Goal: Information Seeking & Learning: Learn about a topic

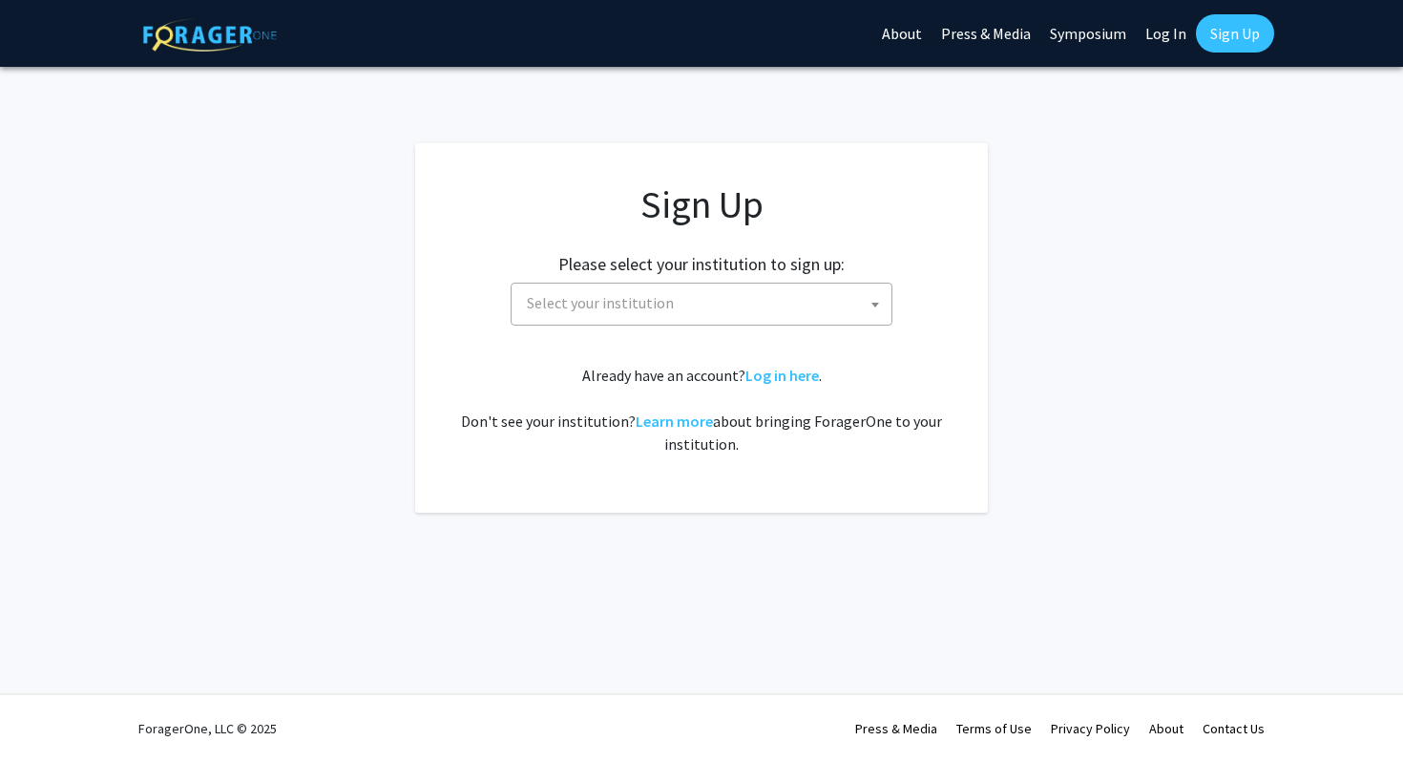
click at [712, 315] on span "Select your institution" at bounding box center [705, 303] width 372 height 39
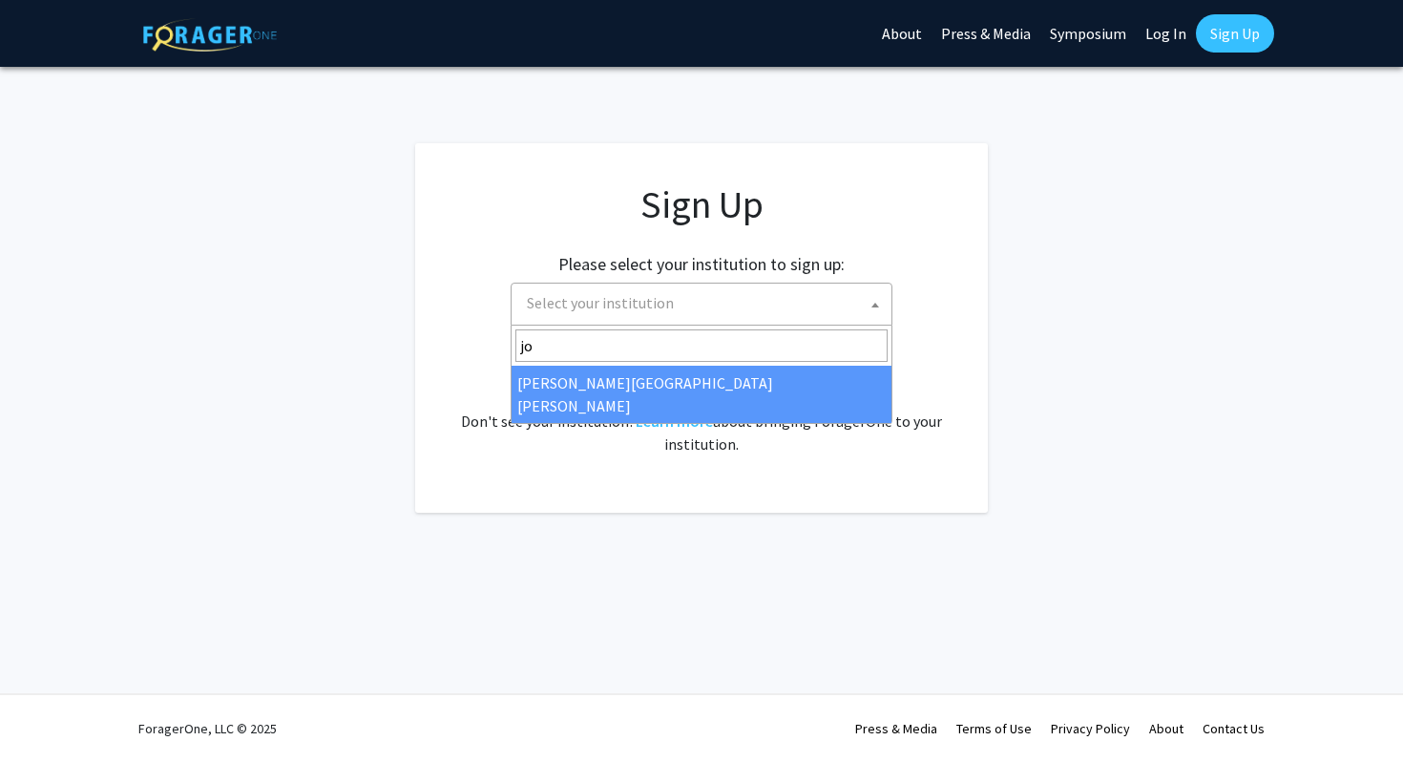
type input "jo"
select select "1"
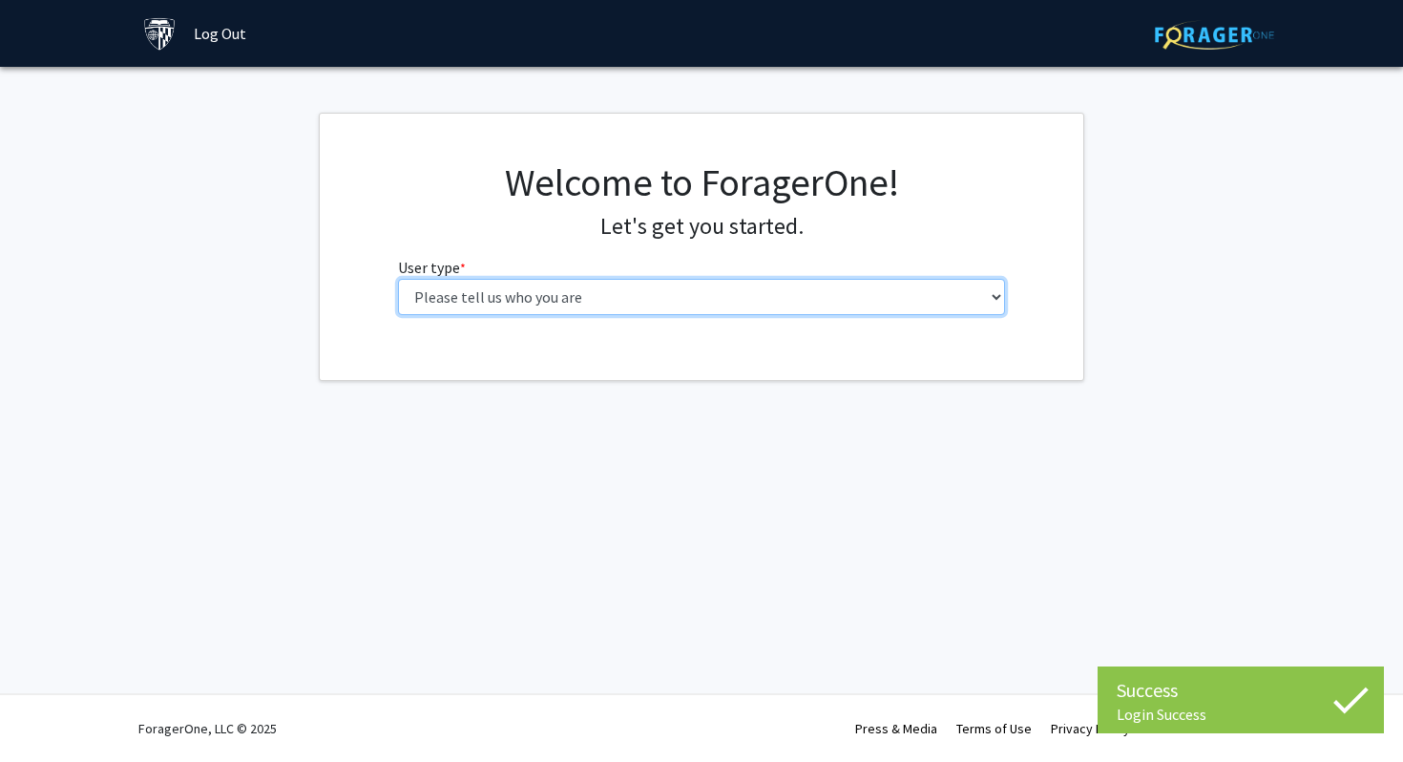
click at [598, 289] on select "Please tell us who you are Undergraduate Student Master's Student Doctoral Cand…" at bounding box center [702, 297] width 608 height 36
select select "1: undergrad"
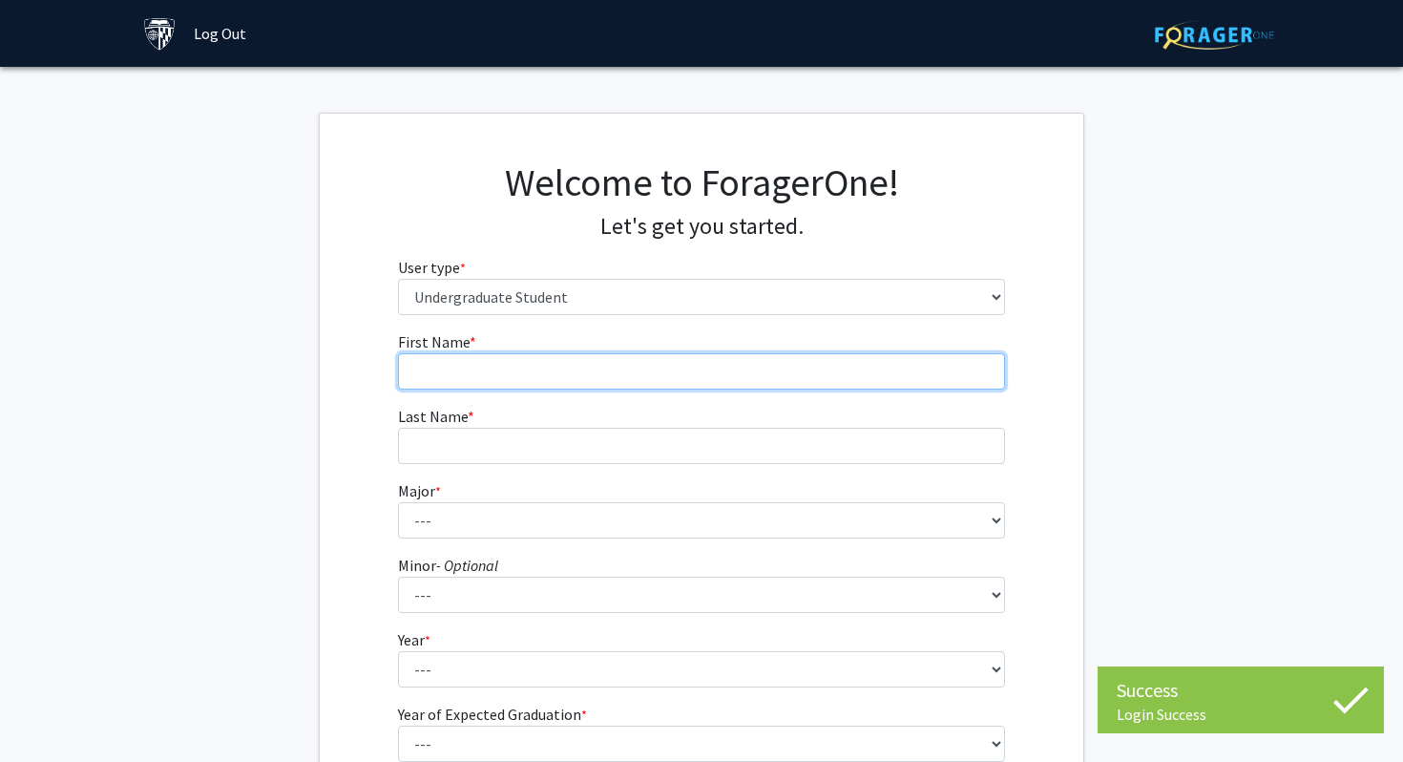
click at [550, 387] on input "First Name * required" at bounding box center [702, 371] width 608 height 36
type input "Danielle"
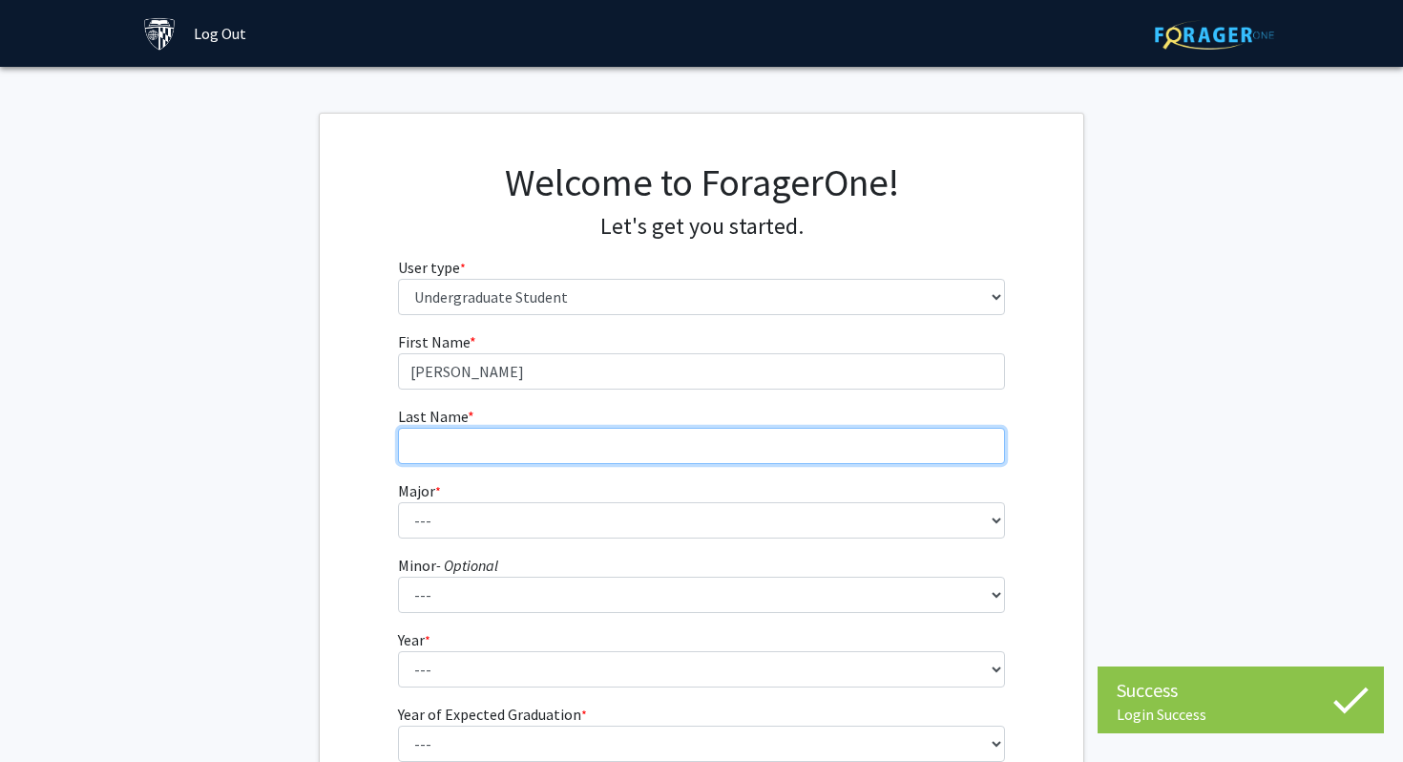
type input "Yang"
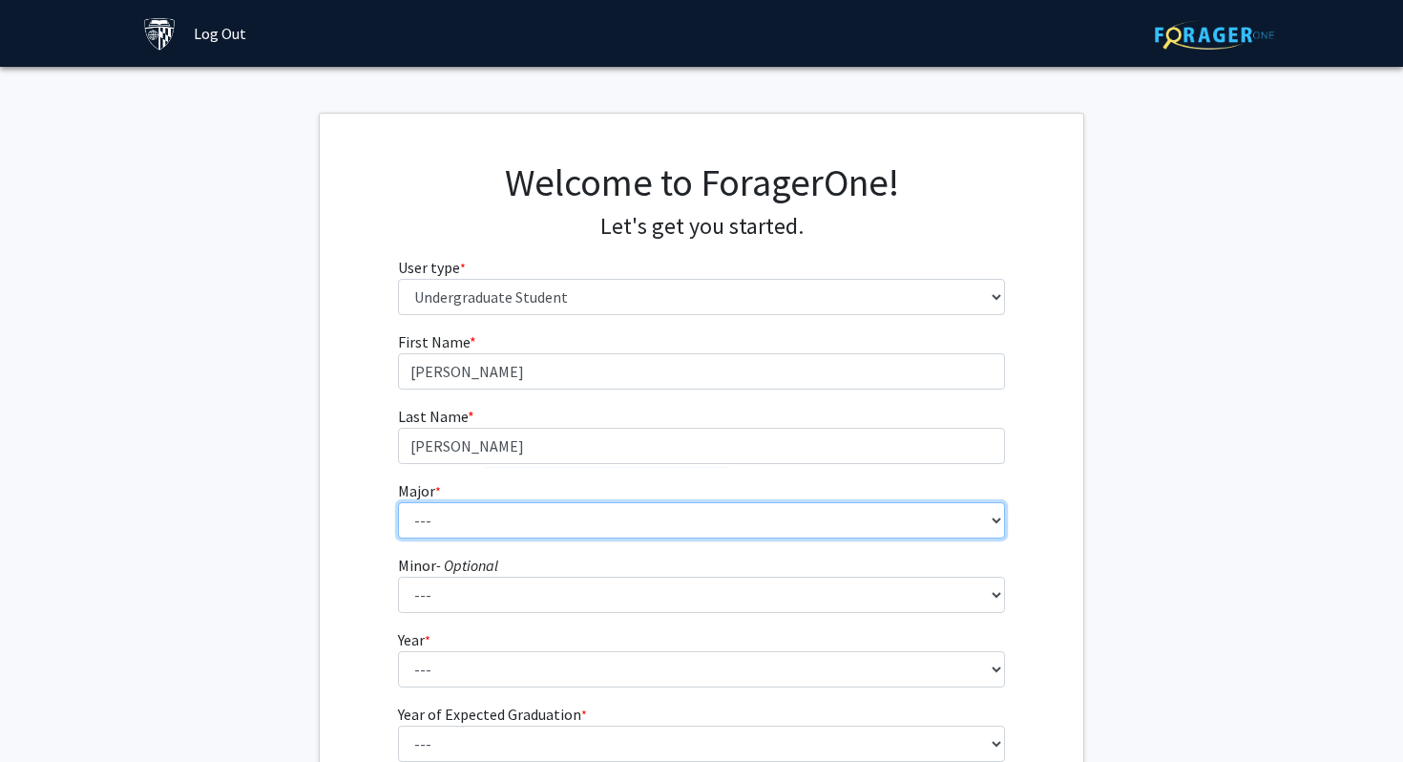
click at [550, 512] on select "--- Africana Studies Anthropology Applied Mathematics & Statistics Archaeology …" at bounding box center [702, 520] width 608 height 36
select select "41: 55"
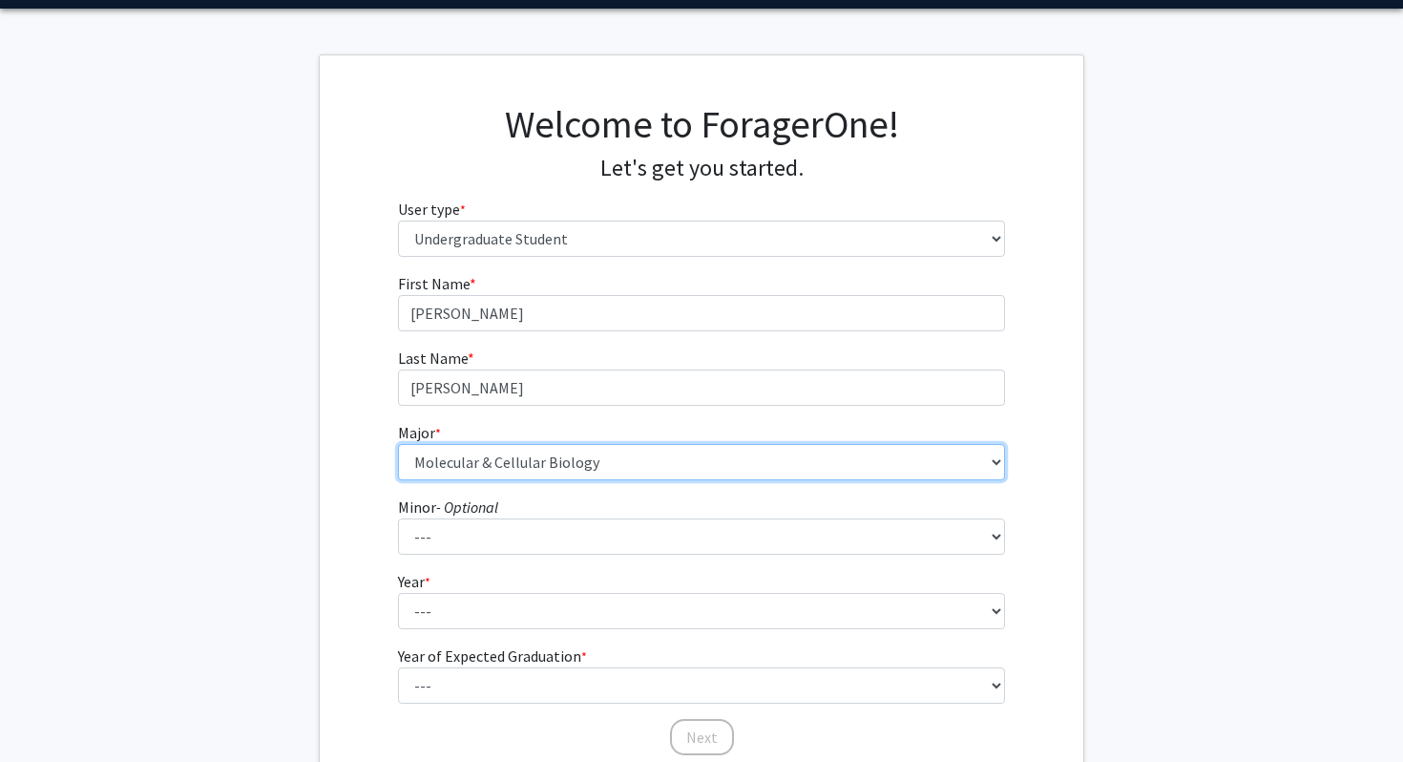
scroll to position [59, 0]
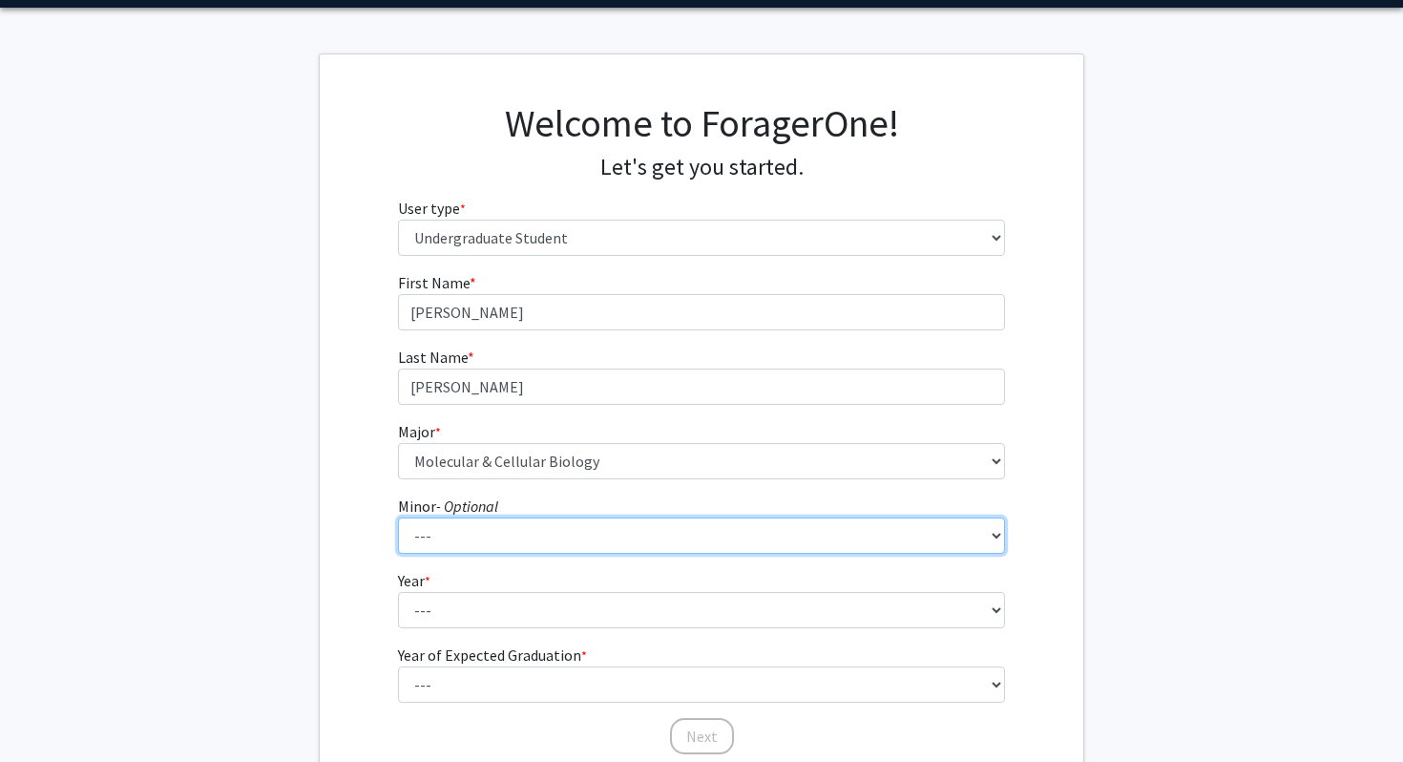
click at [509, 522] on select "--- Accounting and Financial Management Africana Studies Anthropology Applied M…" at bounding box center [702, 535] width 608 height 36
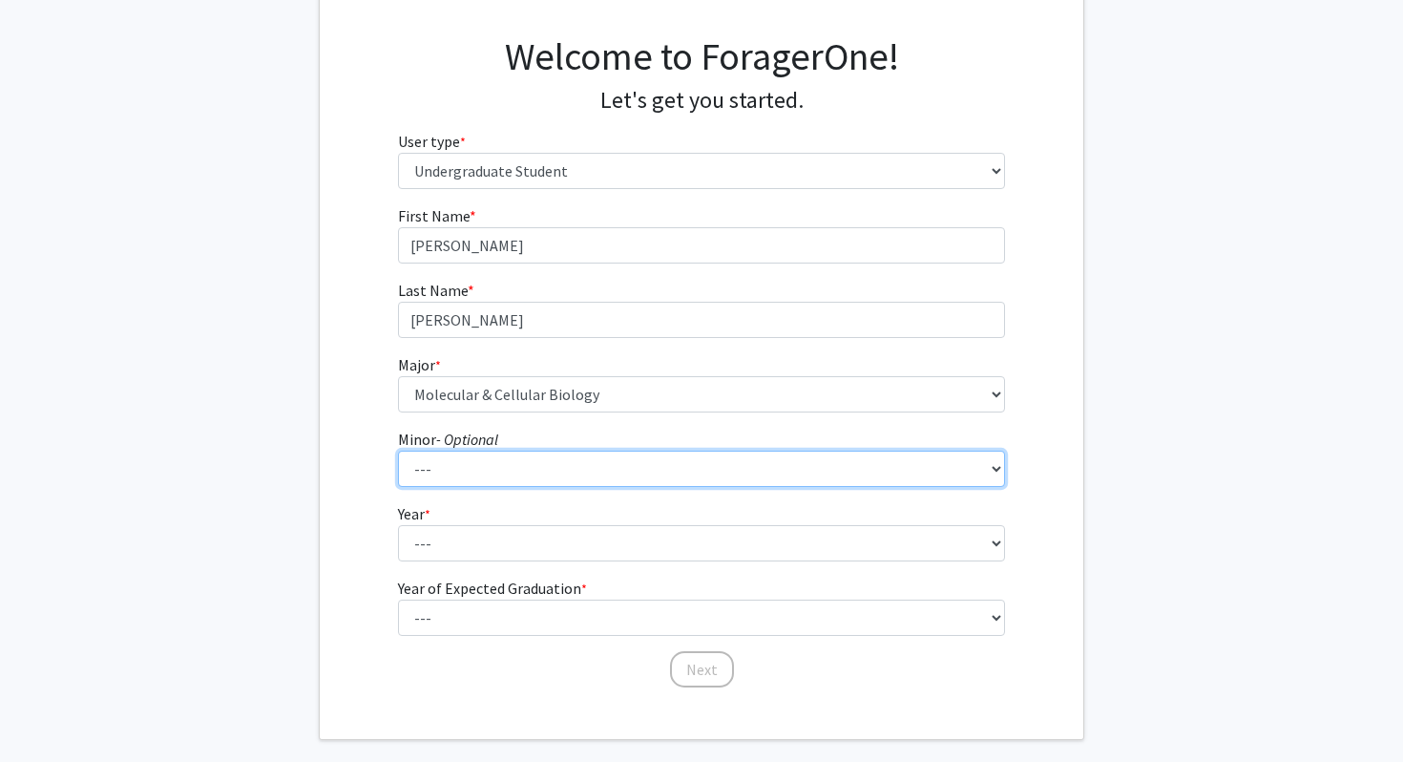
scroll to position [215, 0]
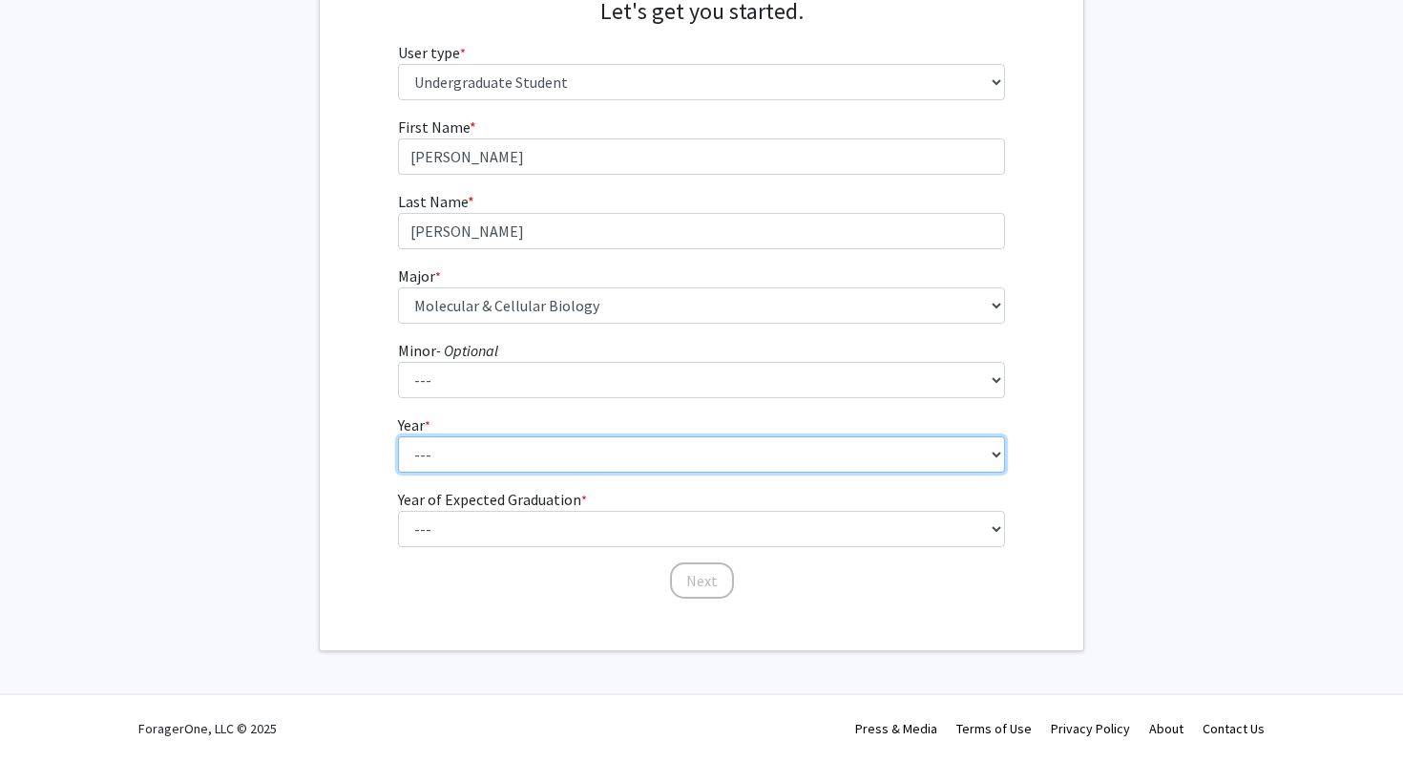
click at [507, 445] on select "--- First-year Sophomore Junior Senior Postbaccalaureate Certificate" at bounding box center [702, 454] width 608 height 36
select select "1: first-year"
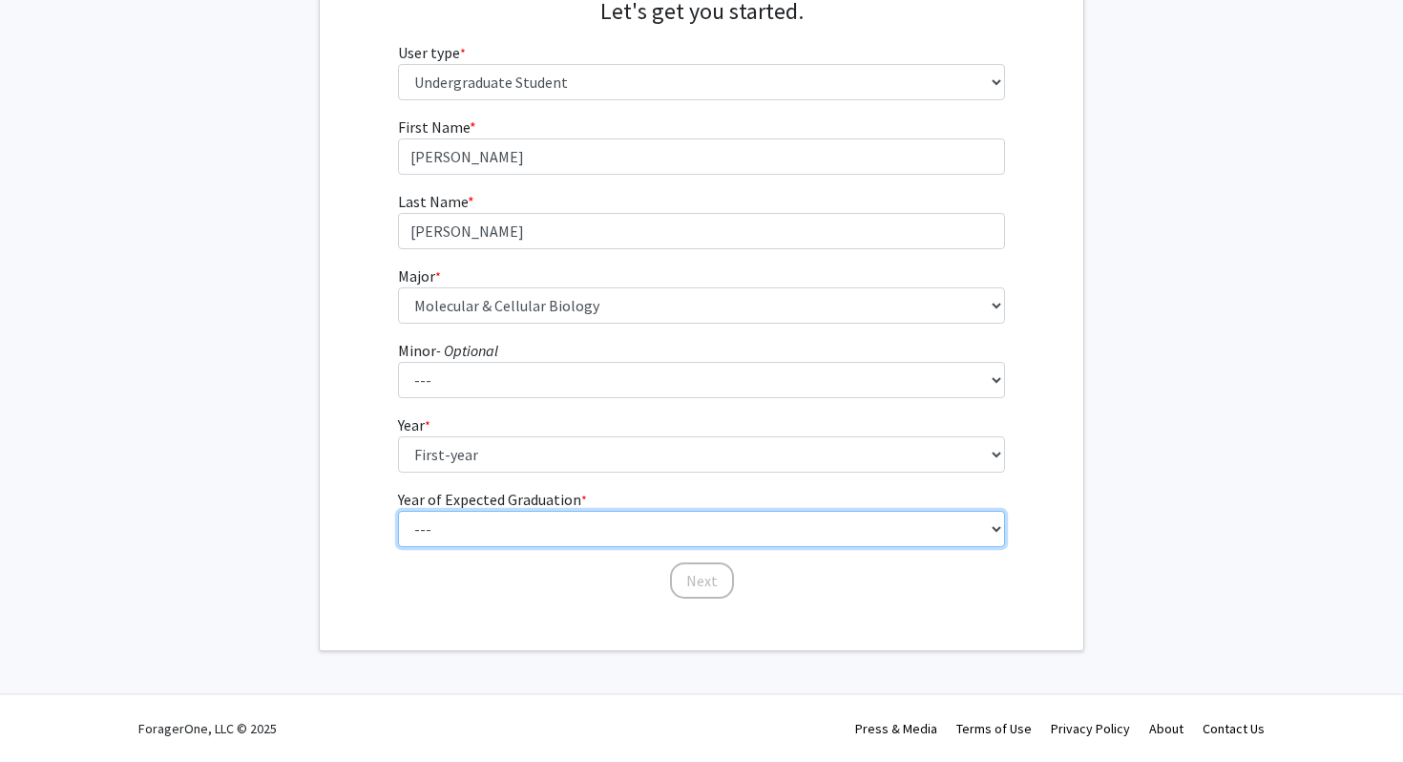
click at [504, 531] on select "--- 2025 2026 2027 2028 2029 2030 2031 2032 2033 2034" at bounding box center [702, 529] width 608 height 36
select select "5: 2029"
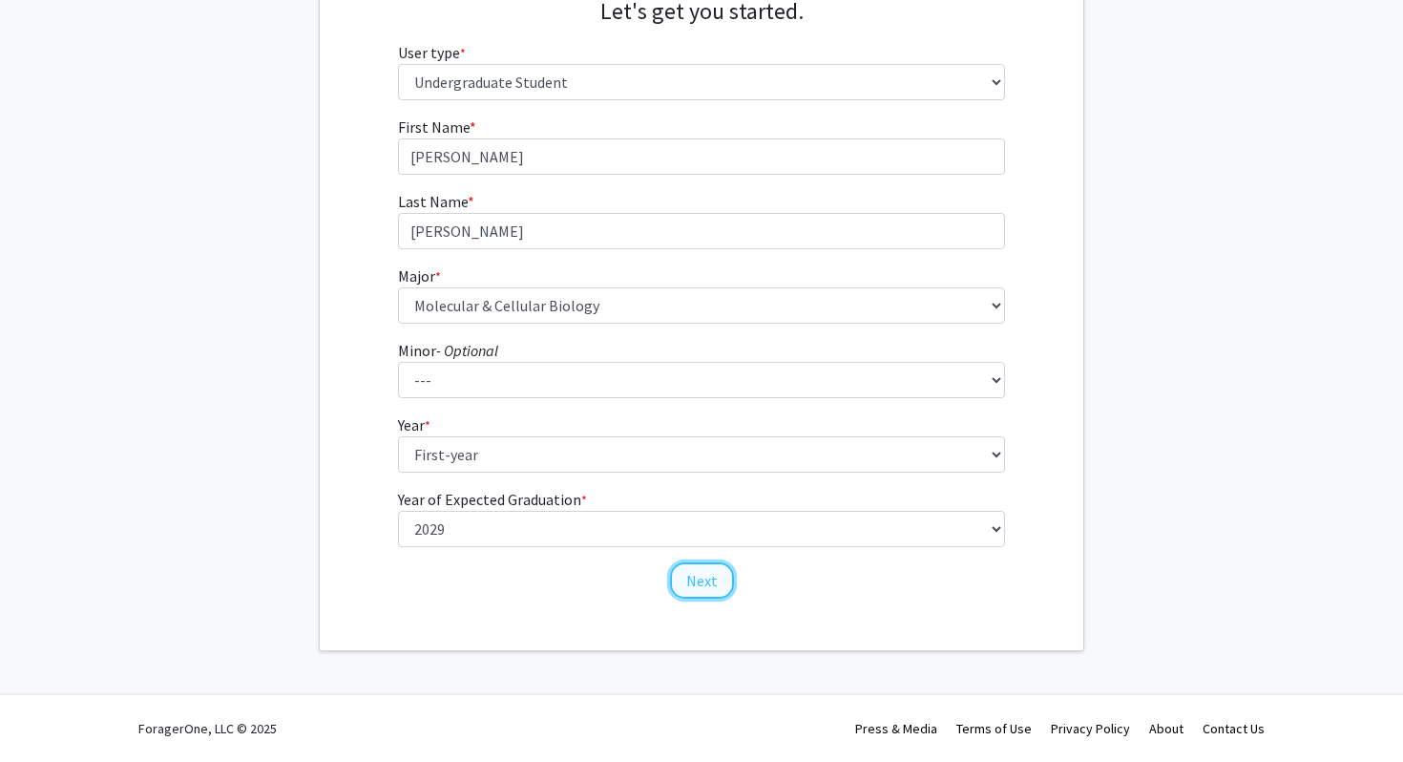
click at [701, 586] on button "Next" at bounding box center [702, 580] width 64 height 36
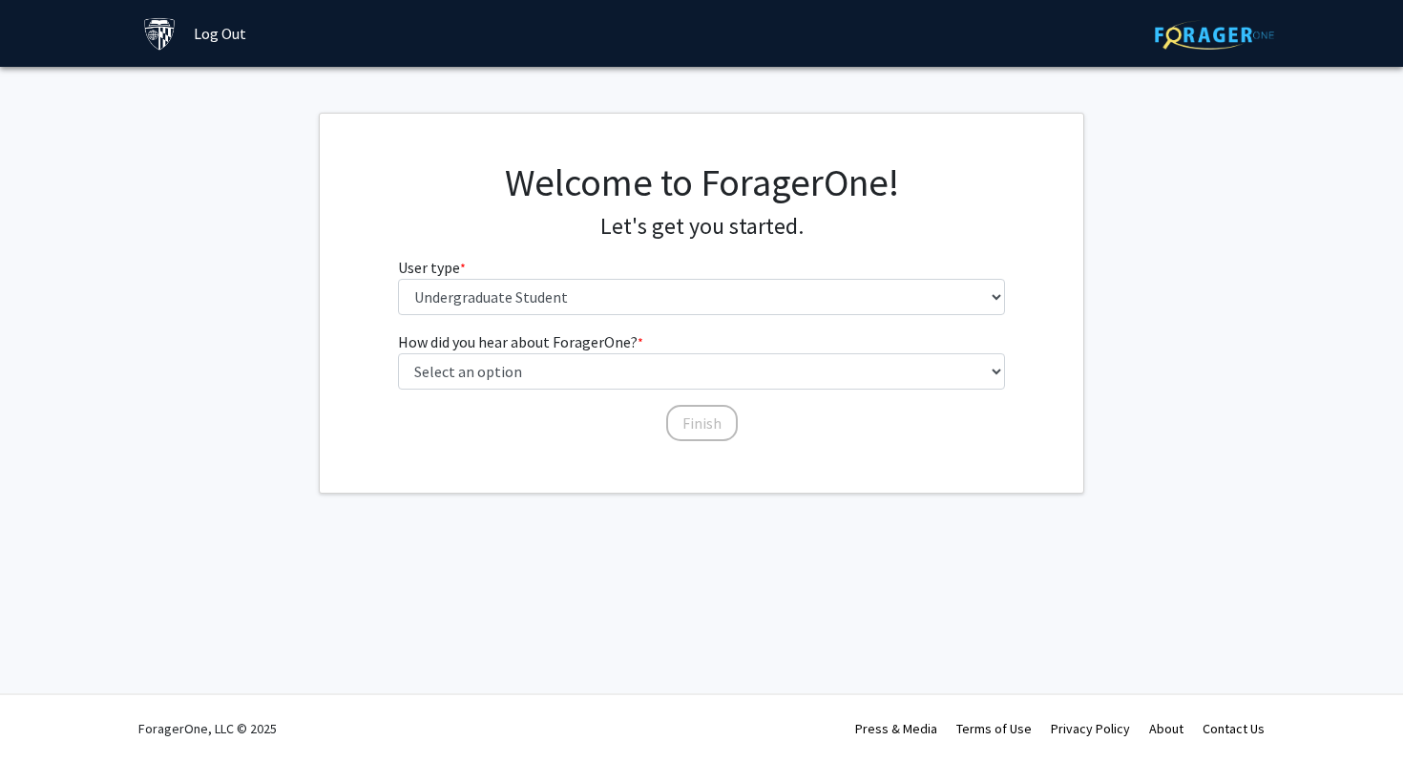
scroll to position [0, 0]
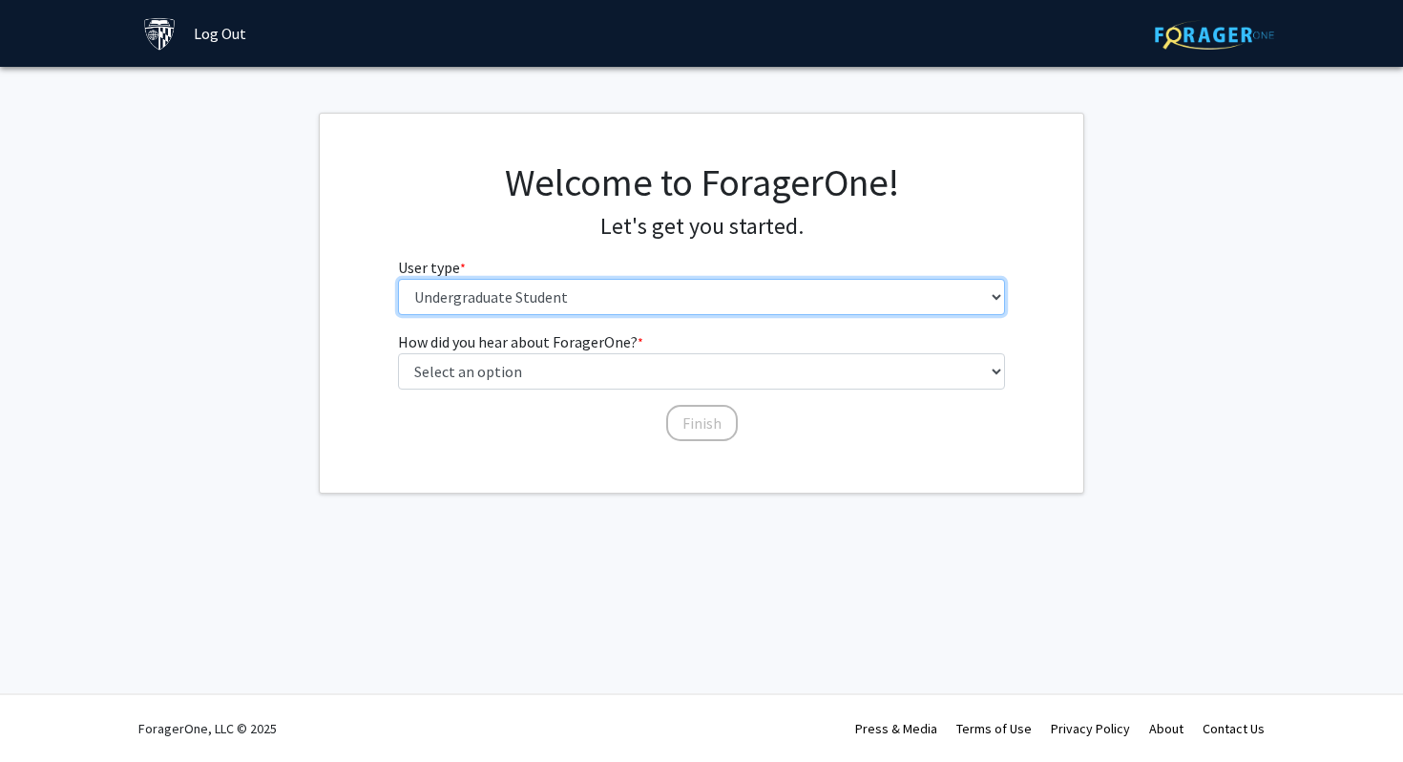
click at [574, 307] on select "Please tell us who you are Undergraduate Student Master's Student Doctoral Cand…" at bounding box center [702, 297] width 608 height 36
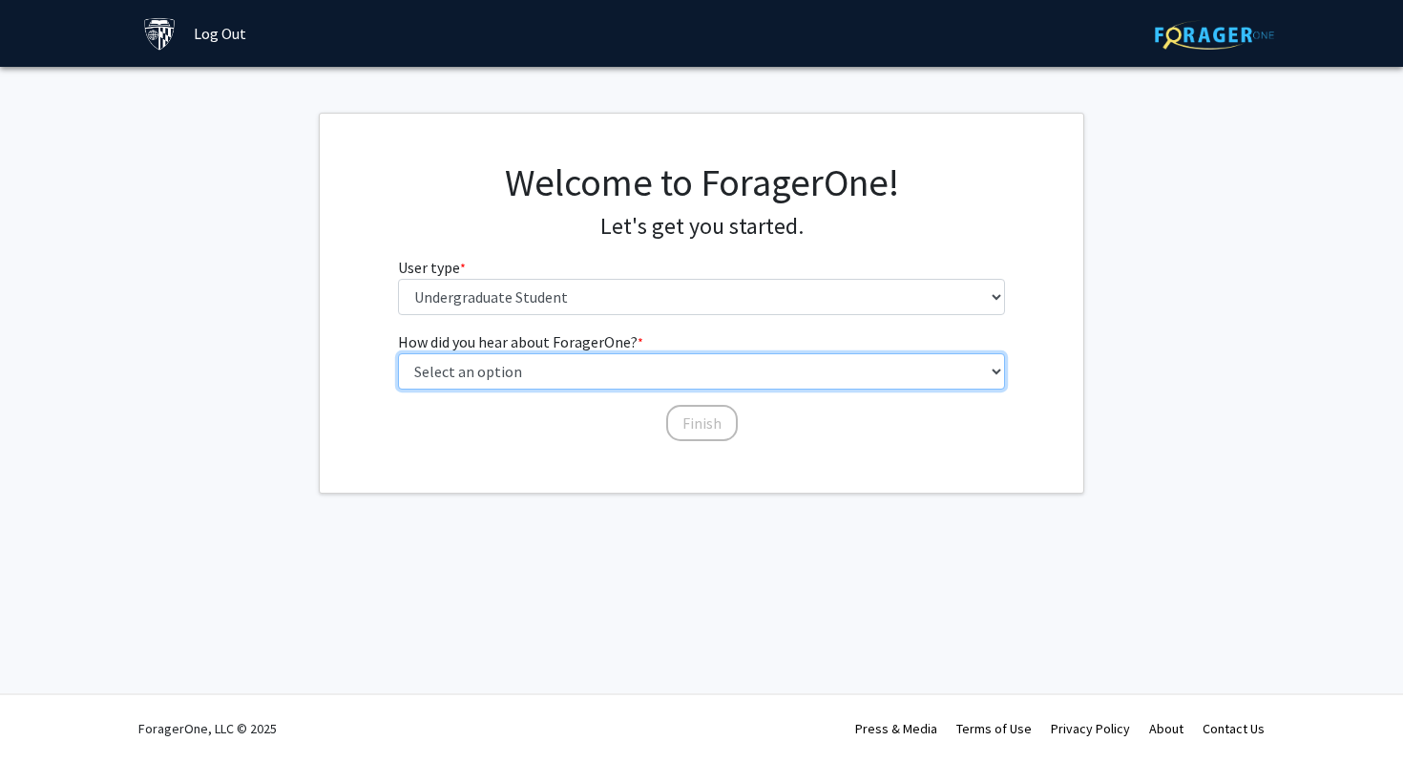
click at [574, 374] on select "Select an option Peer/student recommendation Faculty/staff recommendation Unive…" at bounding box center [702, 371] width 608 height 36
select select "3: university_website"
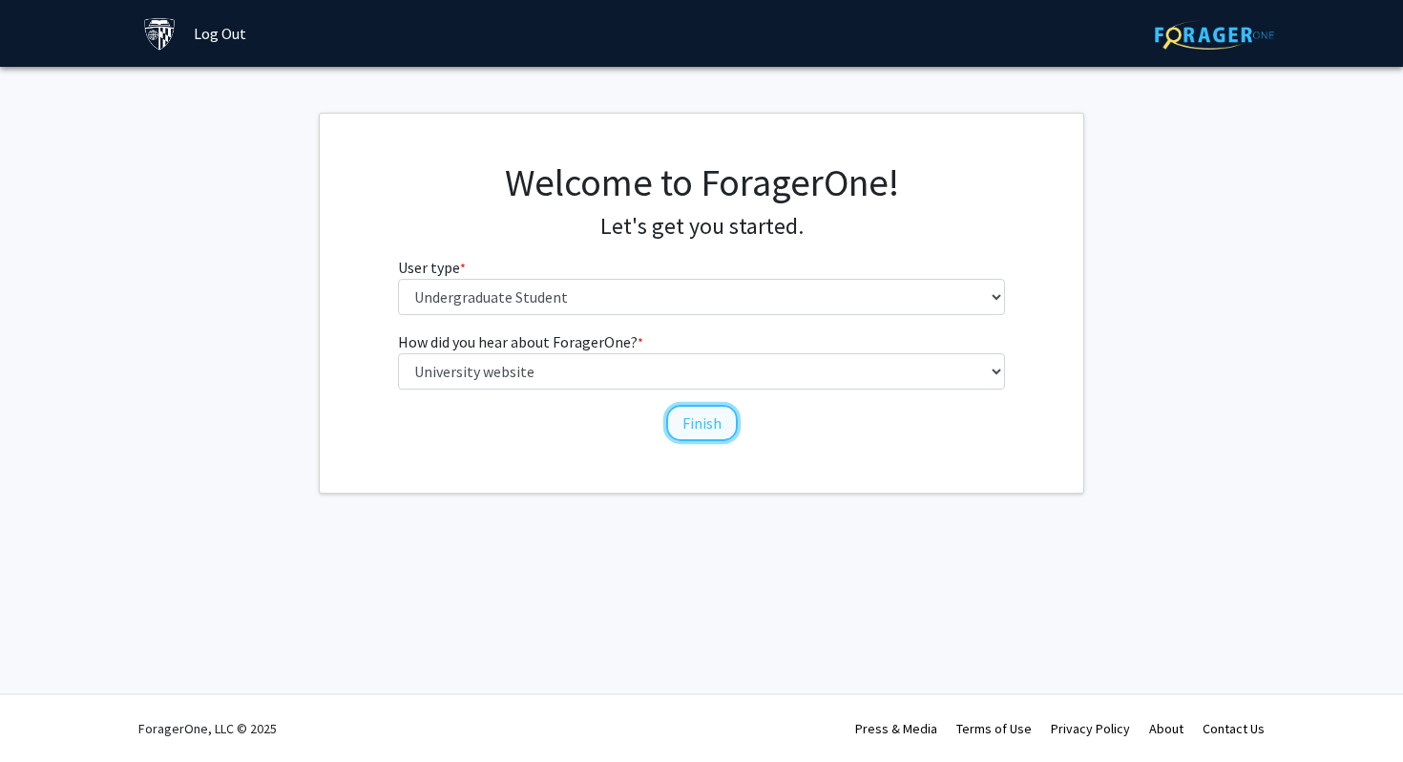
click at [701, 427] on button "Finish" at bounding box center [702, 423] width 72 height 36
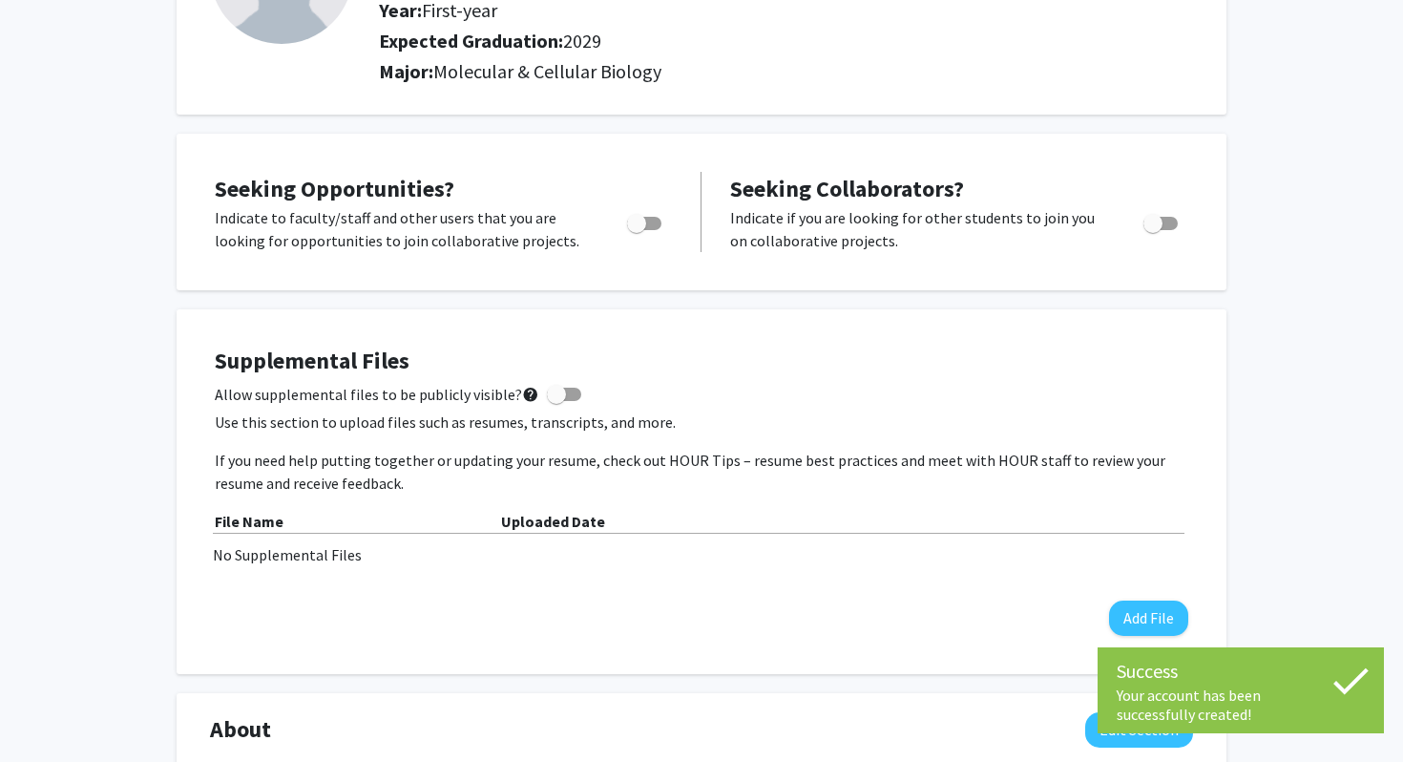
scroll to position [158, 0]
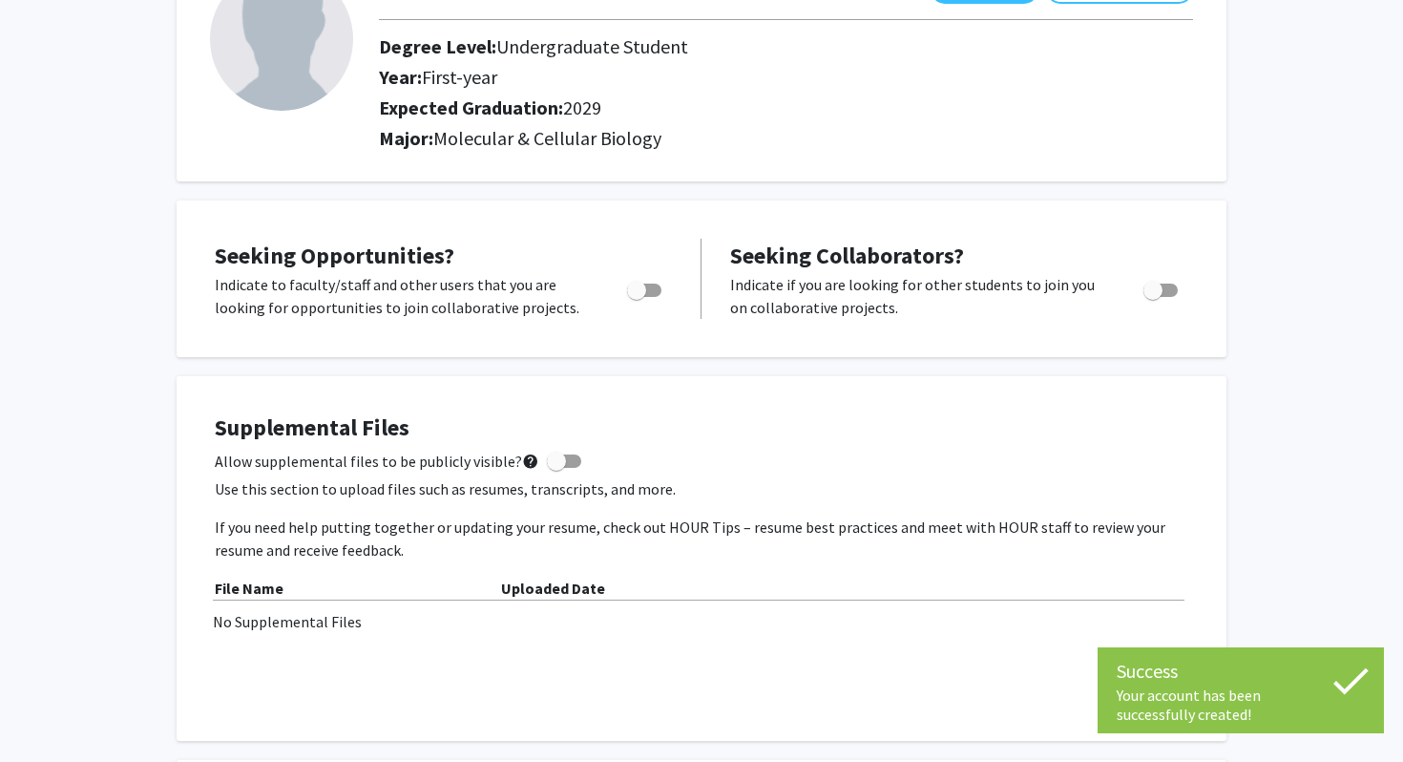
click at [632, 287] on span "Toggle" at bounding box center [636, 290] width 19 height 19
click at [636, 297] on input "Are you actively seeking opportunities?" at bounding box center [636, 297] width 1 height 1
checkbox input "true"
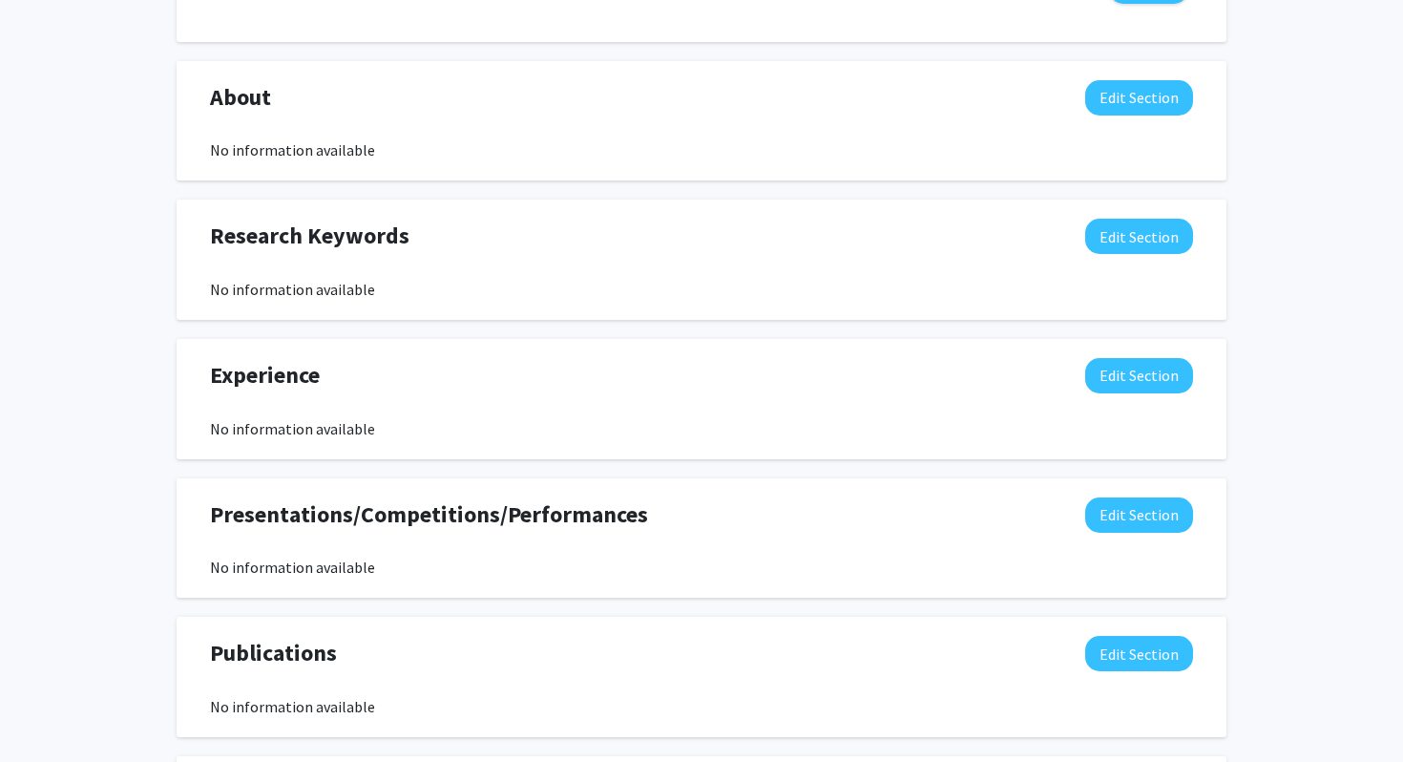
scroll to position [0, 0]
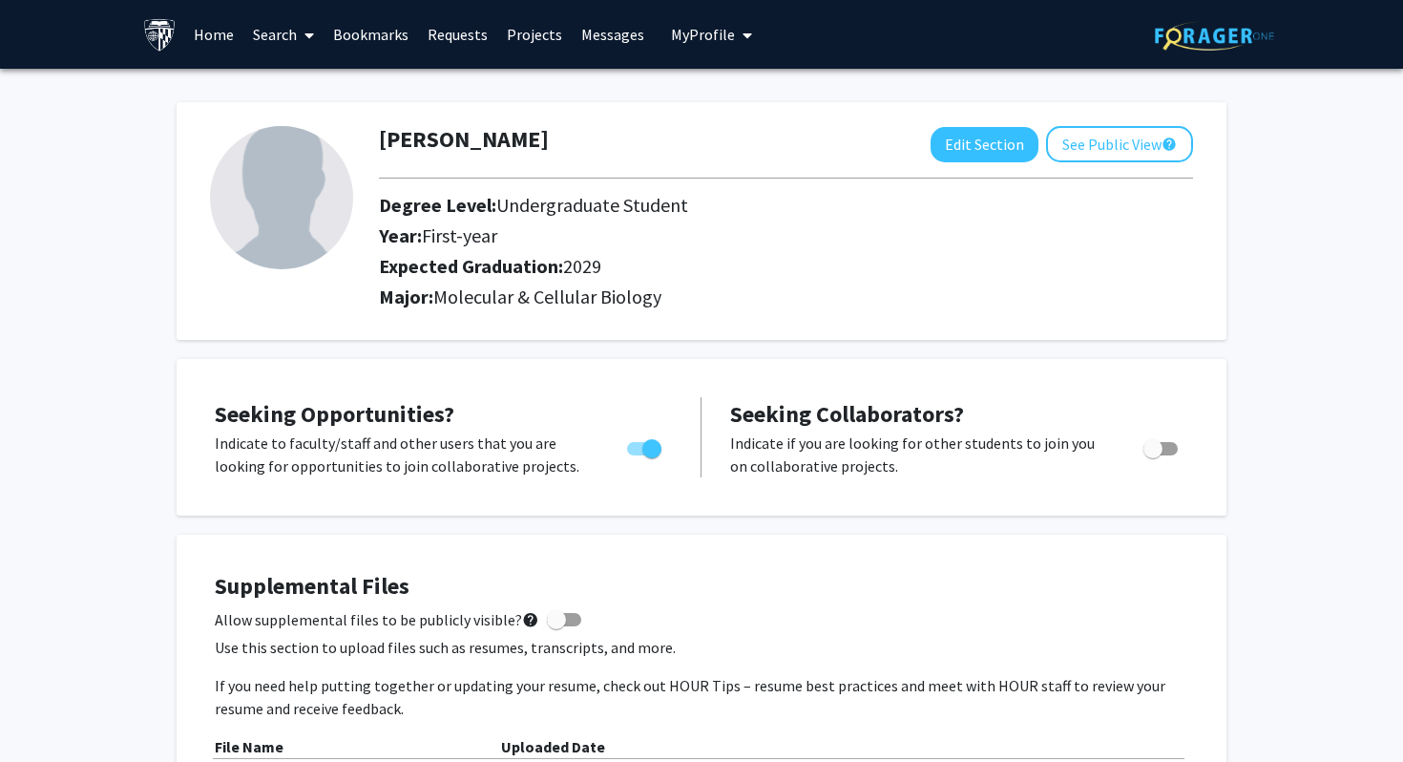
click at [264, 34] on link "Search" at bounding box center [283, 34] width 80 height 67
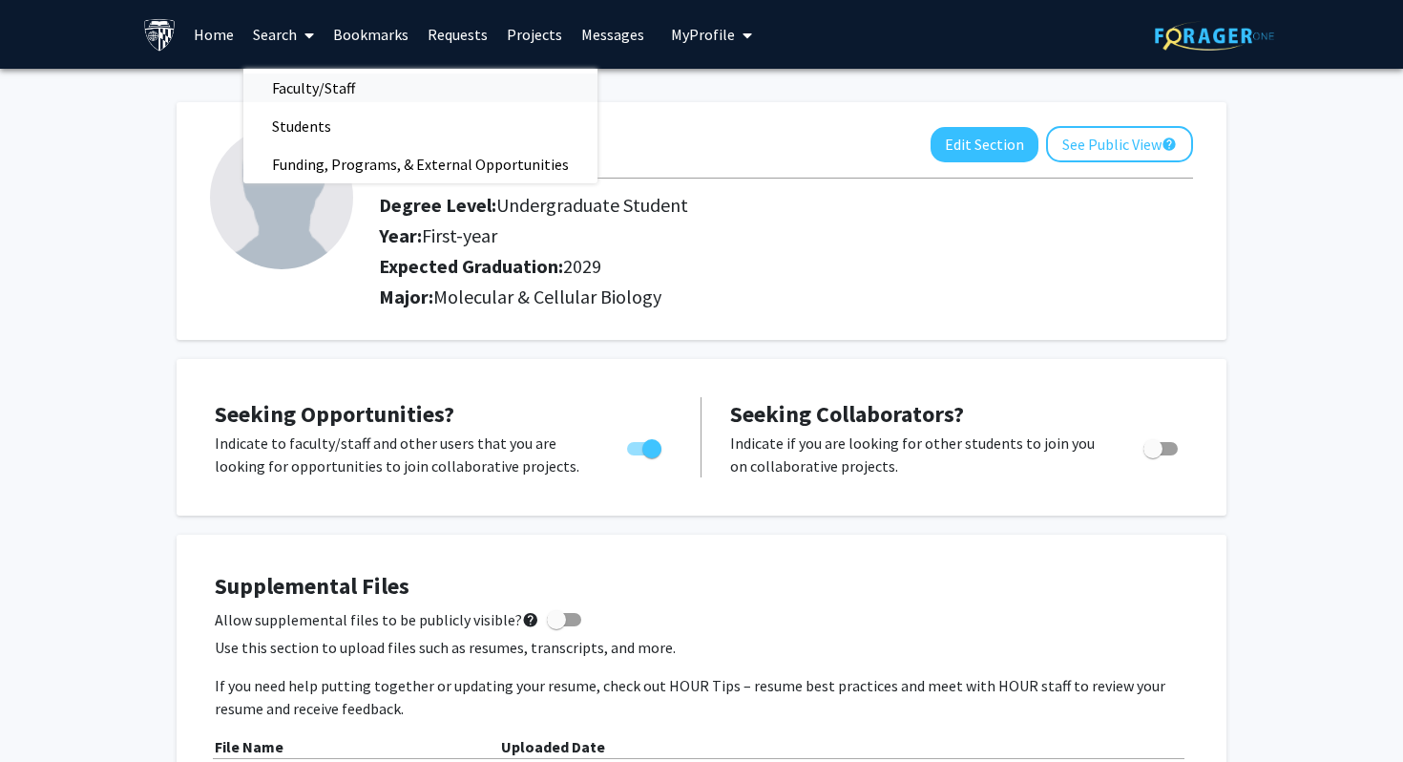
click at [300, 75] on span "Faculty/Staff" at bounding box center [313, 88] width 140 height 38
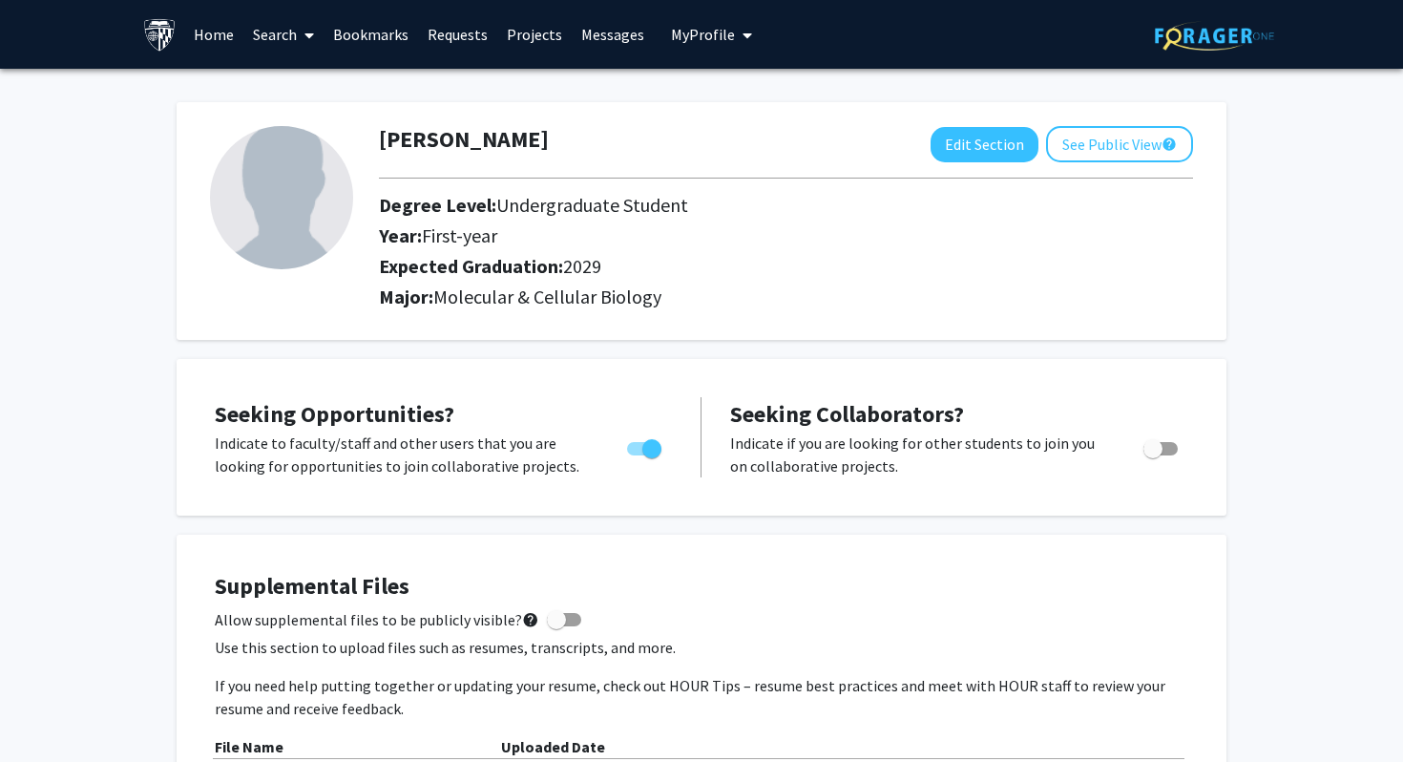
click at [255, 19] on link "Search" at bounding box center [283, 34] width 80 height 67
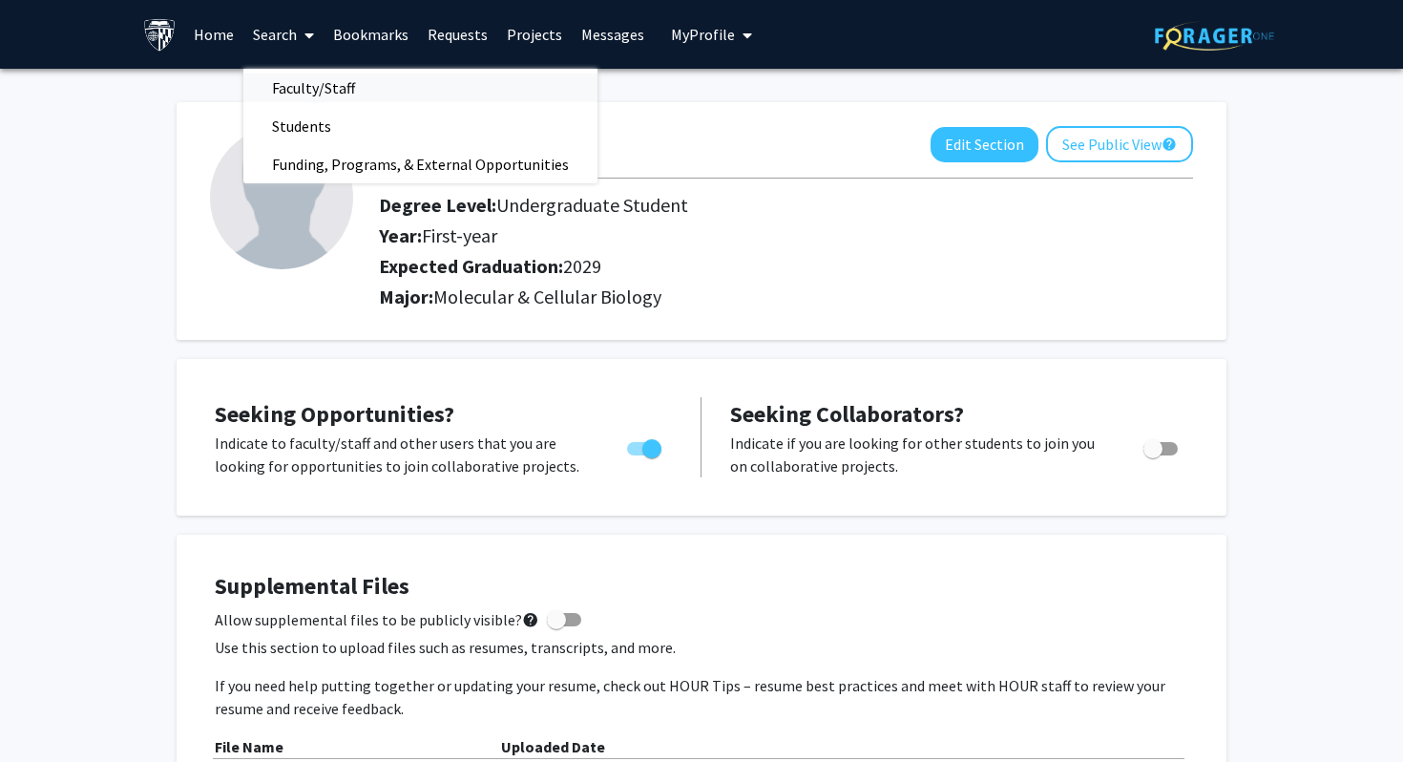
click at [316, 88] on span "Faculty/Staff" at bounding box center [313, 88] width 140 height 38
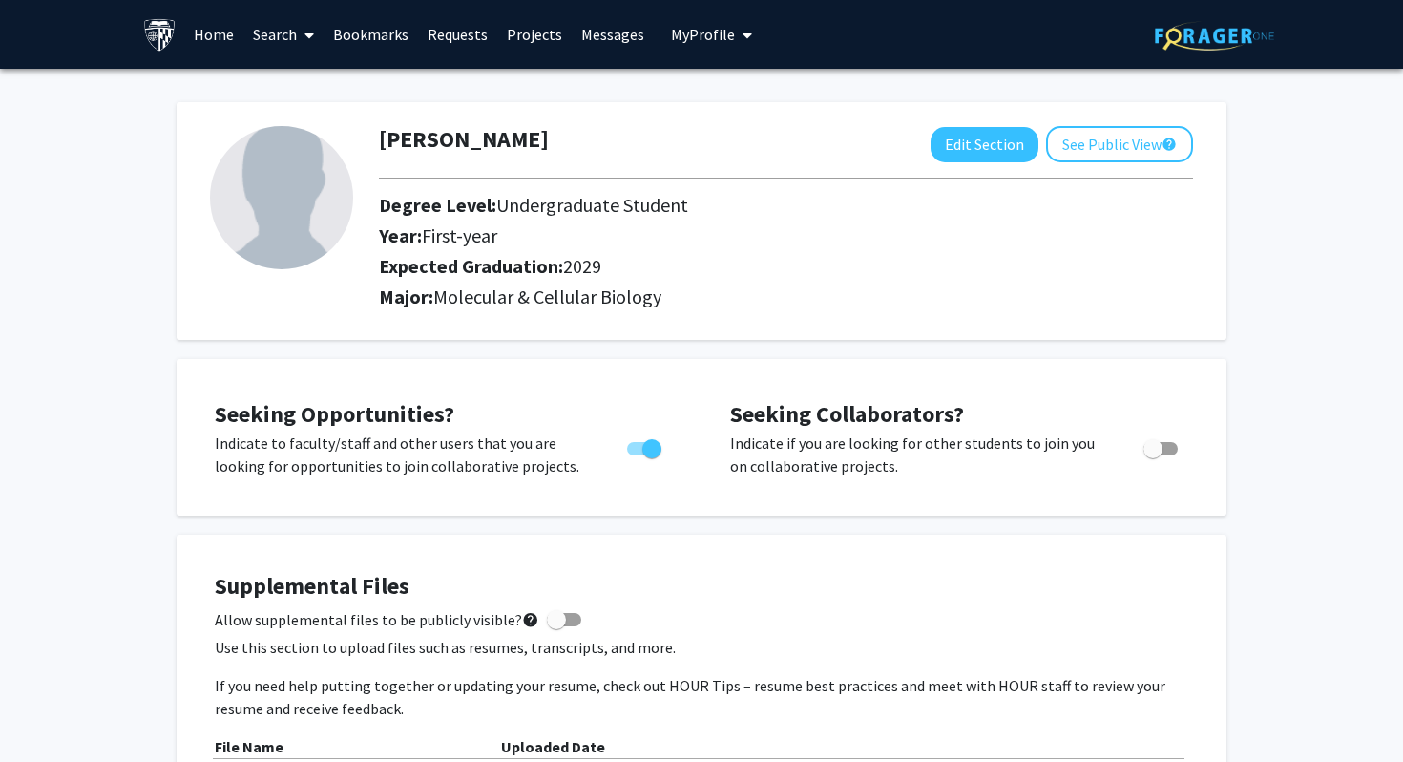
click at [164, 40] on img at bounding box center [159, 34] width 33 height 33
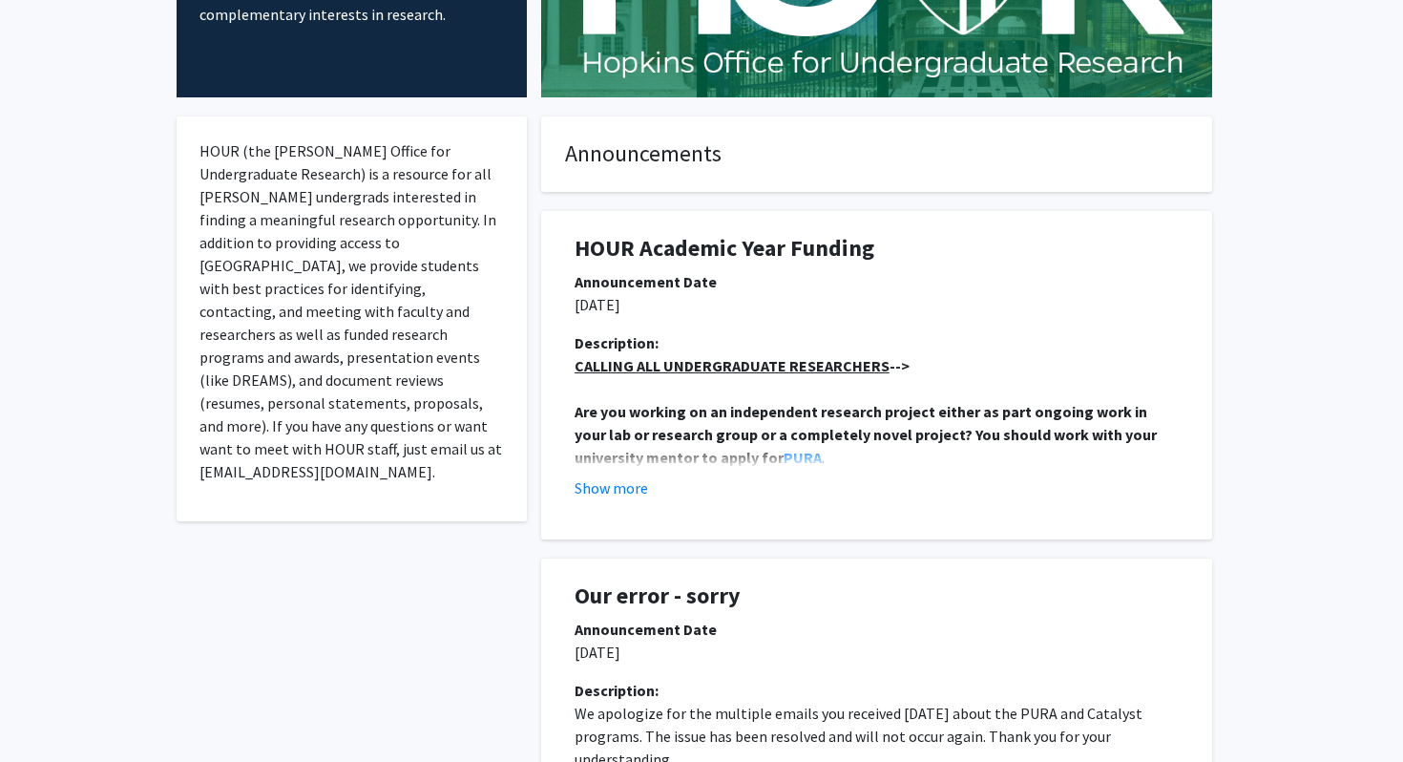
scroll to position [257, 0]
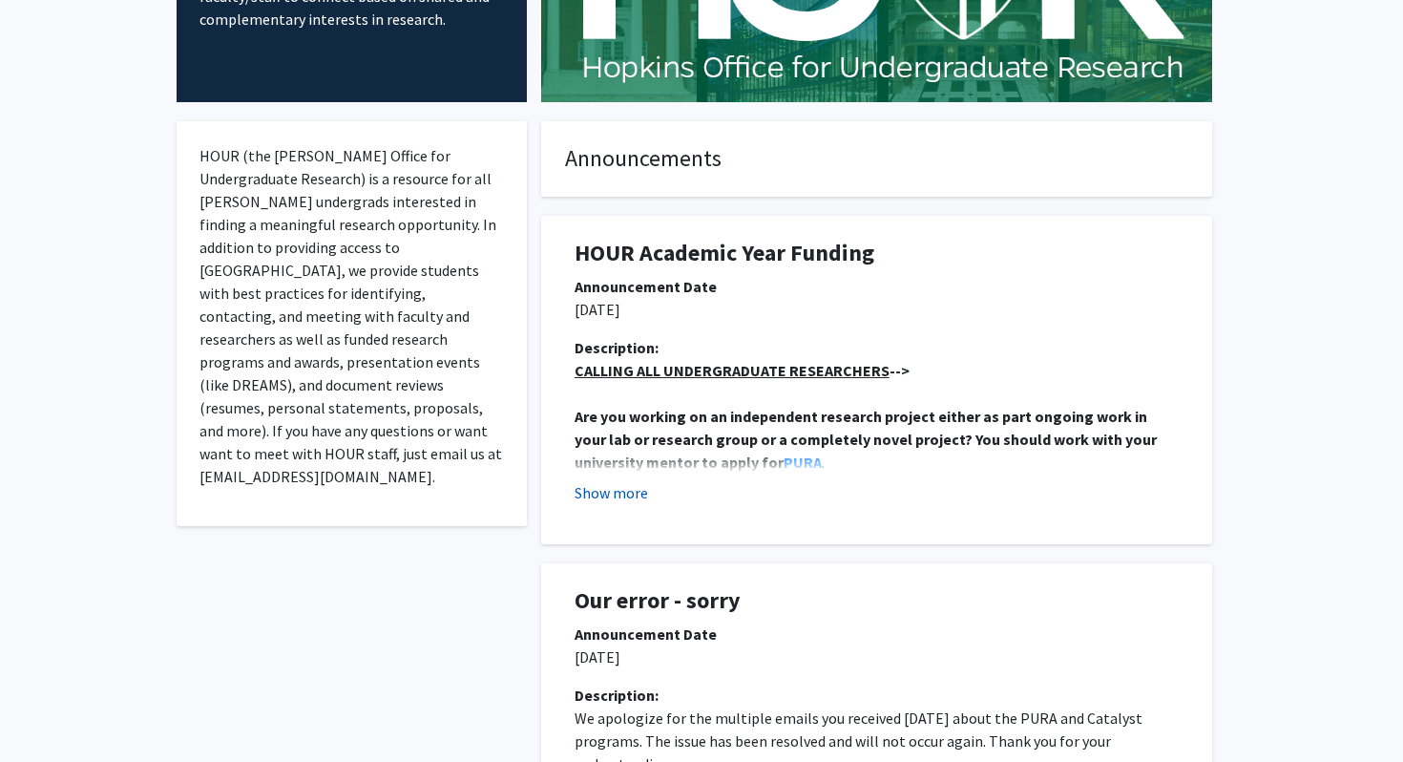
click at [615, 489] on button "Show more" at bounding box center [612, 492] width 74 height 23
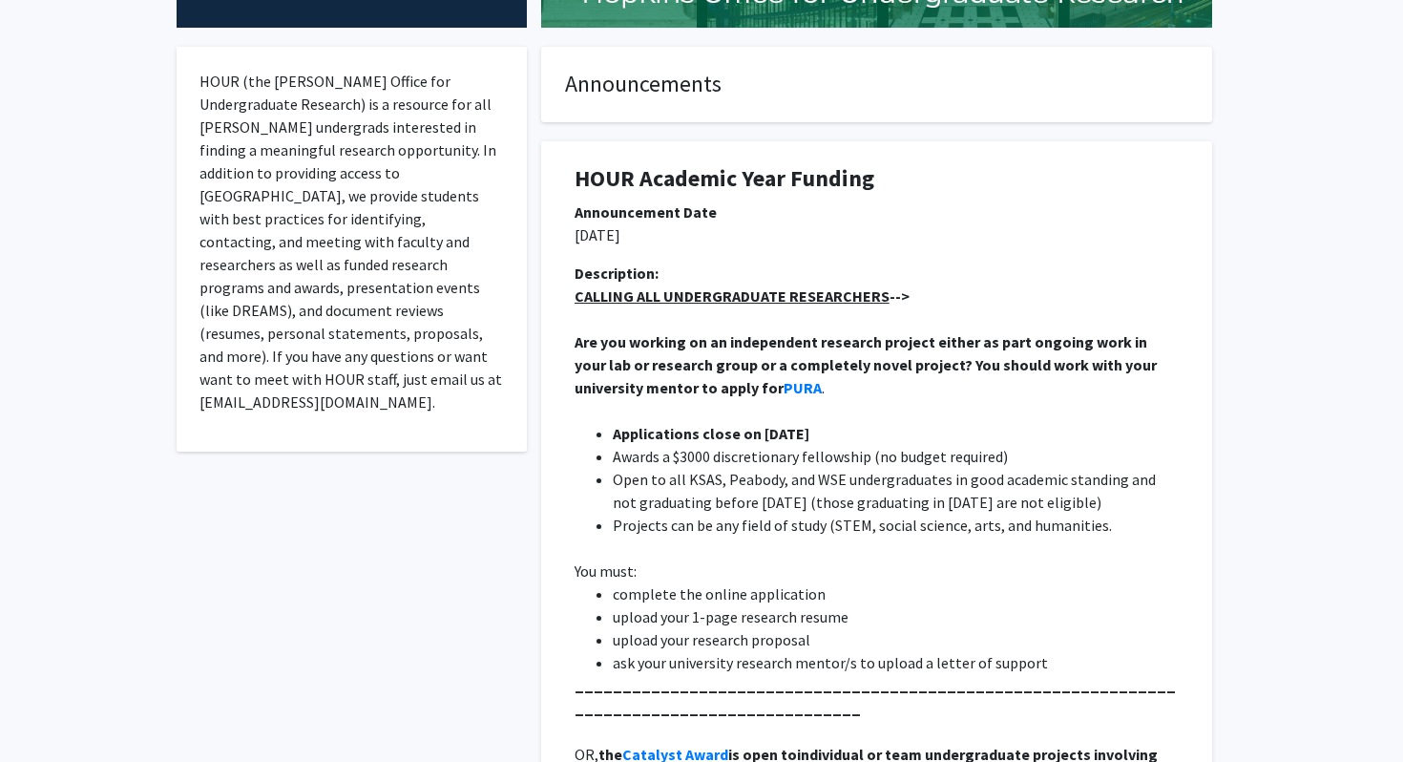
scroll to position [0, 0]
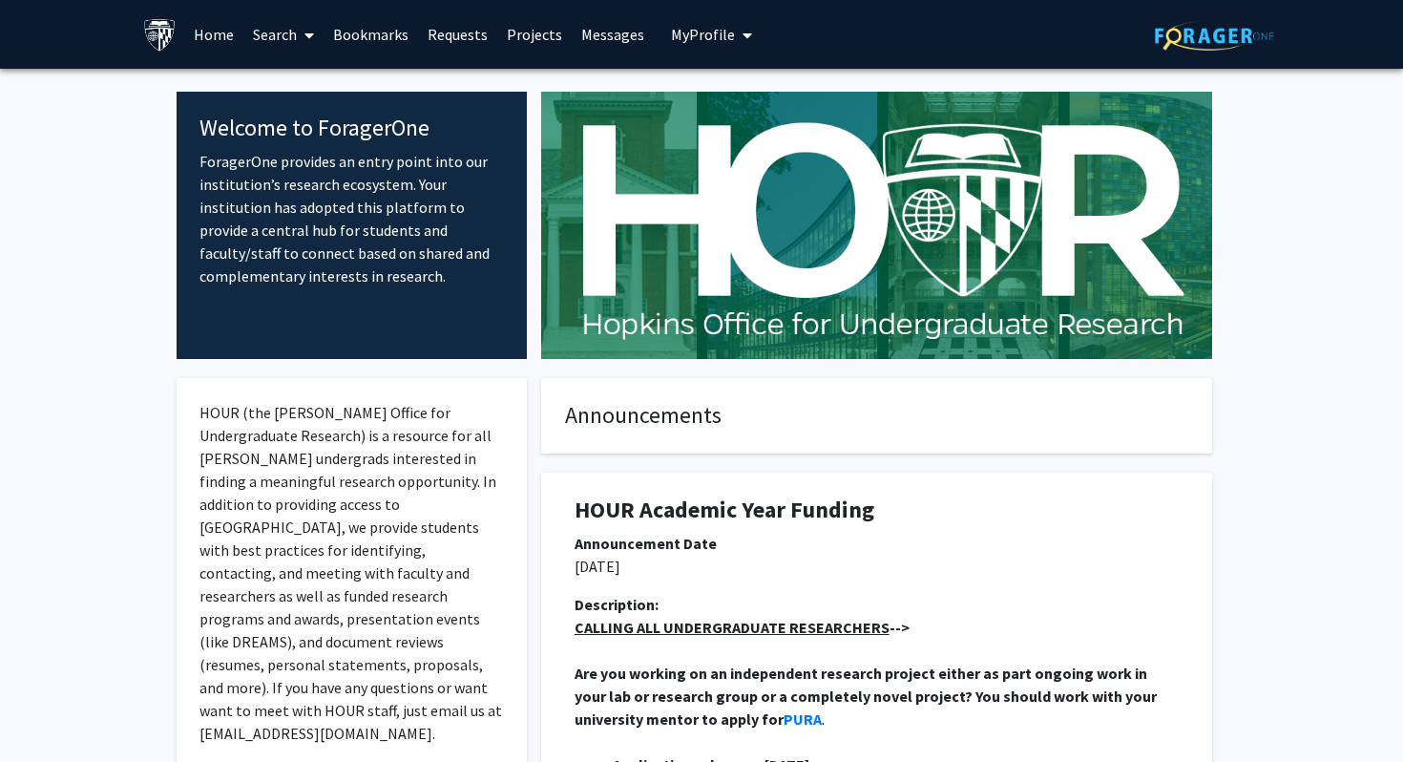
click at [282, 34] on link "Search" at bounding box center [283, 34] width 80 height 67
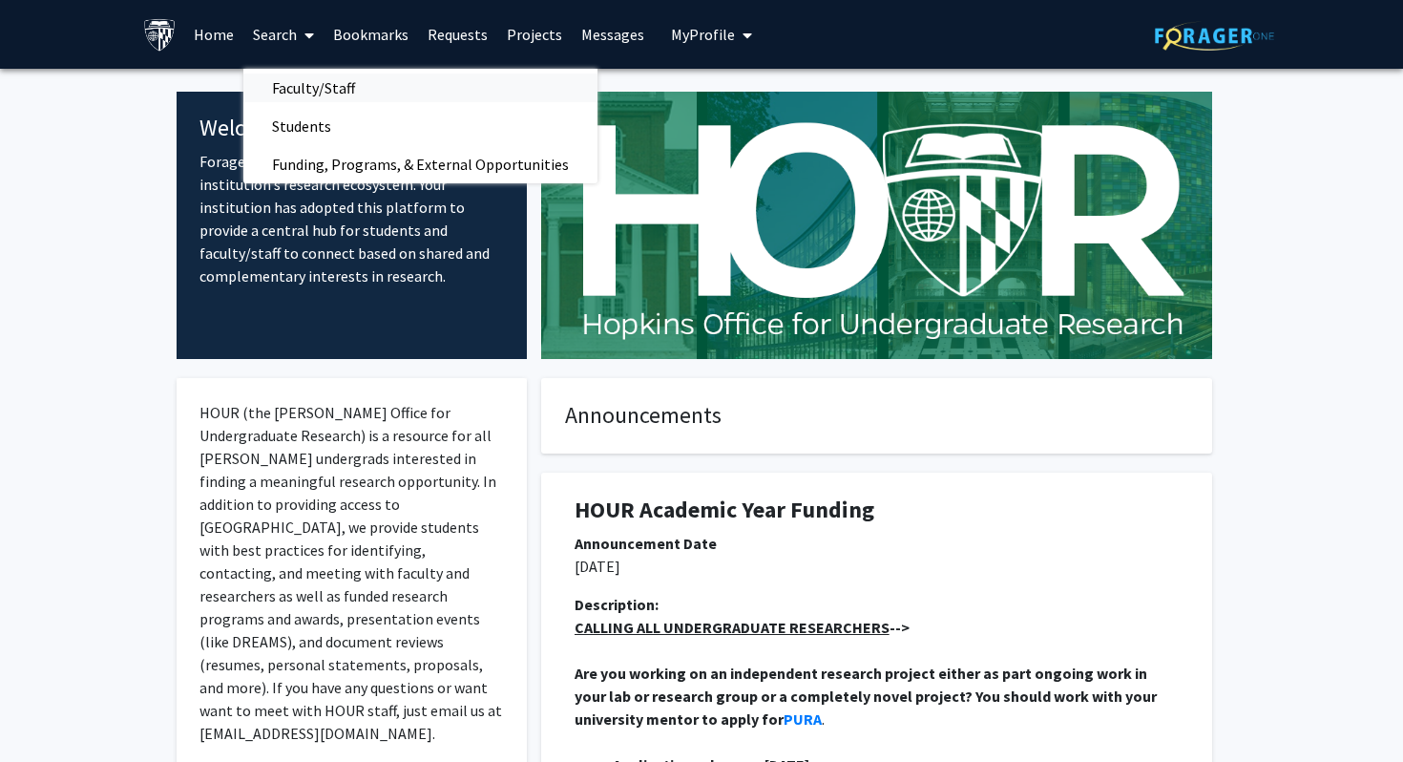
click at [322, 82] on span "Faculty/Staff" at bounding box center [313, 88] width 140 height 38
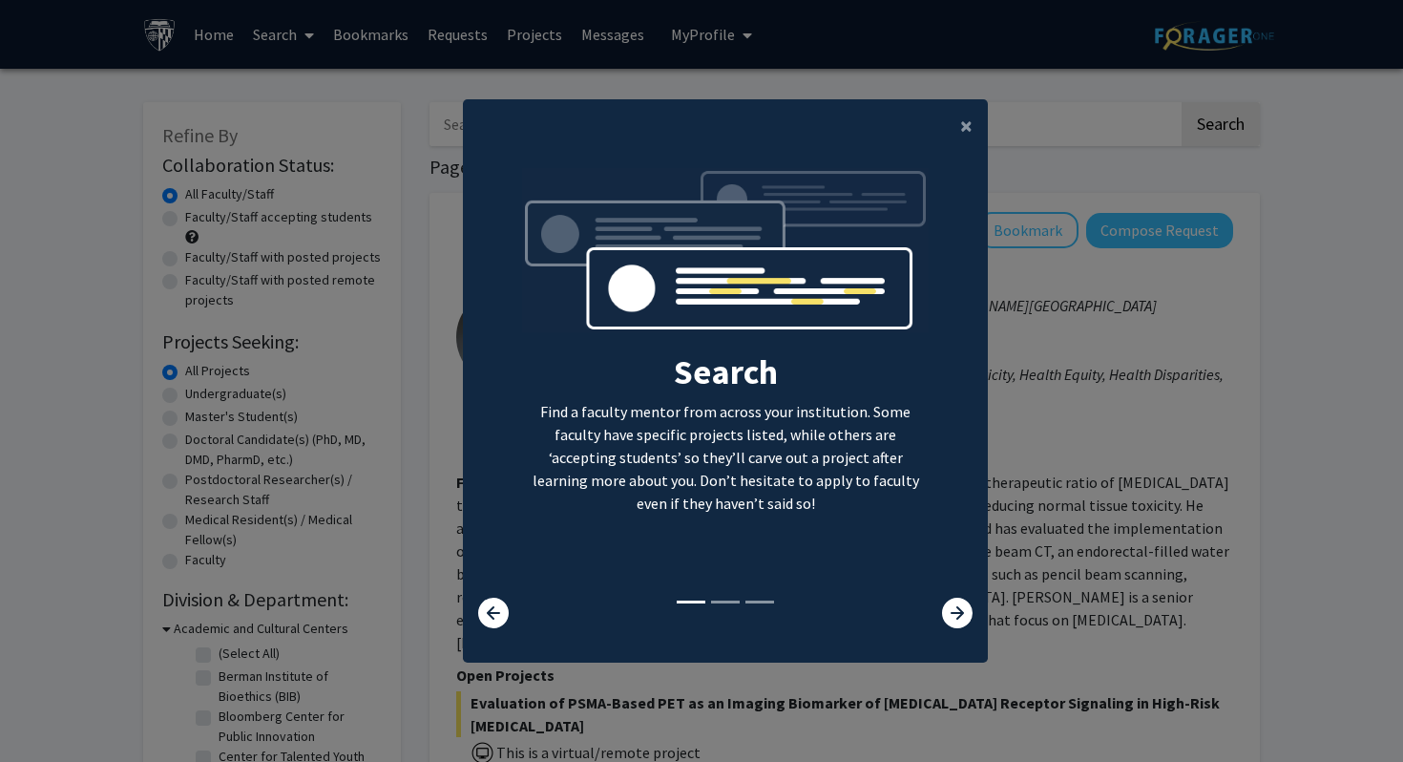
click at [938, 615] on div at bounding box center [943, 613] width 87 height 31
click at [944, 615] on icon at bounding box center [957, 613] width 31 height 31
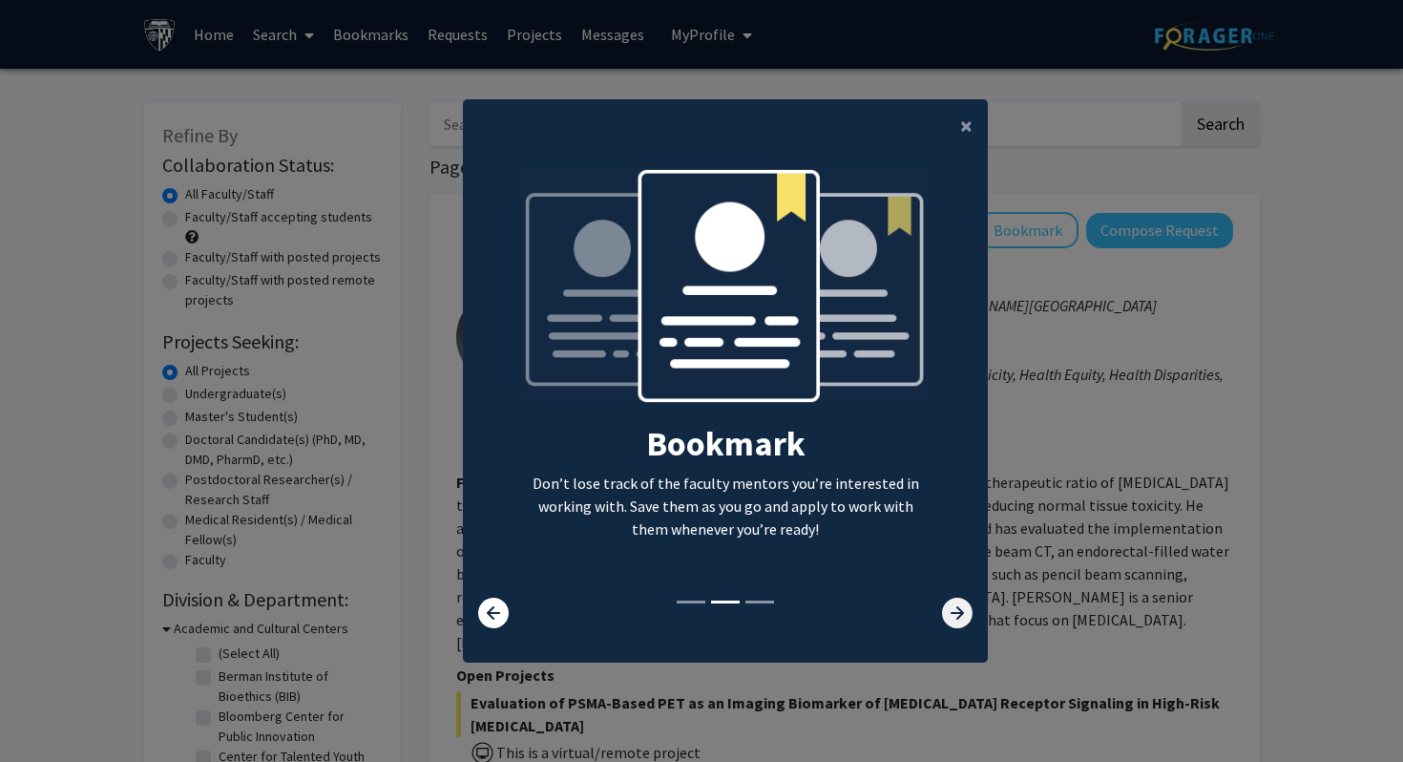
click at [944, 615] on icon at bounding box center [957, 613] width 31 height 31
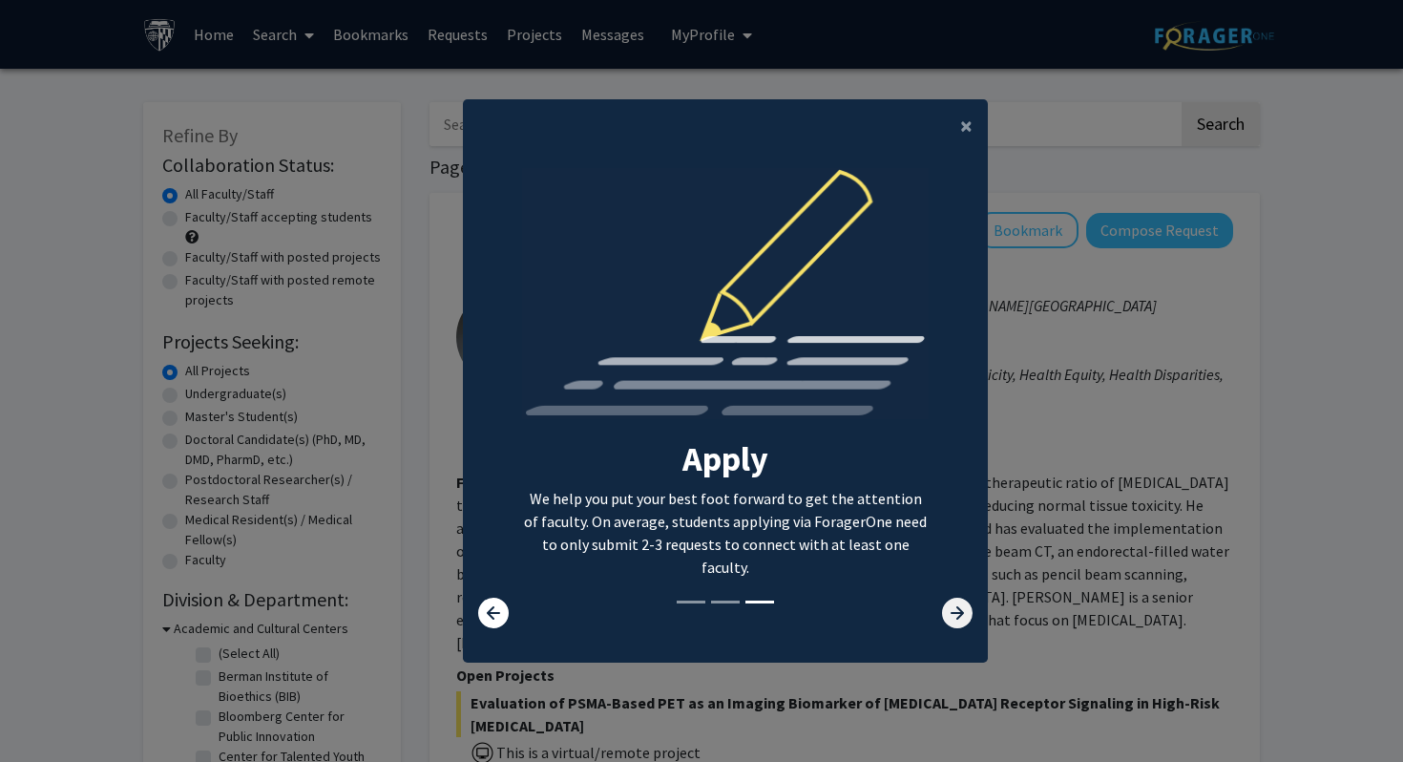
click at [970, 602] on icon at bounding box center [957, 613] width 31 height 31
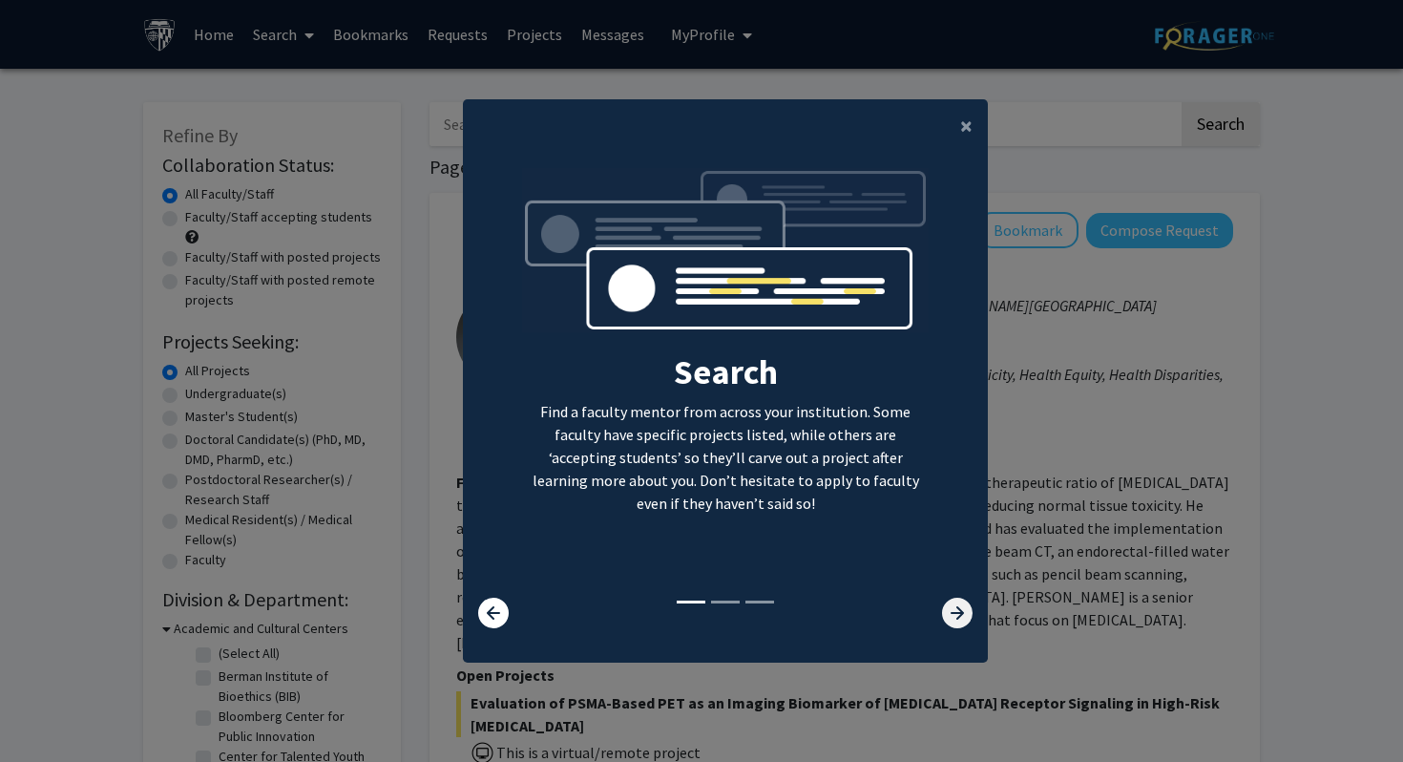
click at [970, 602] on icon at bounding box center [957, 613] width 31 height 31
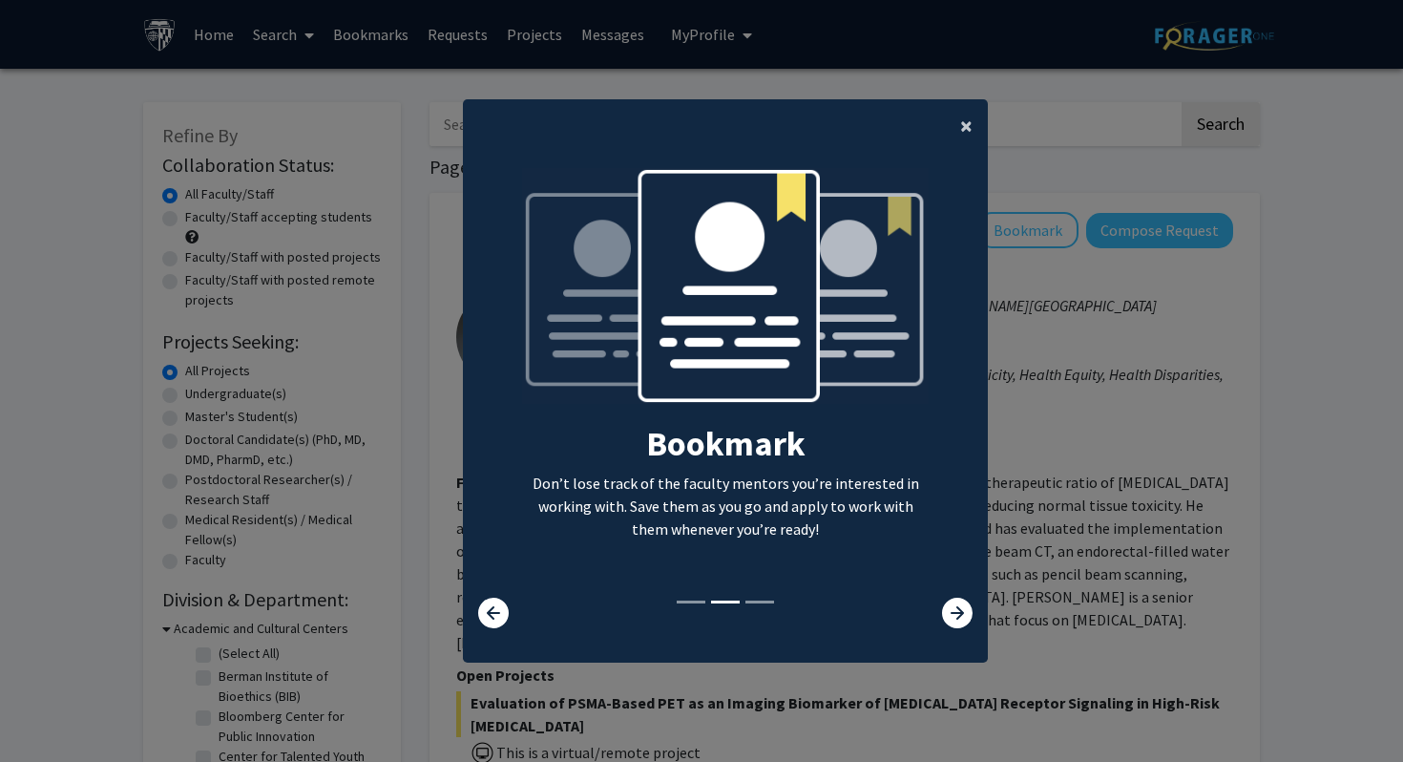
click at [961, 126] on span "×" at bounding box center [966, 126] width 12 height 30
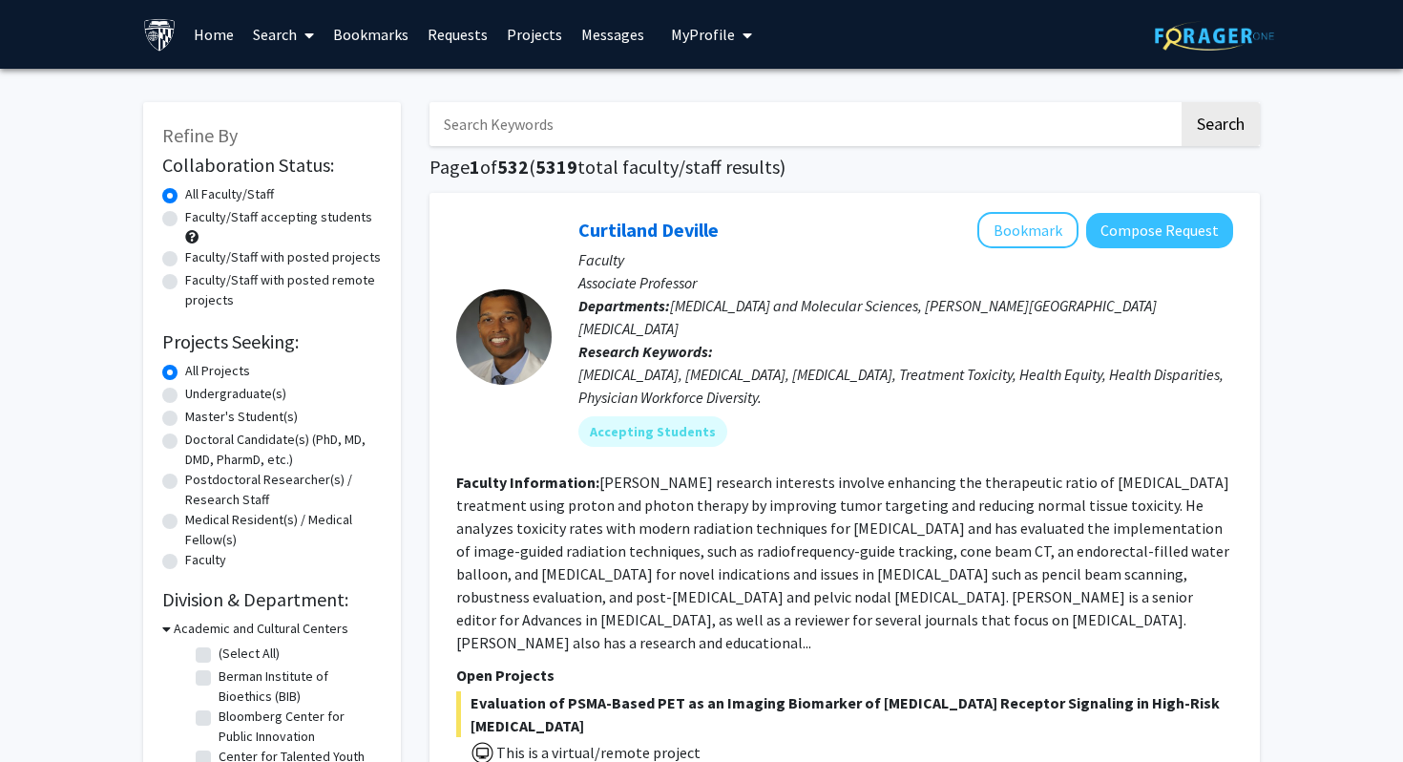
click at [621, 130] on input "Search Keywords" at bounding box center [804, 124] width 749 height 44
paste input "Shaun Michael Kunisaki"
type input "Shaun Michael Kunisaki"
click at [1182, 102] on button "Search" at bounding box center [1221, 124] width 78 height 44
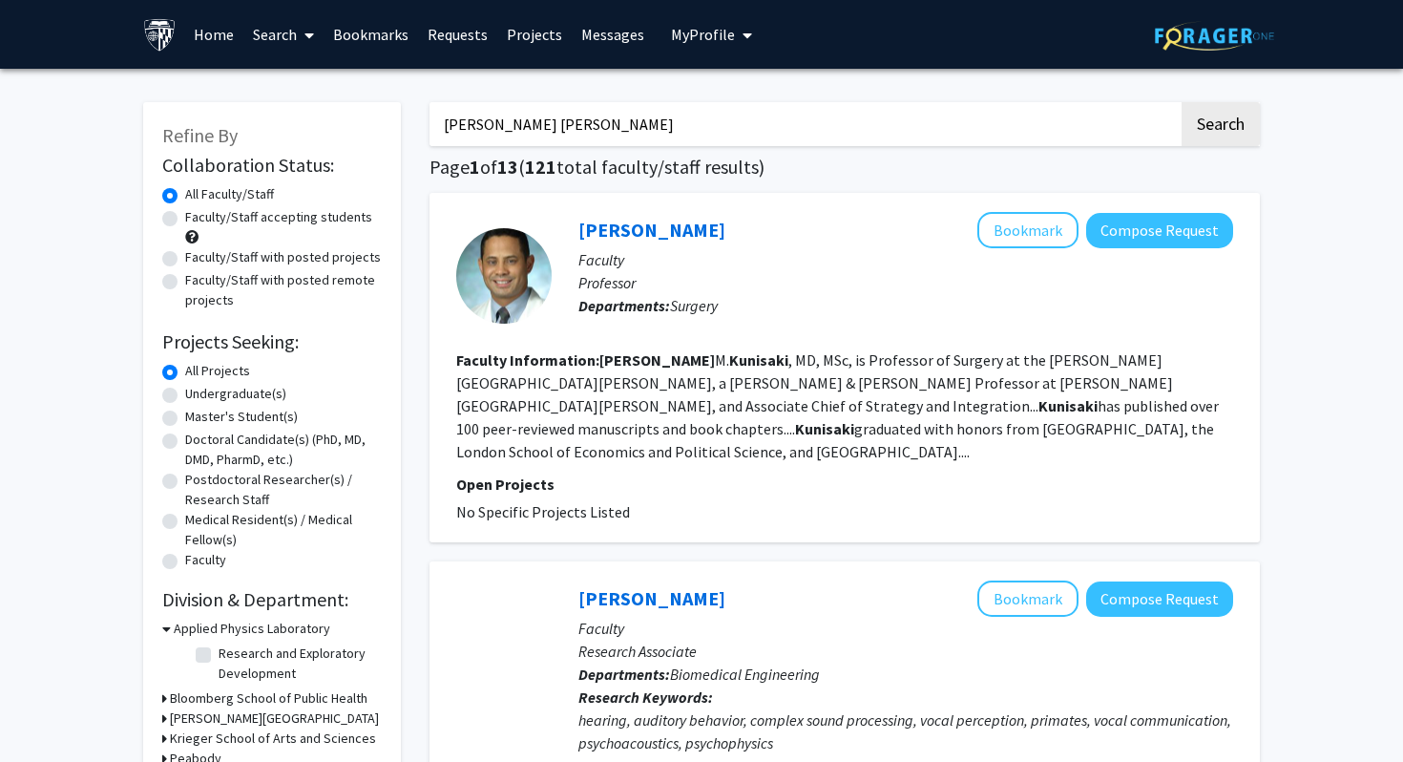
scroll to position [26, 0]
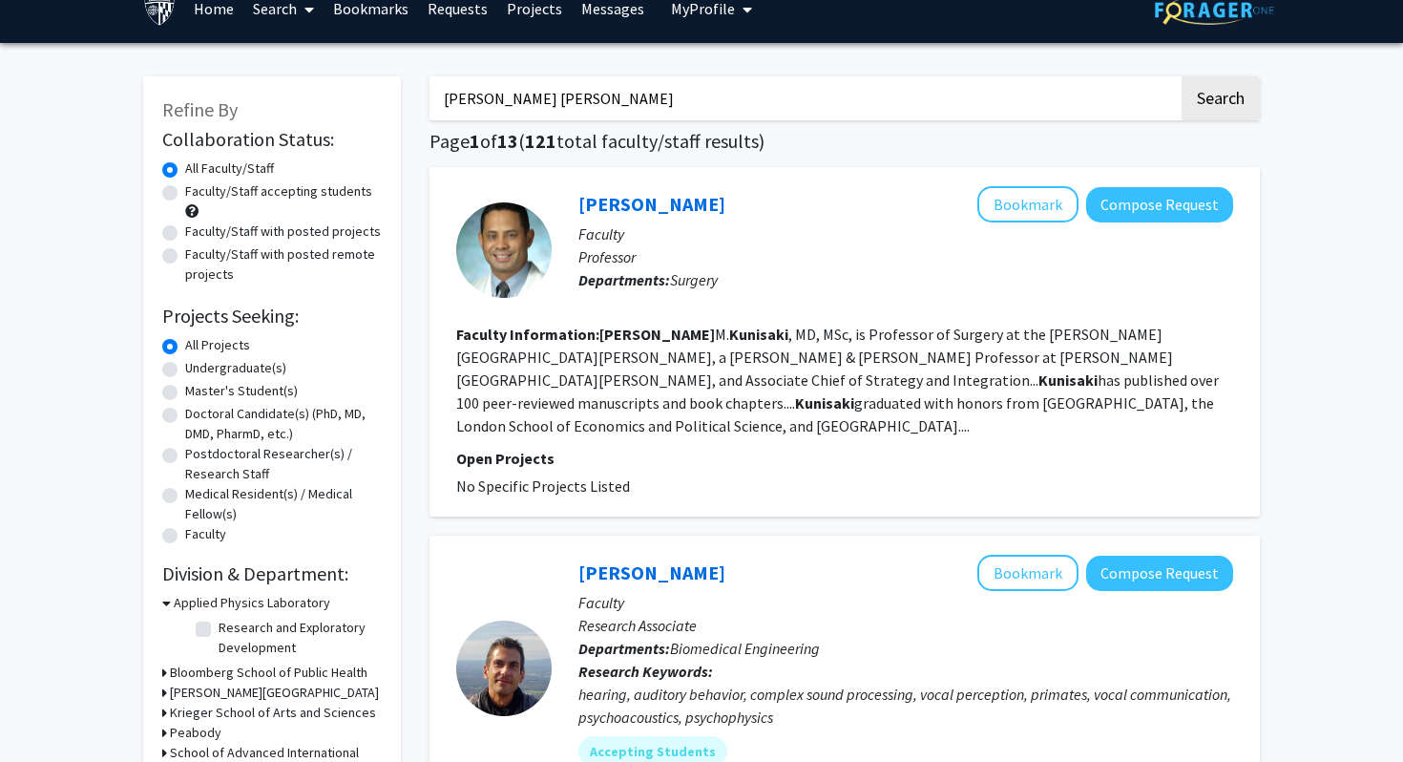
click at [268, 375] on label "Undergraduate(s)" at bounding box center [235, 368] width 101 height 20
click at [198, 370] on input "Undergraduate(s)" at bounding box center [191, 364] width 12 height 12
radio input "true"
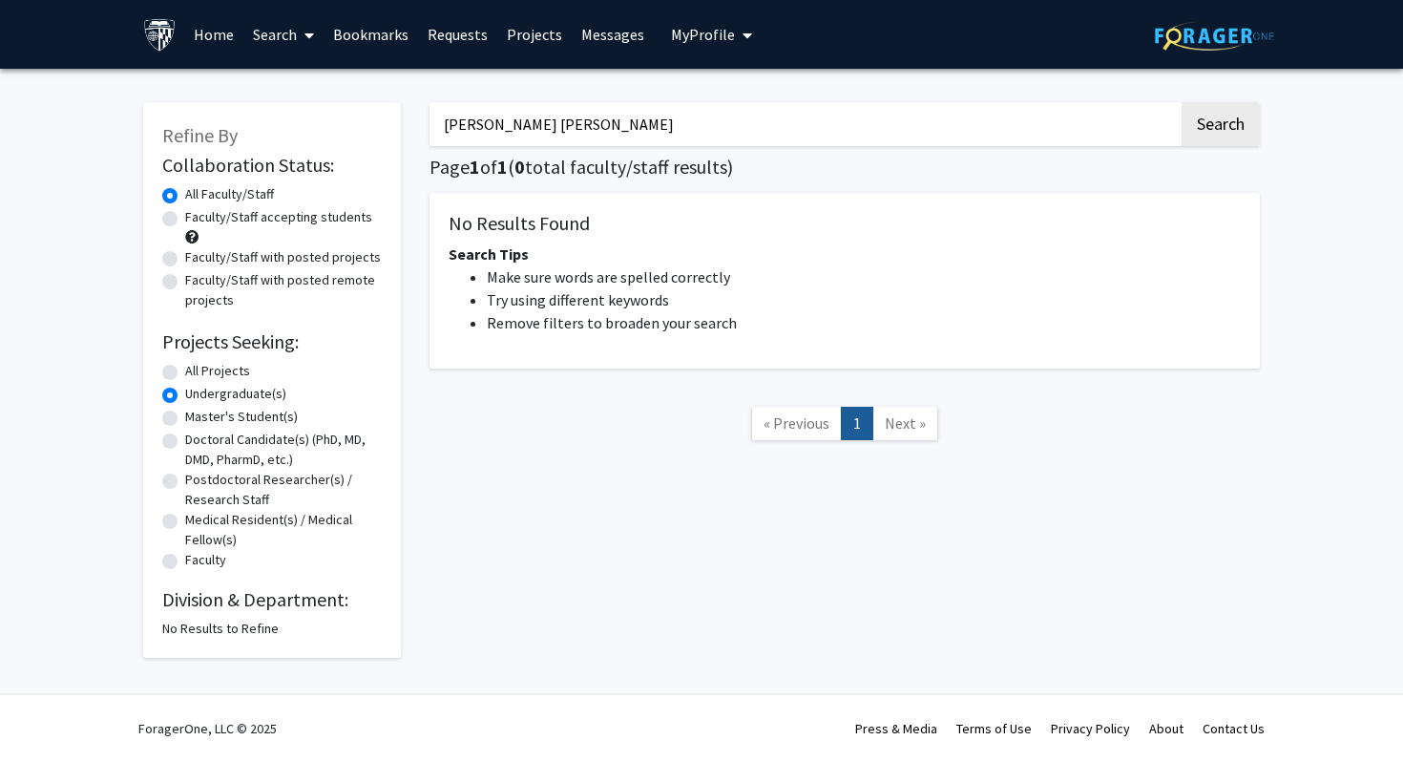
click at [577, 136] on input "Shaun Michael Kunisaki" at bounding box center [804, 124] width 749 height 44
click at [1206, 116] on button "Search" at bounding box center [1221, 124] width 78 height 44
radio input "true"
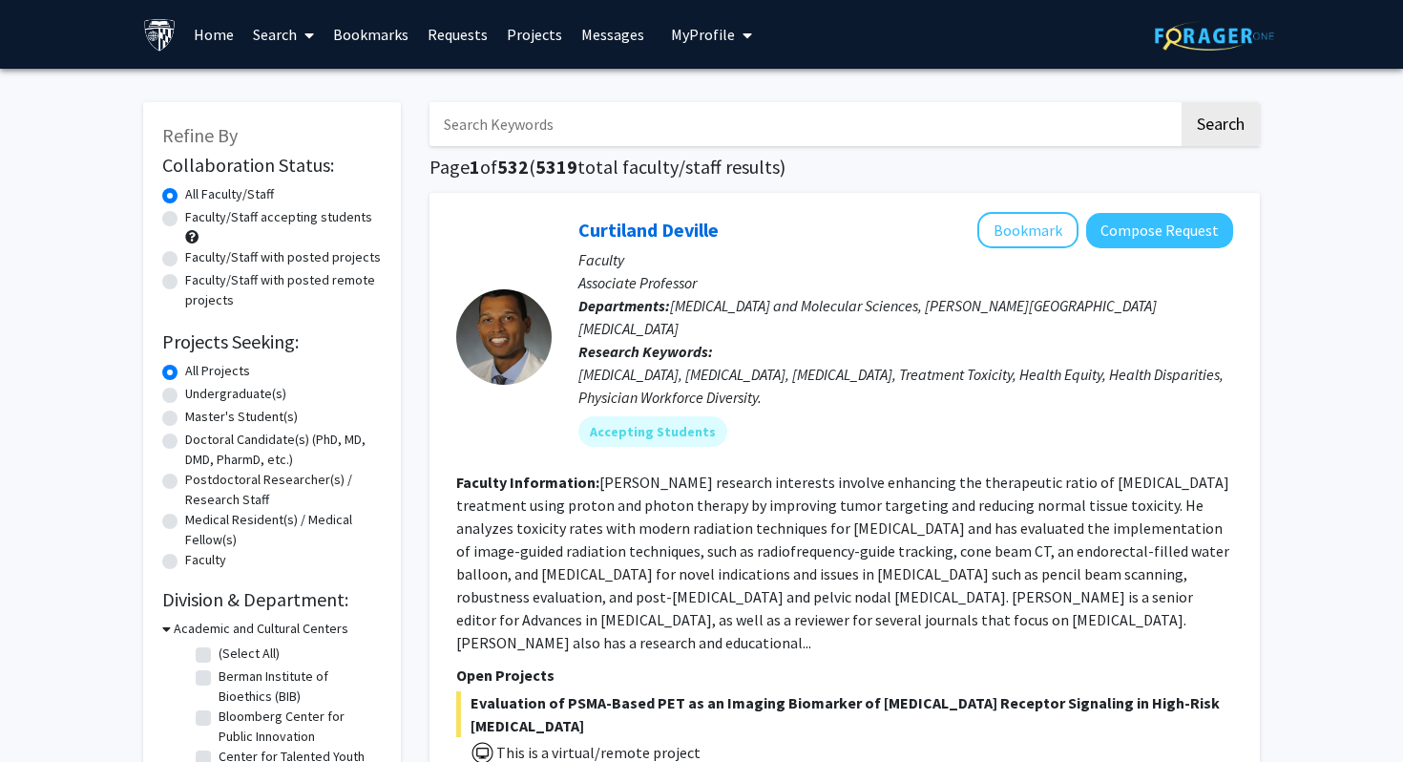
click at [279, 390] on label "Undergraduate(s)" at bounding box center [235, 394] width 101 height 20
click at [198, 390] on input "Undergraduate(s)" at bounding box center [191, 390] width 12 height 12
radio input "true"
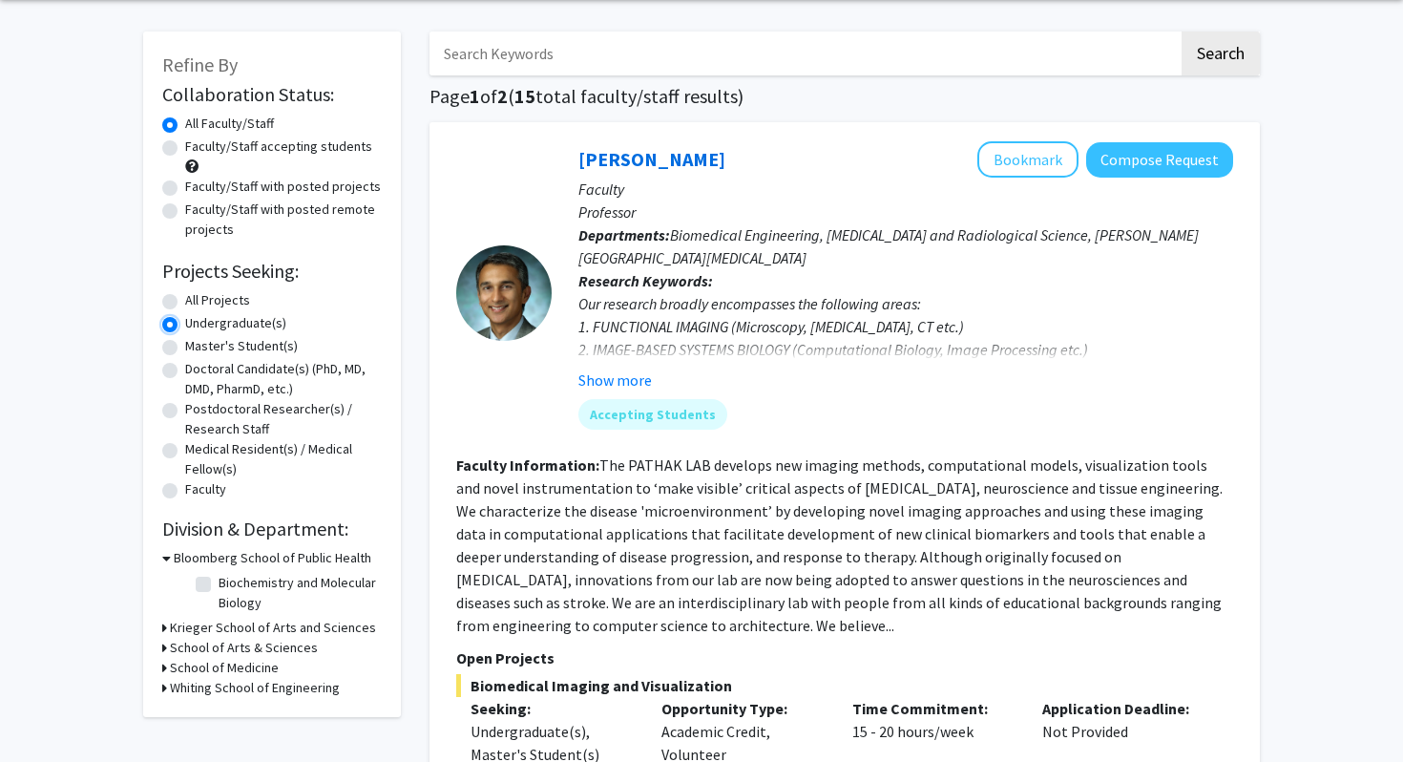
scroll to position [63, 0]
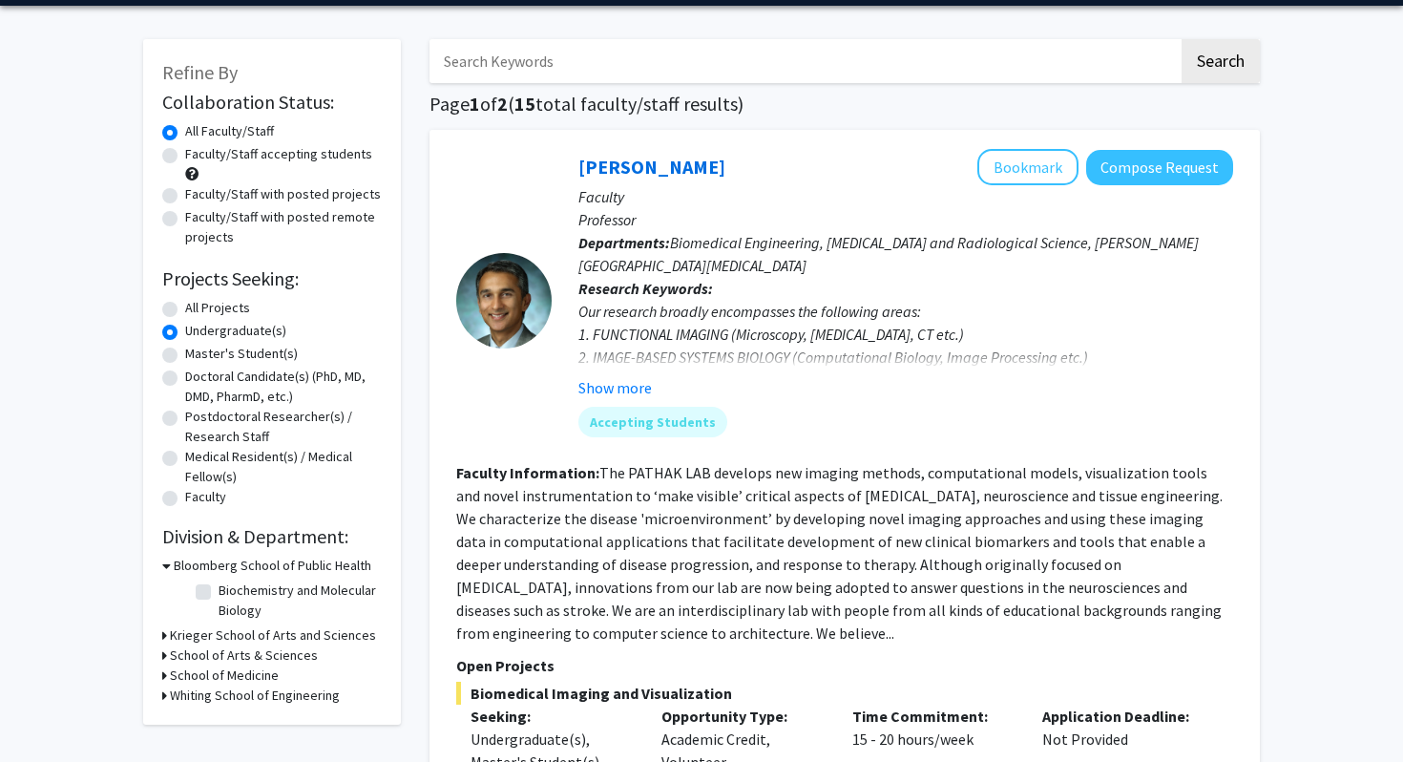
click at [230, 636] on h3 "Krieger School of Arts and Sciences" at bounding box center [273, 635] width 206 height 20
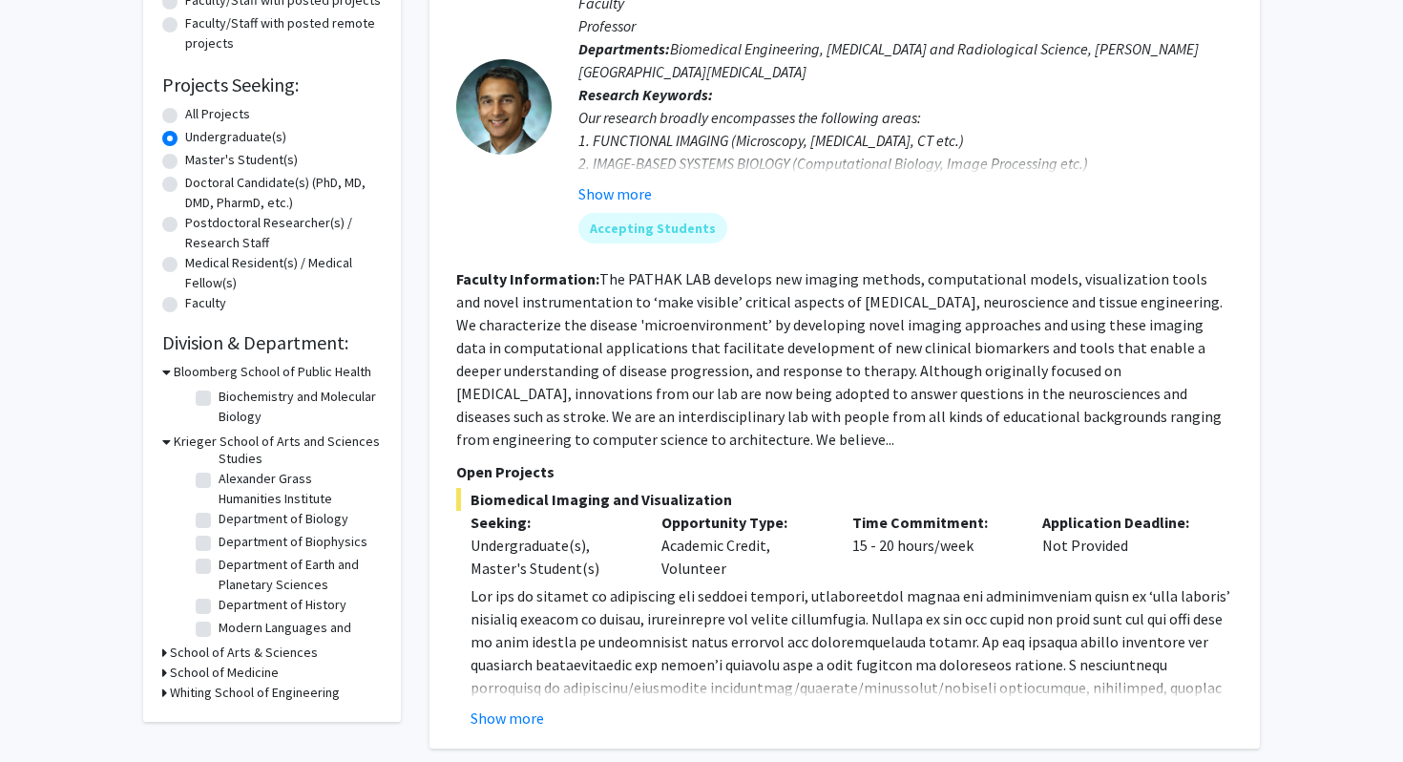
scroll to position [0, 0]
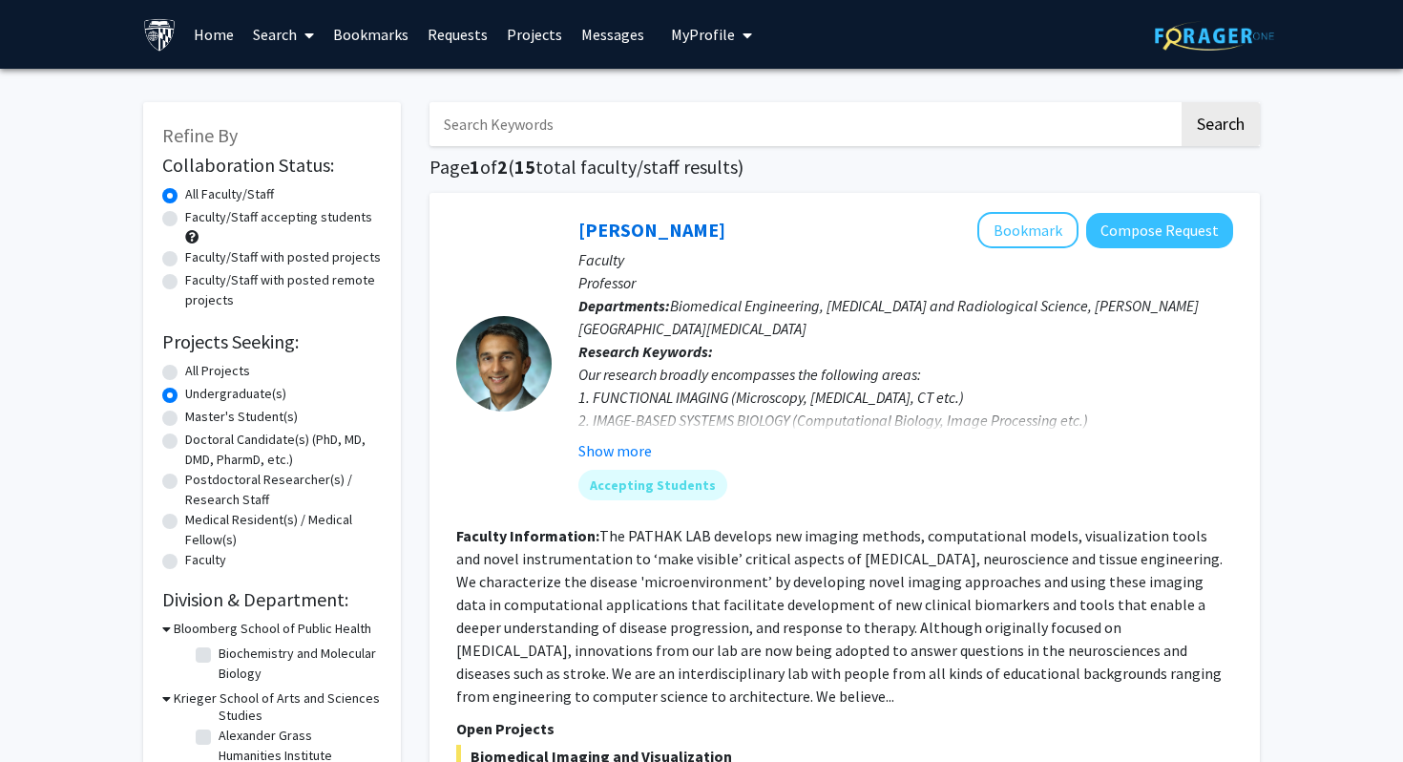
click at [513, 137] on input "Search Keywords" at bounding box center [804, 124] width 749 height 44
type input "regeneration"
click at [1182, 102] on button "Search" at bounding box center [1221, 124] width 78 height 44
radio input "true"
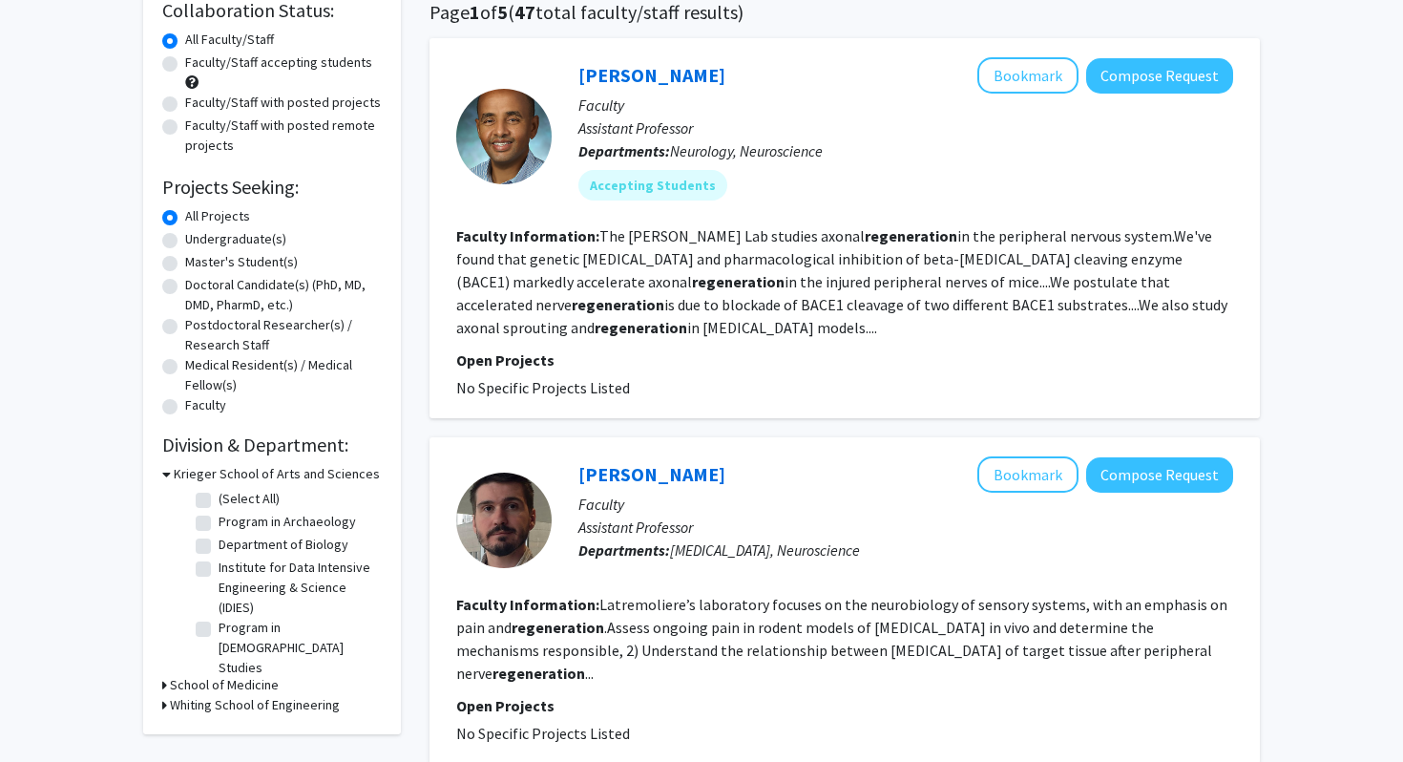
scroll to position [152, 0]
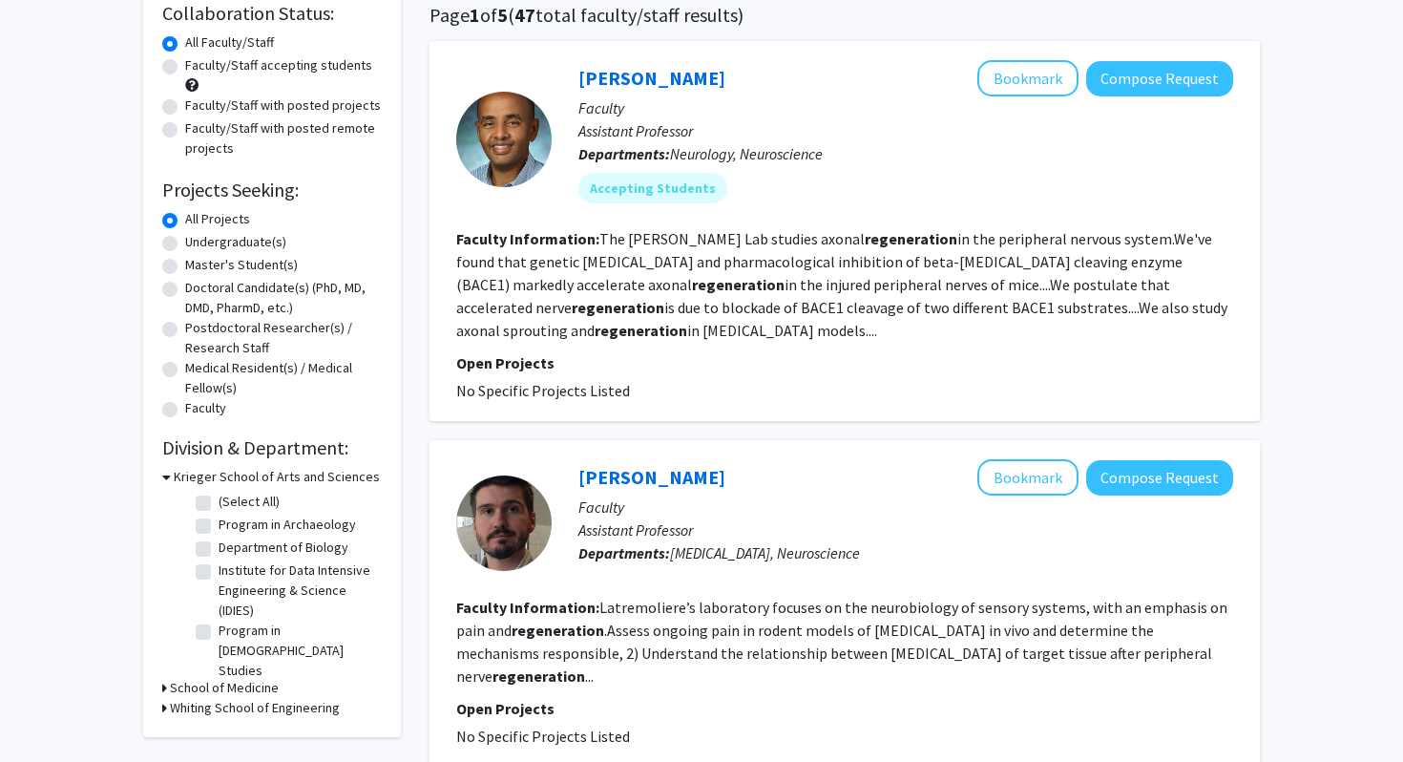
click at [529, 364] on p "Open Projects" at bounding box center [844, 362] width 777 height 23
click at [608, 305] on fg-read-more "The Mohamed Farah Lab studies axonal regeneration in the peripheral nervous sys…" at bounding box center [841, 284] width 771 height 111
click at [555, 356] on p "Open Projects" at bounding box center [844, 362] width 777 height 23
click at [633, 68] on link "Mohamed Farah" at bounding box center [651, 78] width 147 height 24
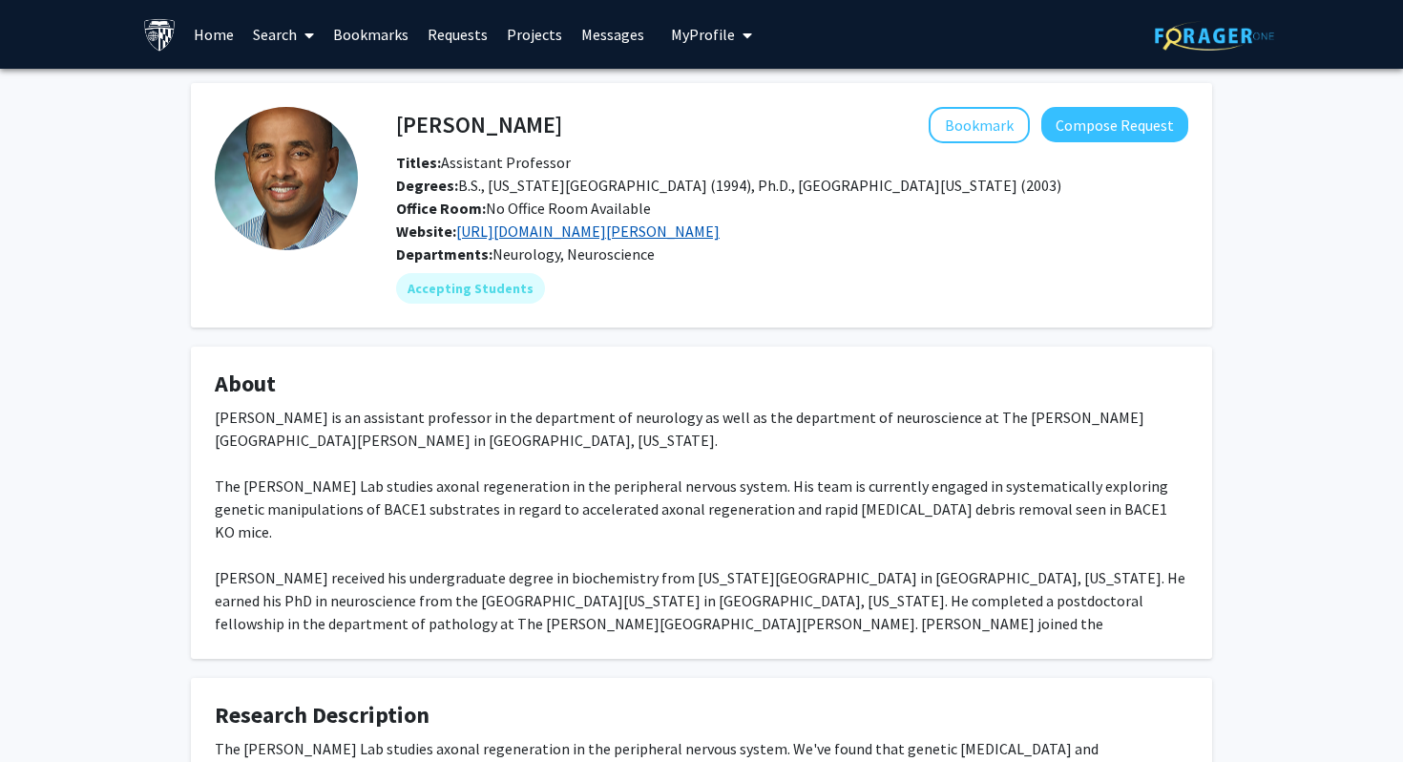
click at [633, 230] on link "http://neuroscience.jhu.edu/resources/directory/faculty/mohamed-farah/" at bounding box center [587, 230] width 263 height 19
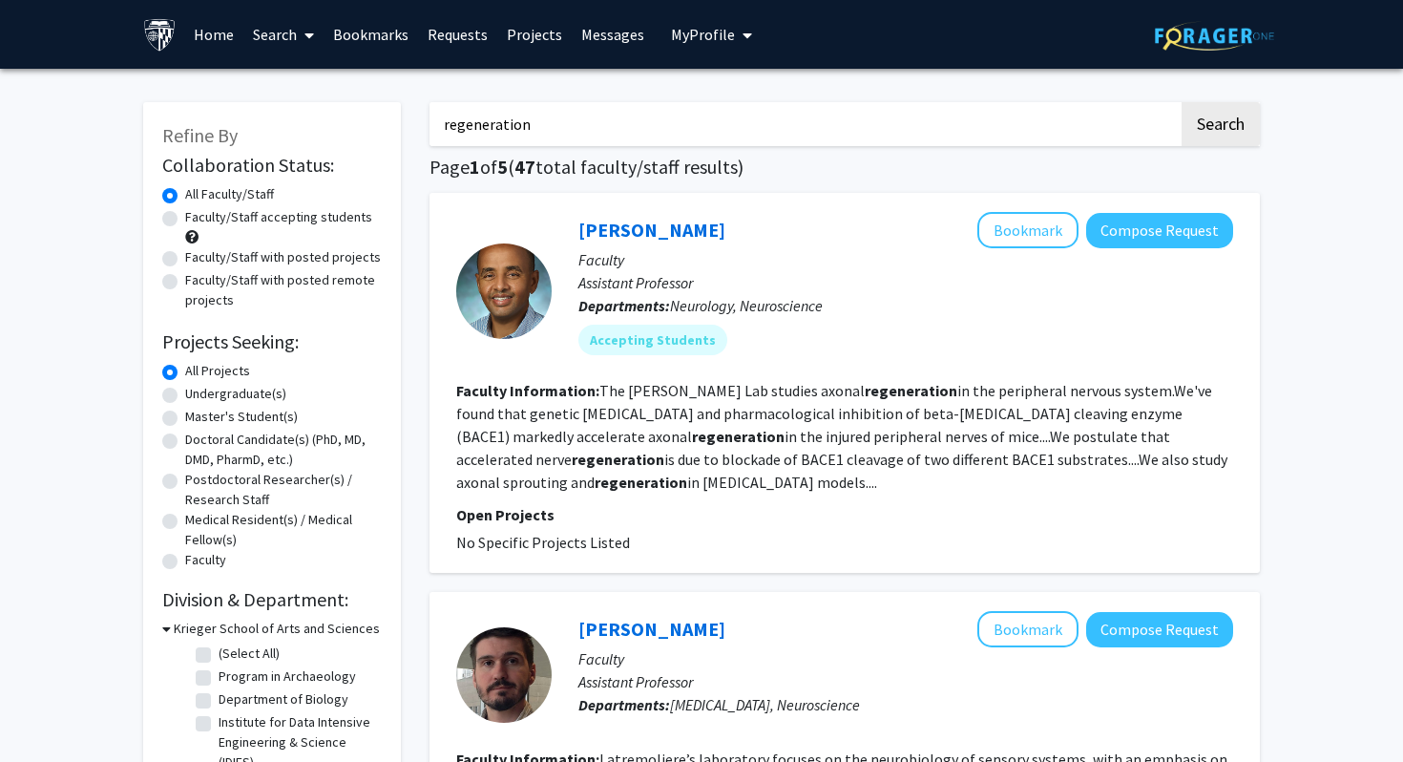
click at [257, 389] on label "Undergraduate(s)" at bounding box center [235, 394] width 101 height 20
click at [198, 389] on input "Undergraduate(s)" at bounding box center [191, 390] width 12 height 12
radio input "true"
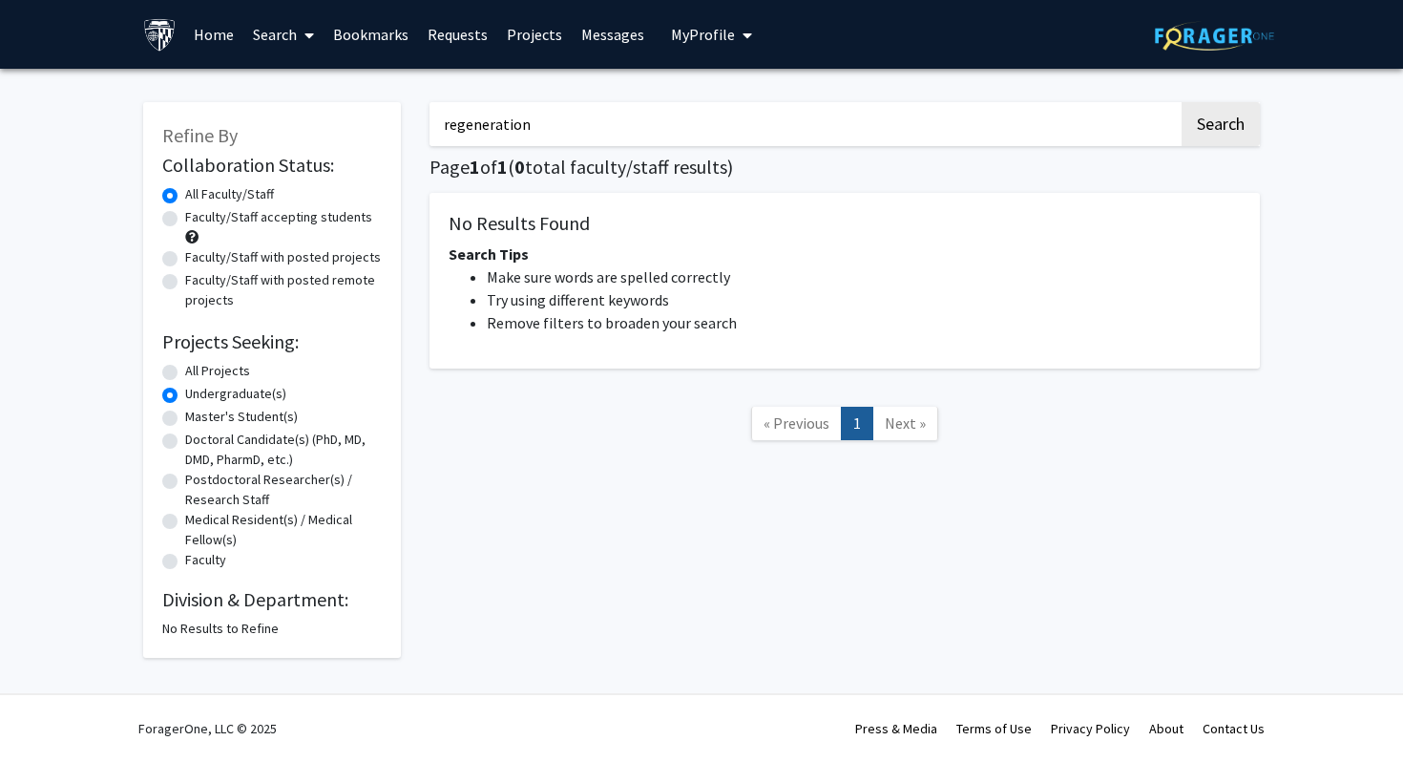
click at [537, 121] on input "regeneration" at bounding box center [804, 124] width 749 height 44
click at [207, 361] on label "All Projects" at bounding box center [217, 371] width 65 height 20
click at [198, 361] on input "All Projects" at bounding box center [191, 367] width 12 height 12
radio input "true"
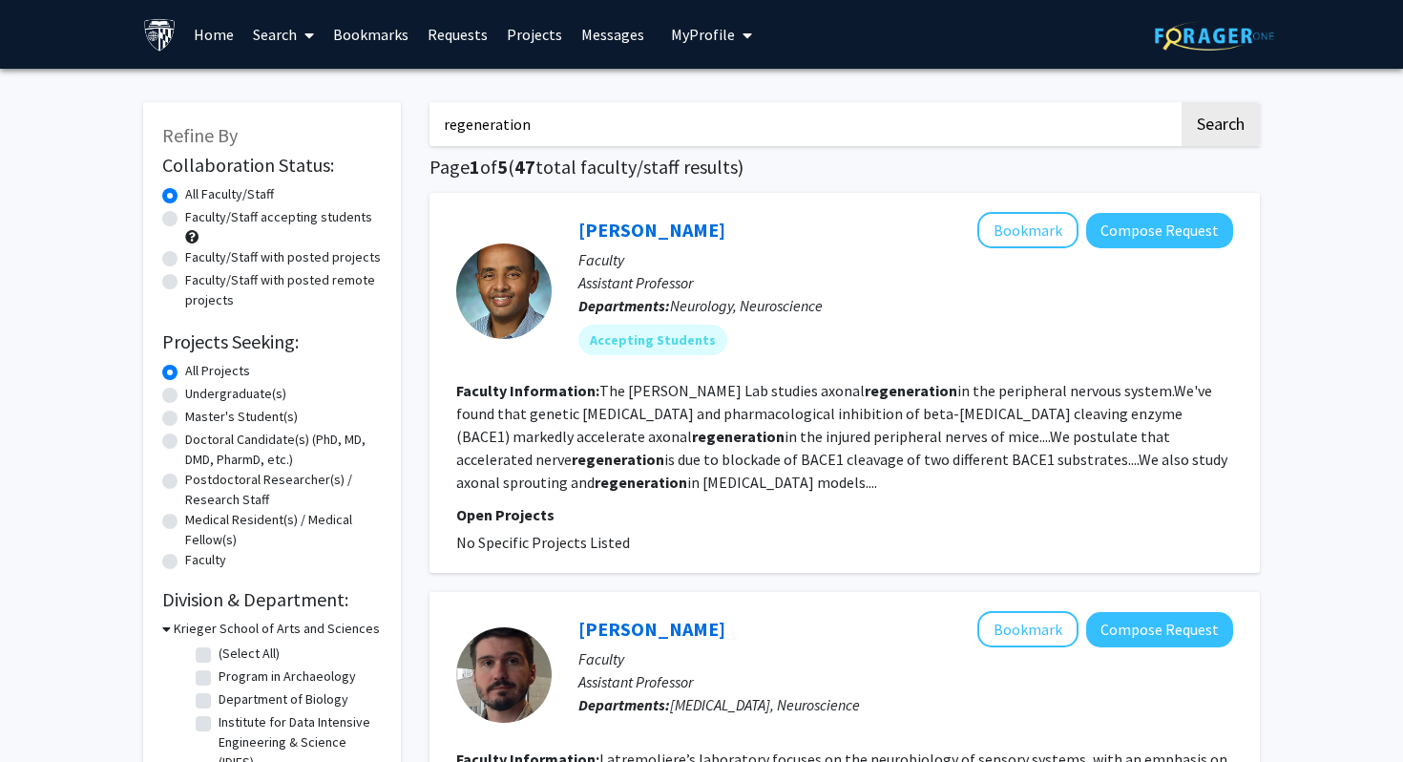
click at [708, 128] on input "regeneration" at bounding box center [804, 124] width 749 height 44
click at [1182, 102] on button "Search" at bounding box center [1221, 124] width 78 height 44
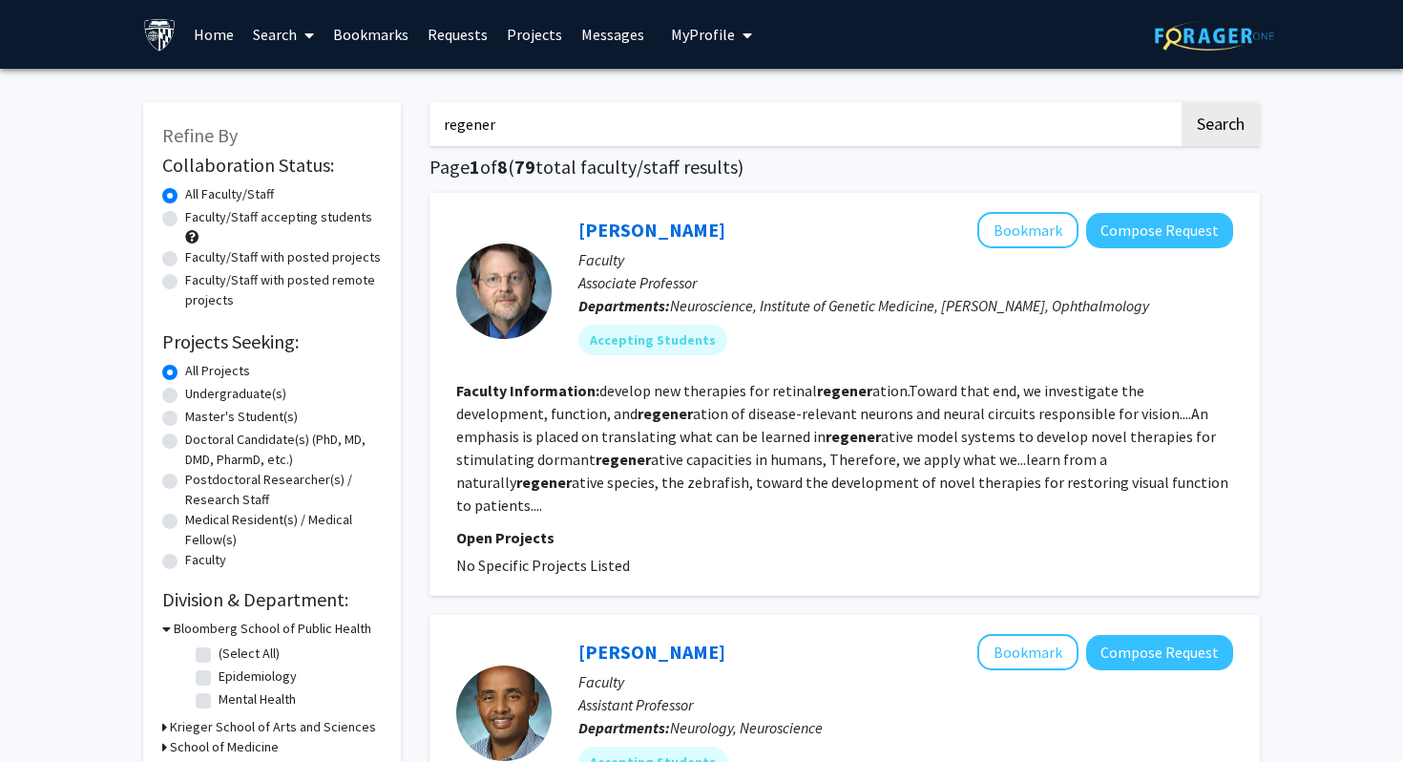
click at [846, 138] on input "regener" at bounding box center [804, 124] width 749 height 44
type input "regener"
click at [200, 395] on label "Undergraduate(s)" at bounding box center [235, 394] width 101 height 20
click at [198, 395] on input "Undergraduate(s)" at bounding box center [191, 390] width 12 height 12
radio input "true"
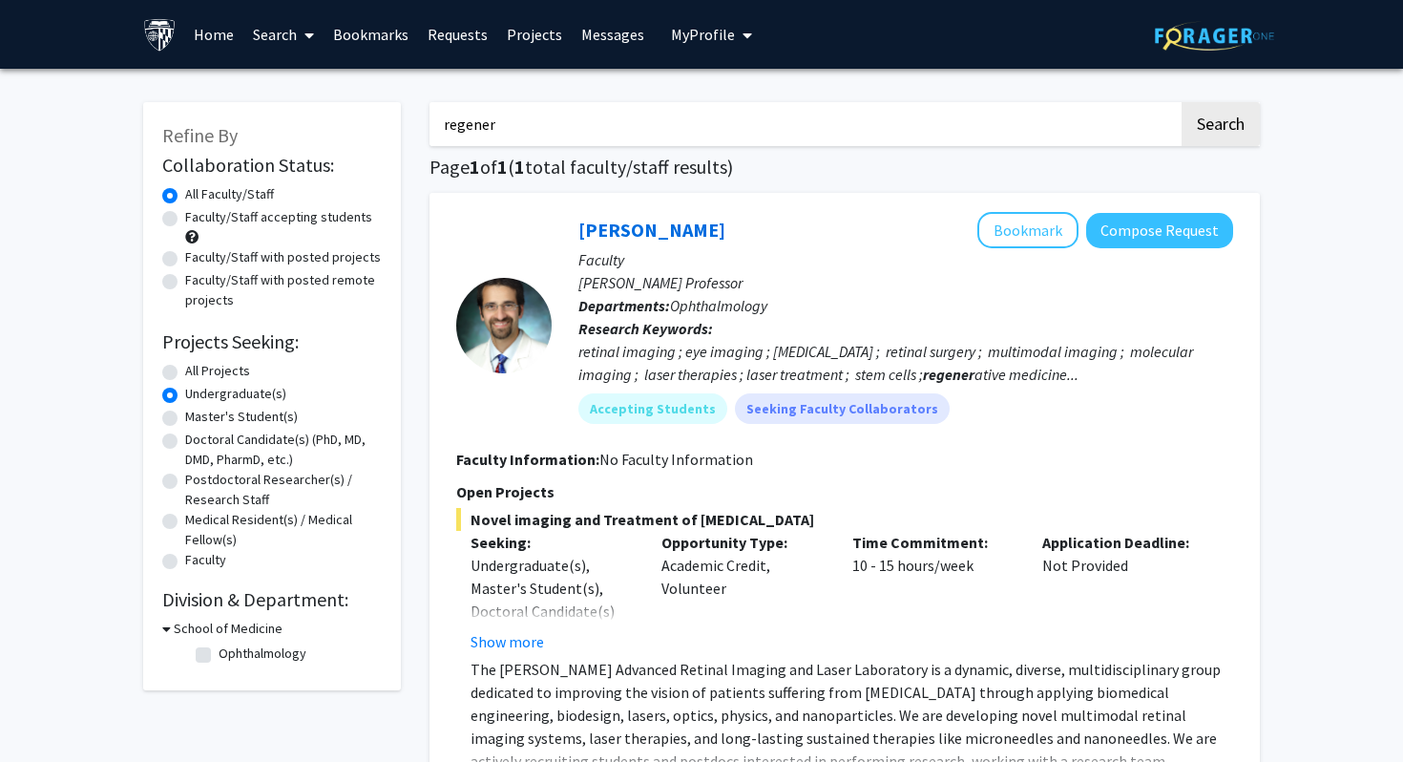
click at [553, 137] on input "regener" at bounding box center [804, 124] width 749 height 44
type input "regeneration"
click at [1182, 102] on button "Search" at bounding box center [1221, 124] width 78 height 44
radio input "true"
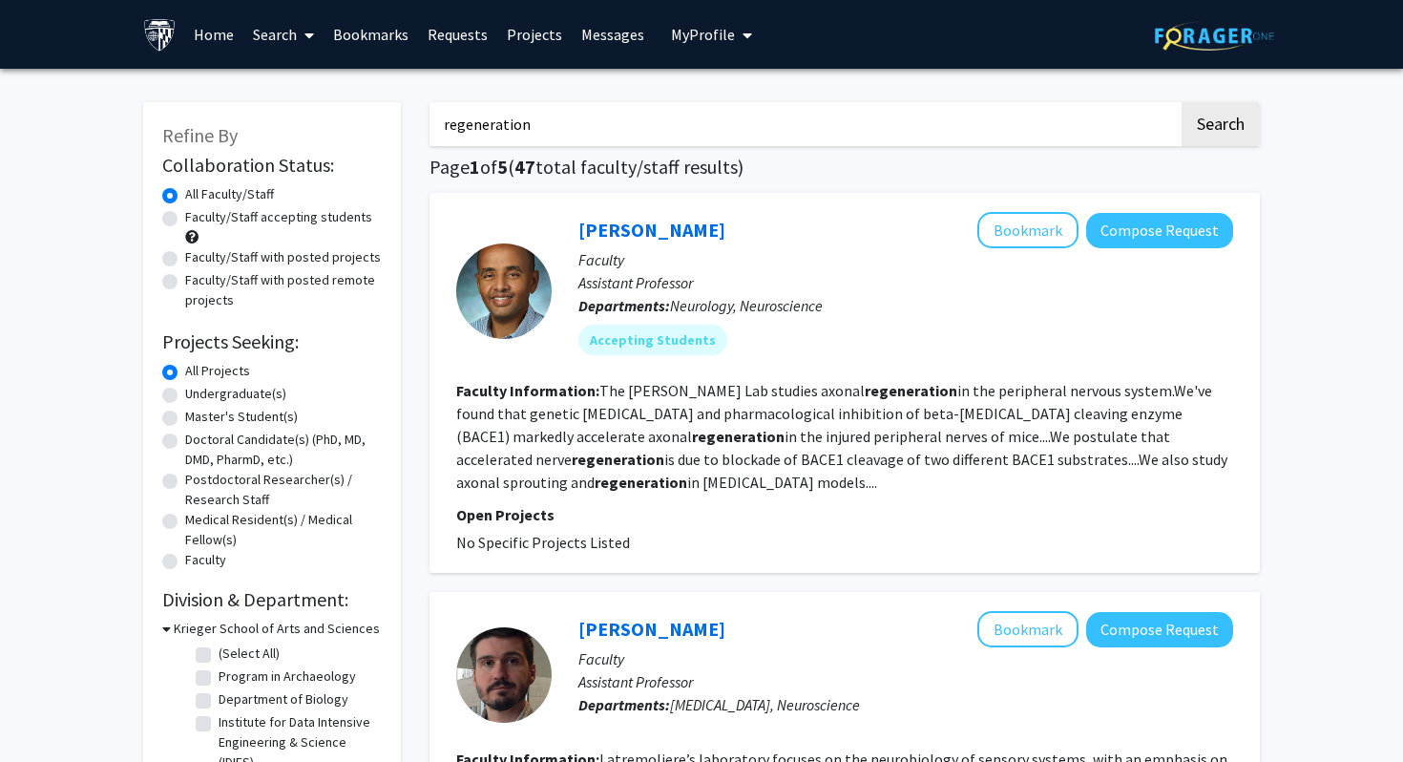
click at [439, 133] on input "regeneration" at bounding box center [804, 124] width 749 height 44
type input "limb regeneration"
click at [1182, 102] on button "Search" at bounding box center [1221, 124] width 78 height 44
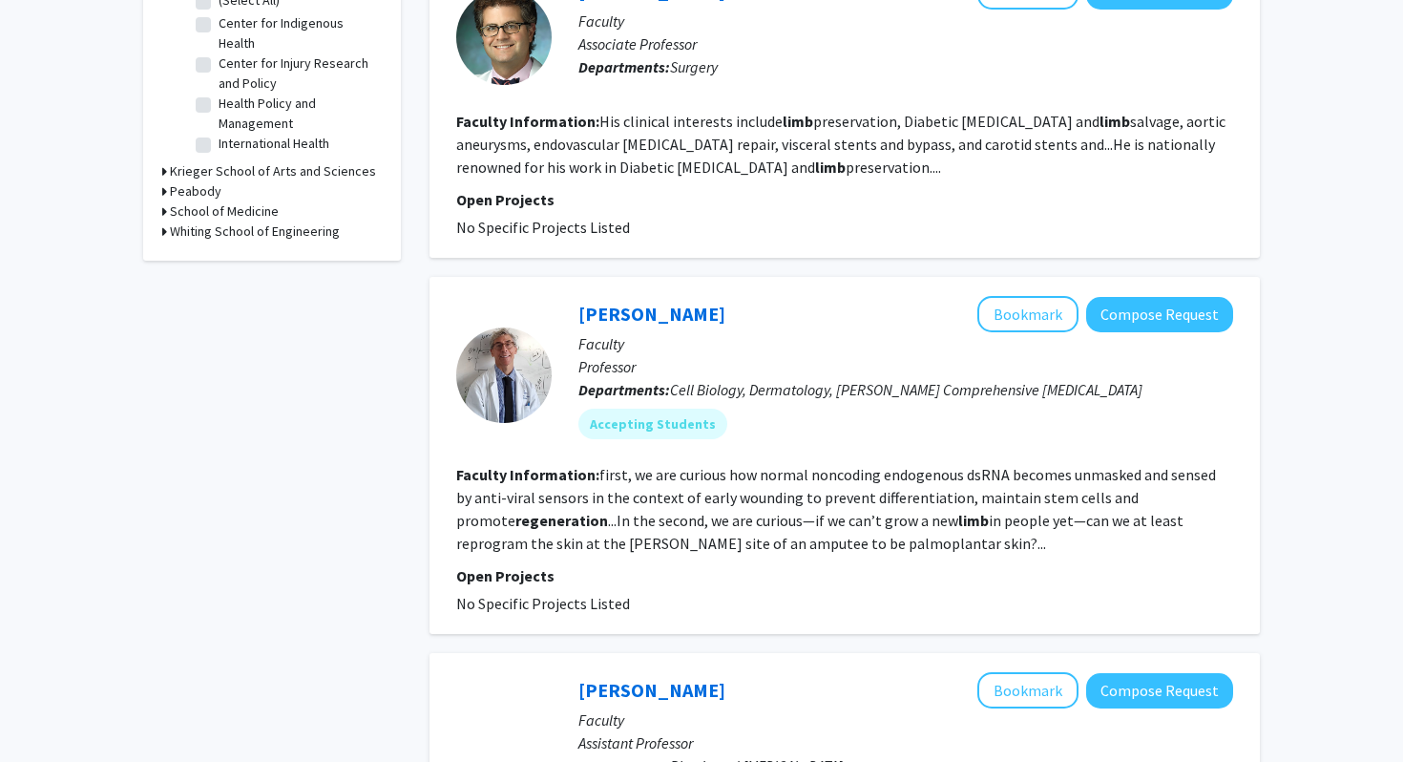
scroll to position [672, 0]
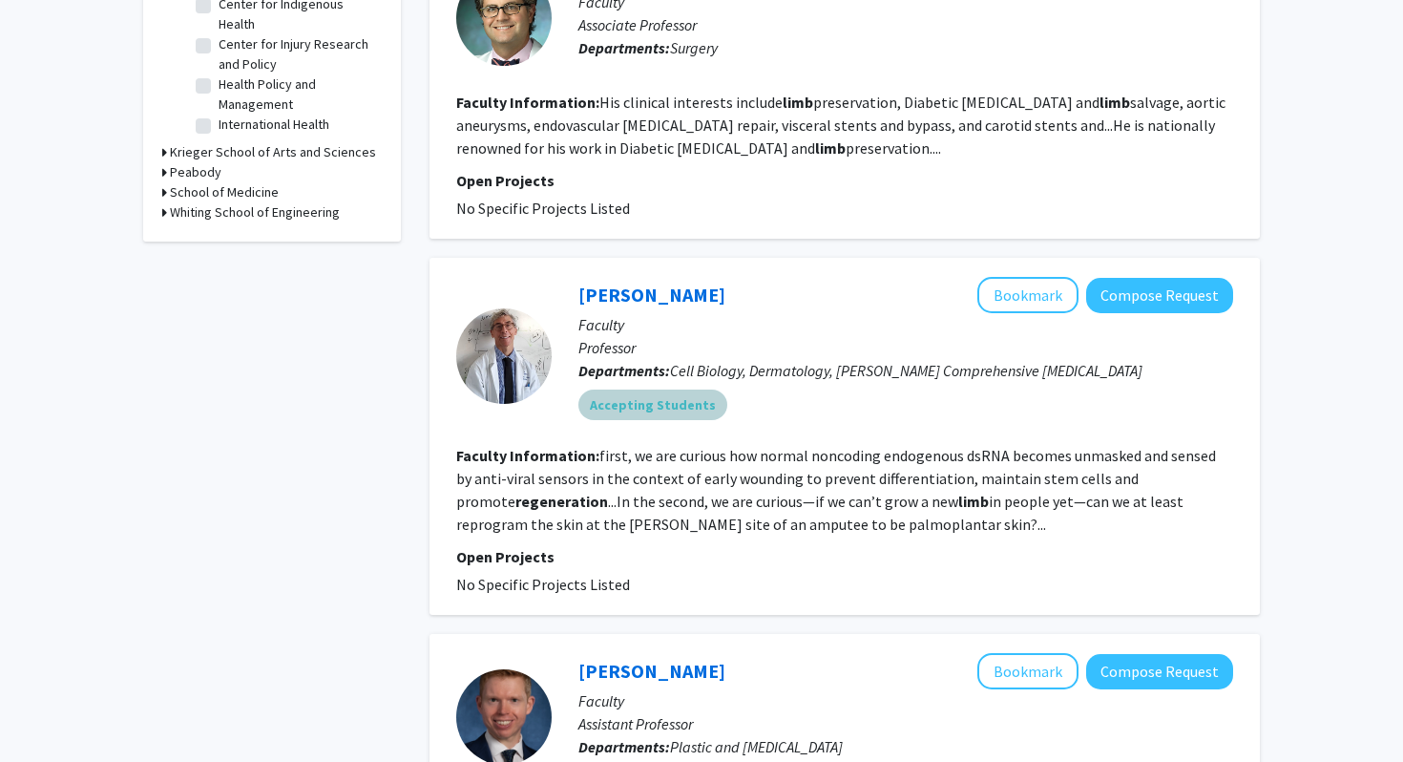
click at [679, 389] on mat-chip "Accepting Students" at bounding box center [652, 404] width 149 height 31
click at [708, 446] on fg-read-more "first, we are curious how normal noncoding endogenous dsRNA becomes unmasked an…" at bounding box center [836, 490] width 760 height 88
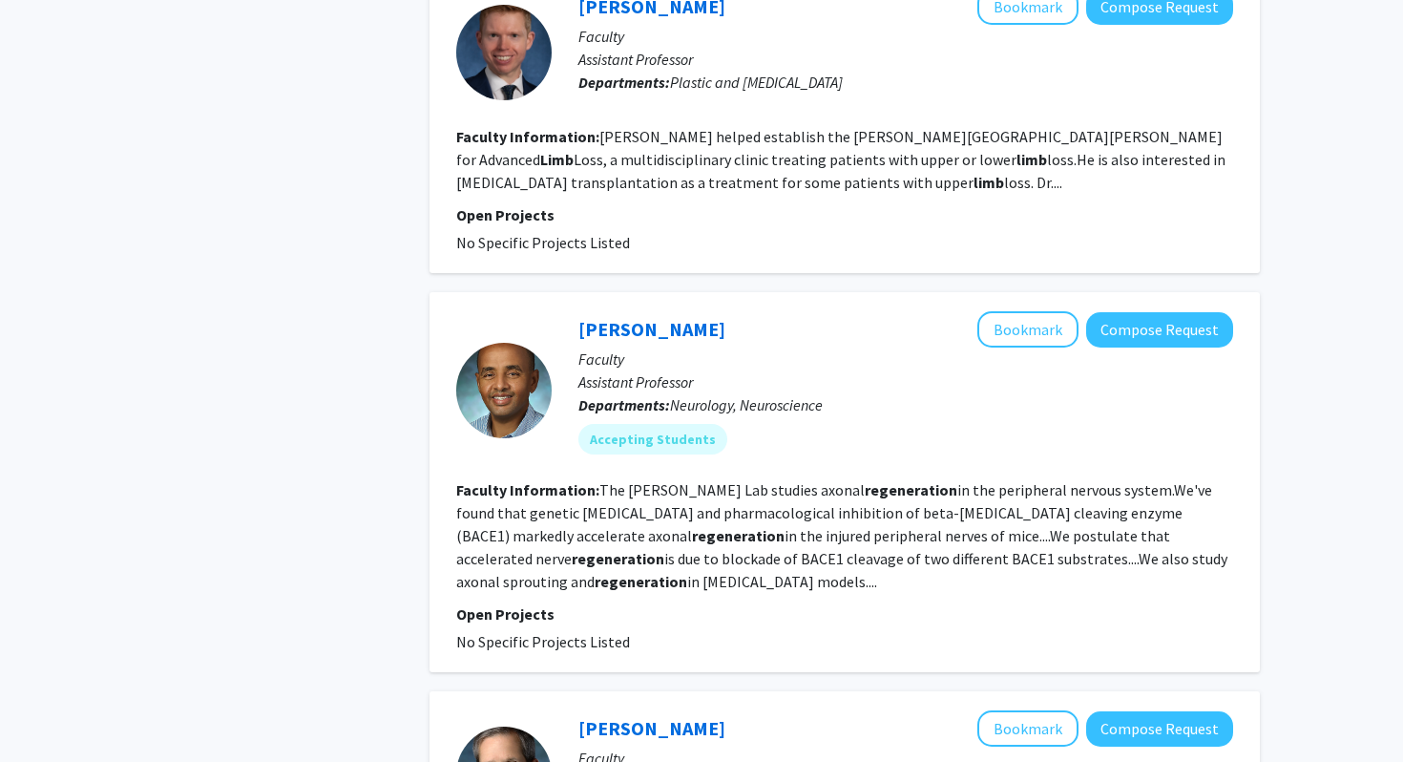
scroll to position [1337, 0]
click at [1197, 311] on button "Compose Request" at bounding box center [1159, 328] width 147 height 35
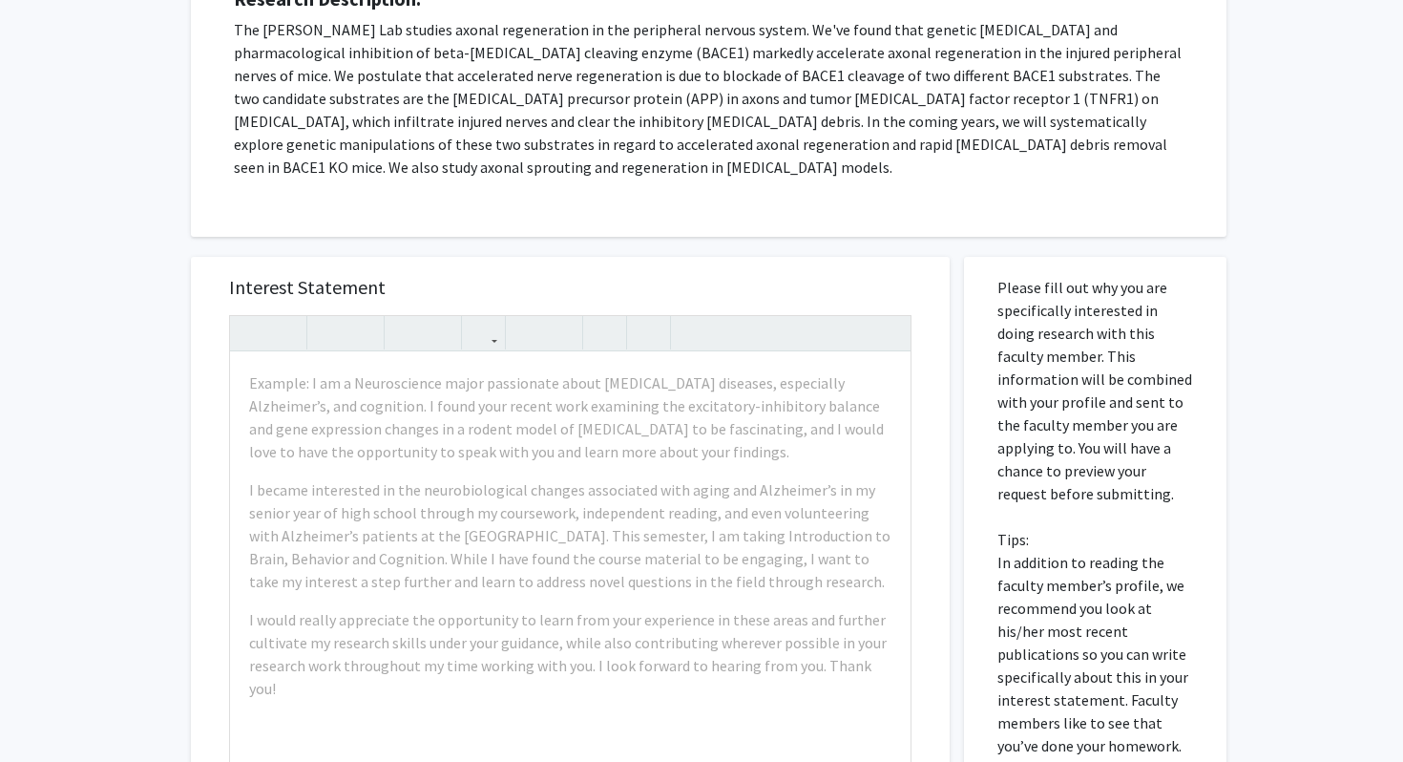
scroll to position [388, 0]
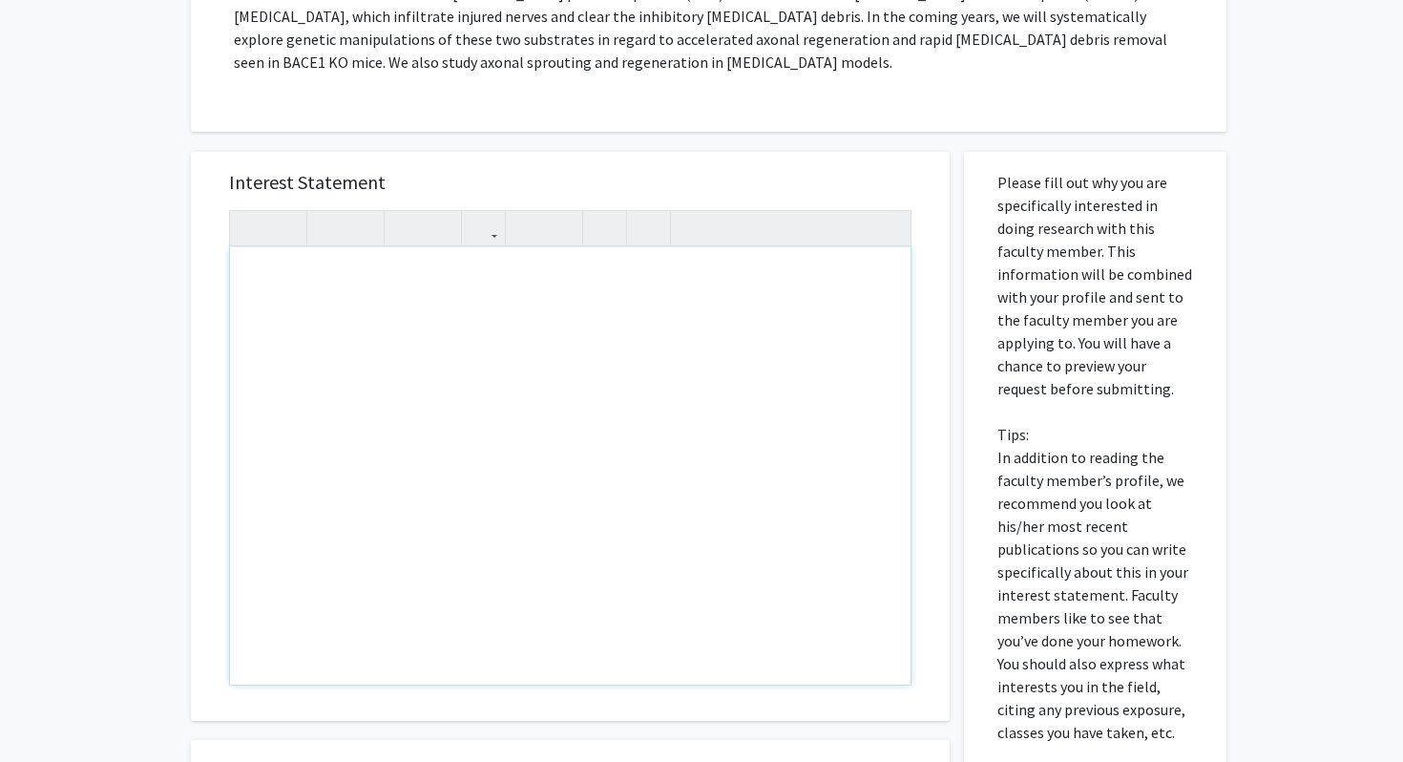
click at [109, 312] on div "All Requests Request for Mohamed Farah Request for Mohamed Farah Departments: N…" at bounding box center [701, 359] width 1403 height 1357
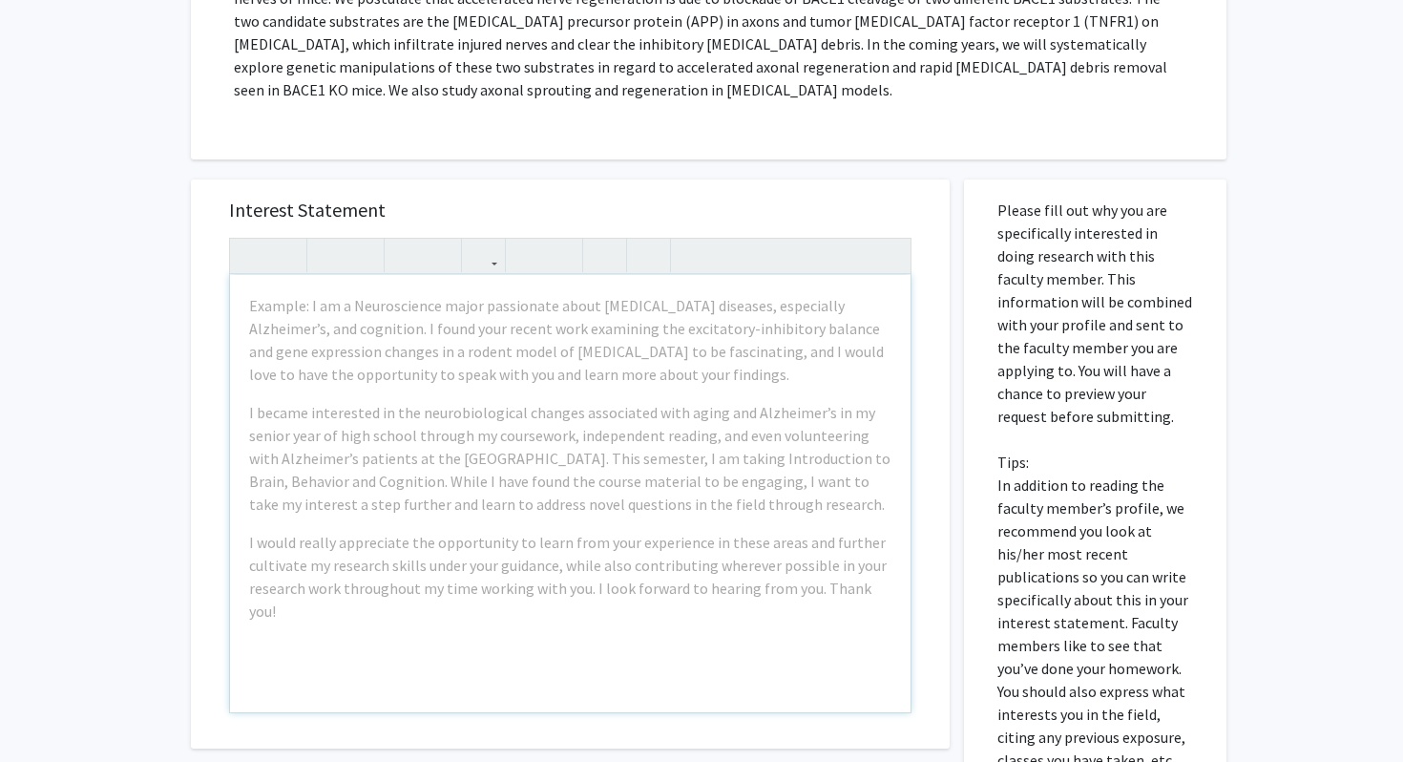
scroll to position [0, 0]
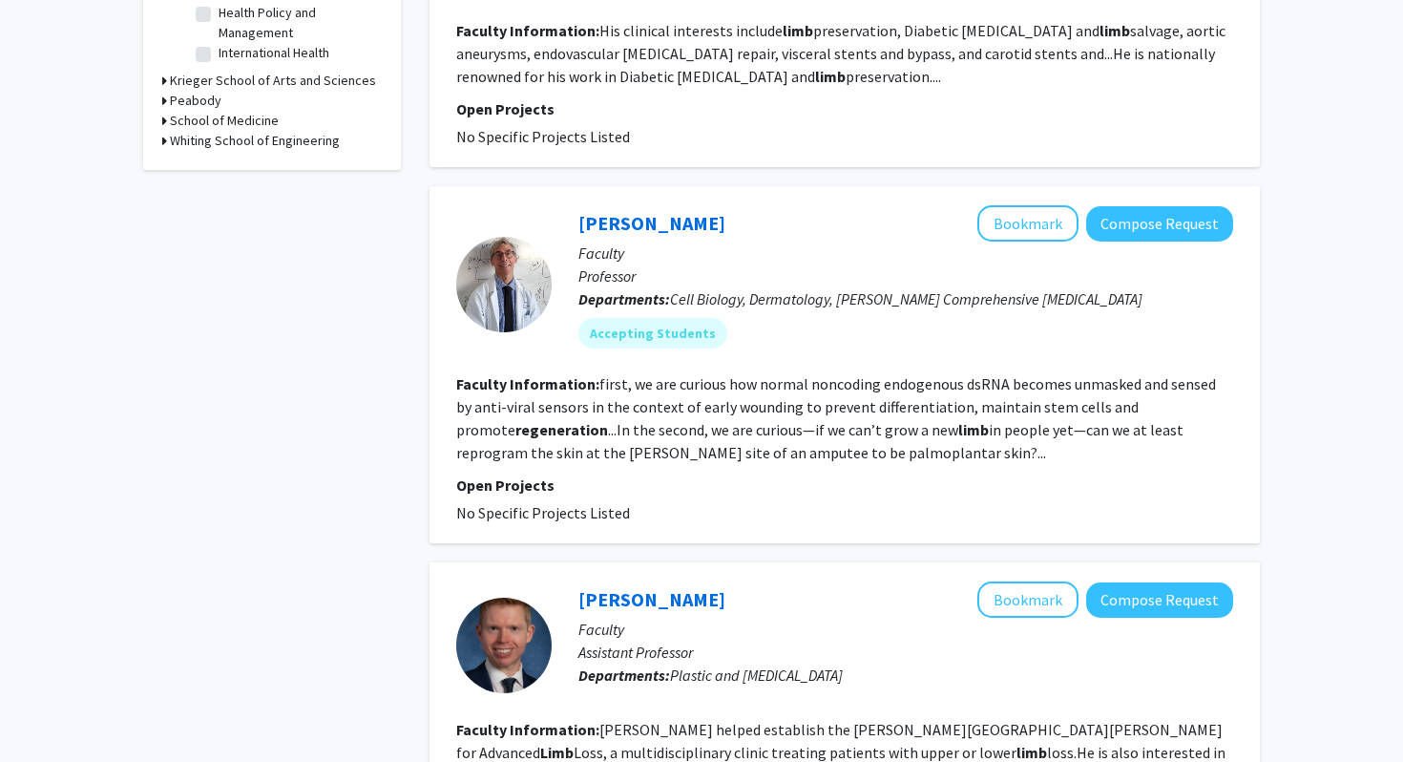
scroll to position [740, 0]
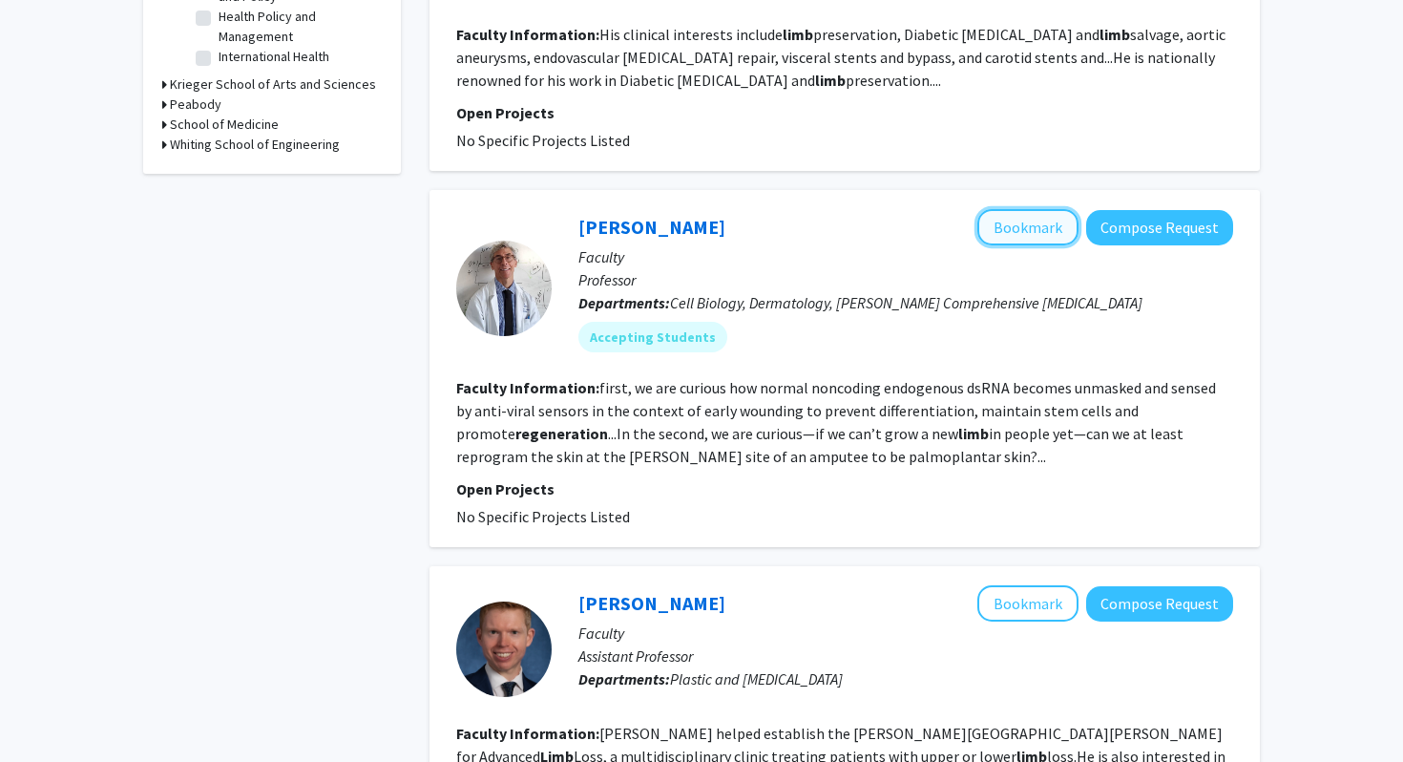
click at [1042, 209] on button "Bookmark" at bounding box center [1027, 227] width 101 height 36
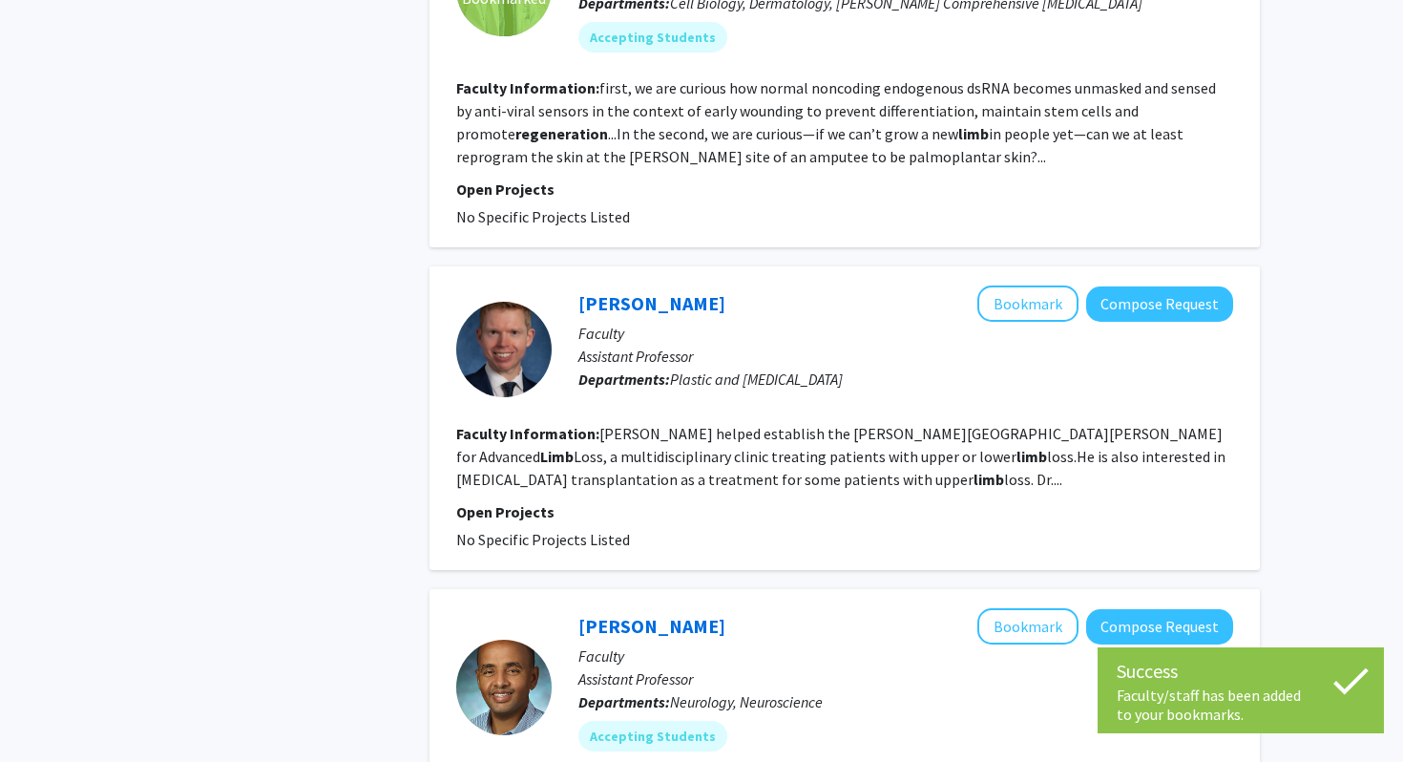
scroll to position [1042, 0]
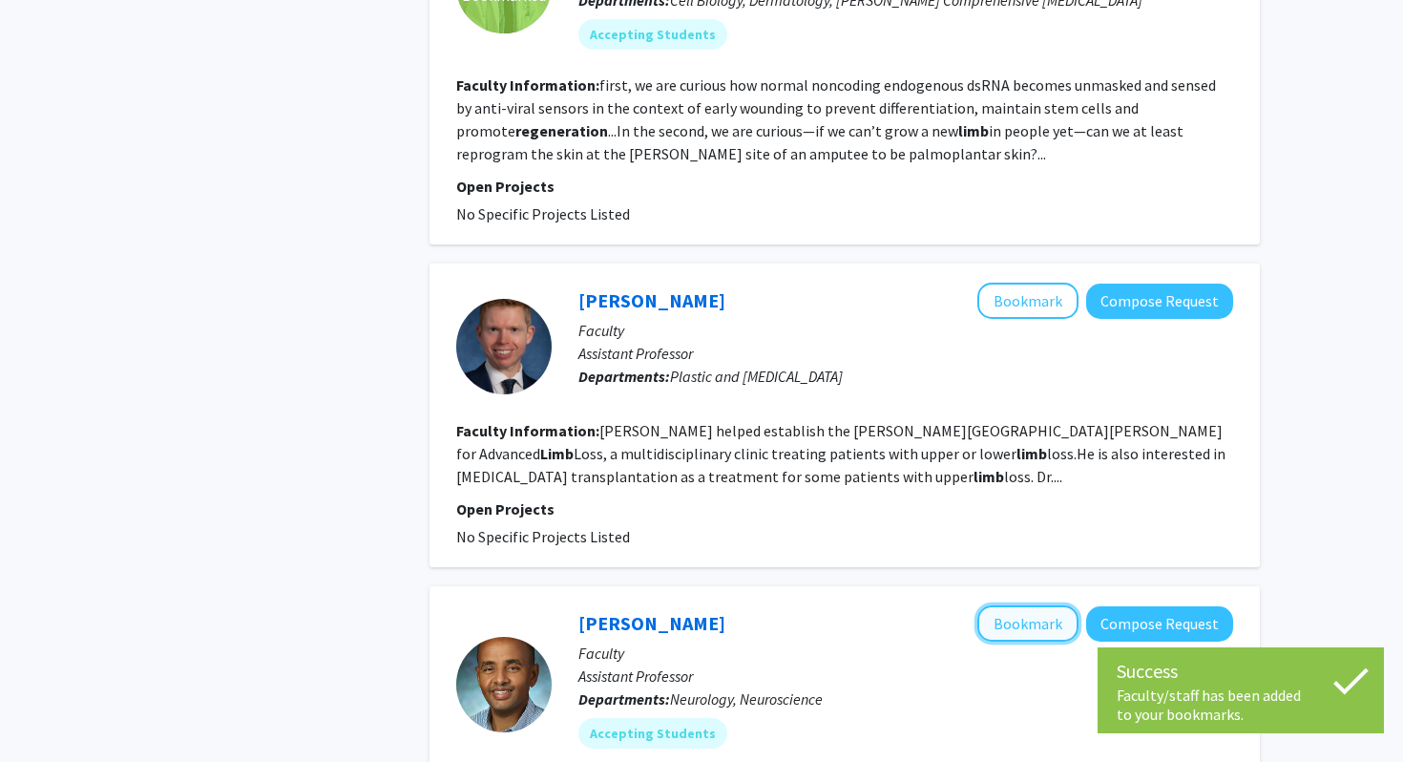
click at [1050, 605] on button "Bookmark" at bounding box center [1027, 623] width 101 height 36
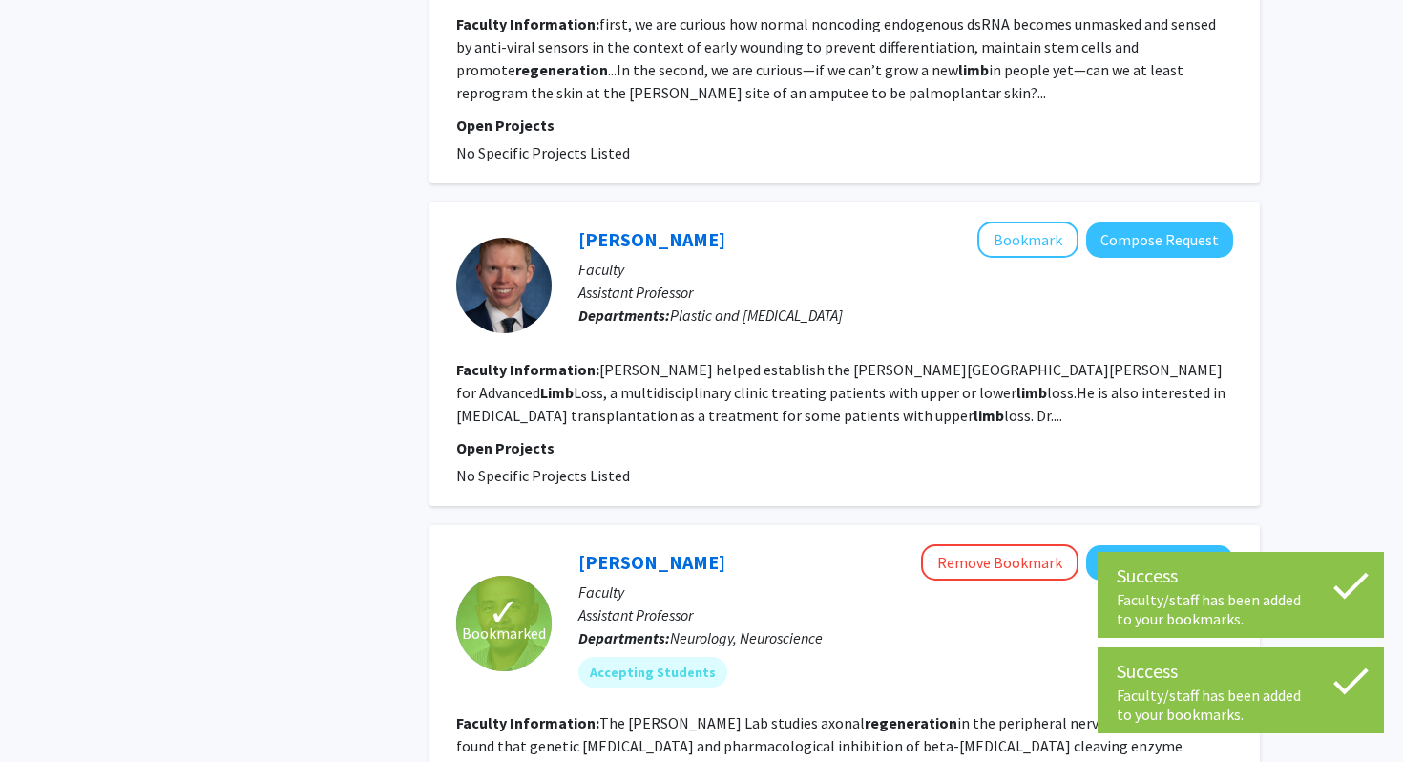
scroll to position [1113, 0]
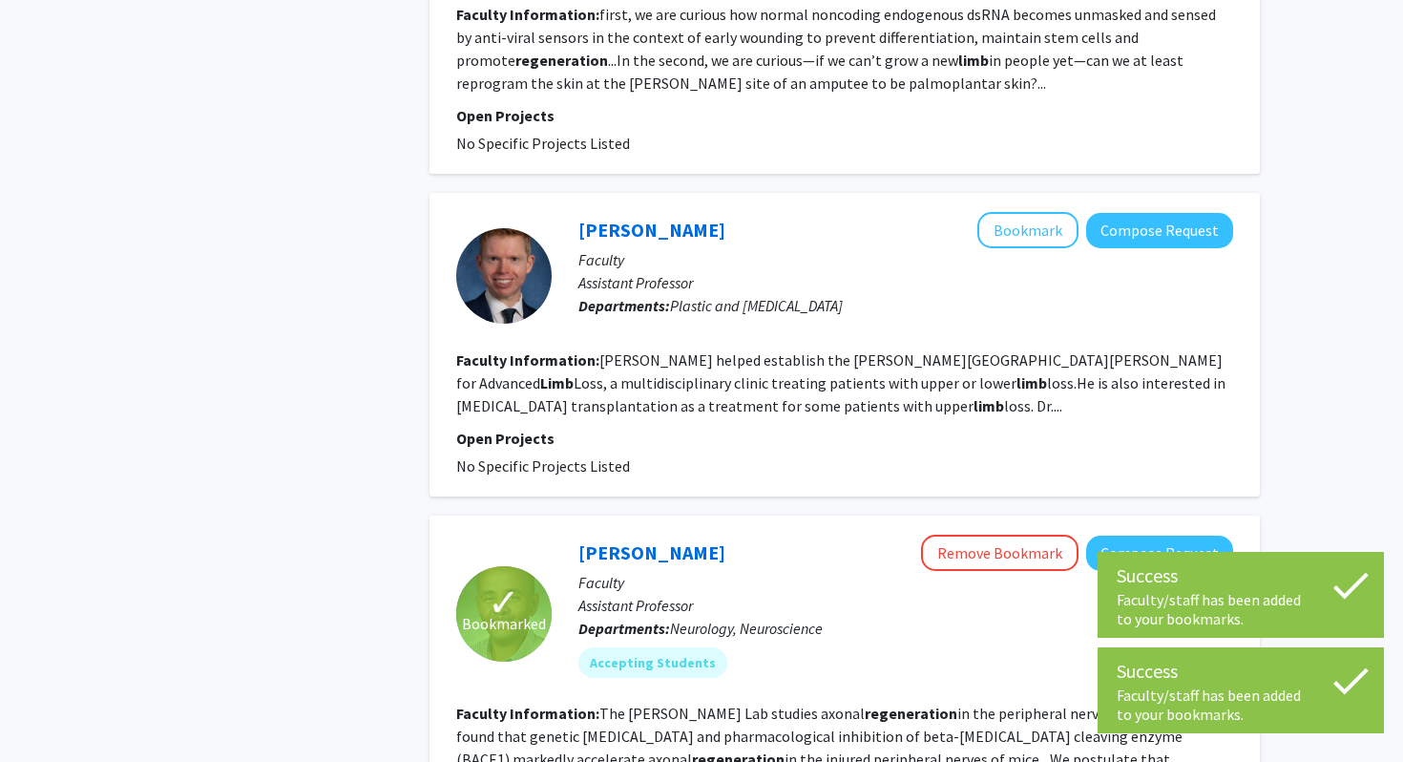
click at [515, 427] on p "Open Projects" at bounding box center [844, 438] width 777 height 23
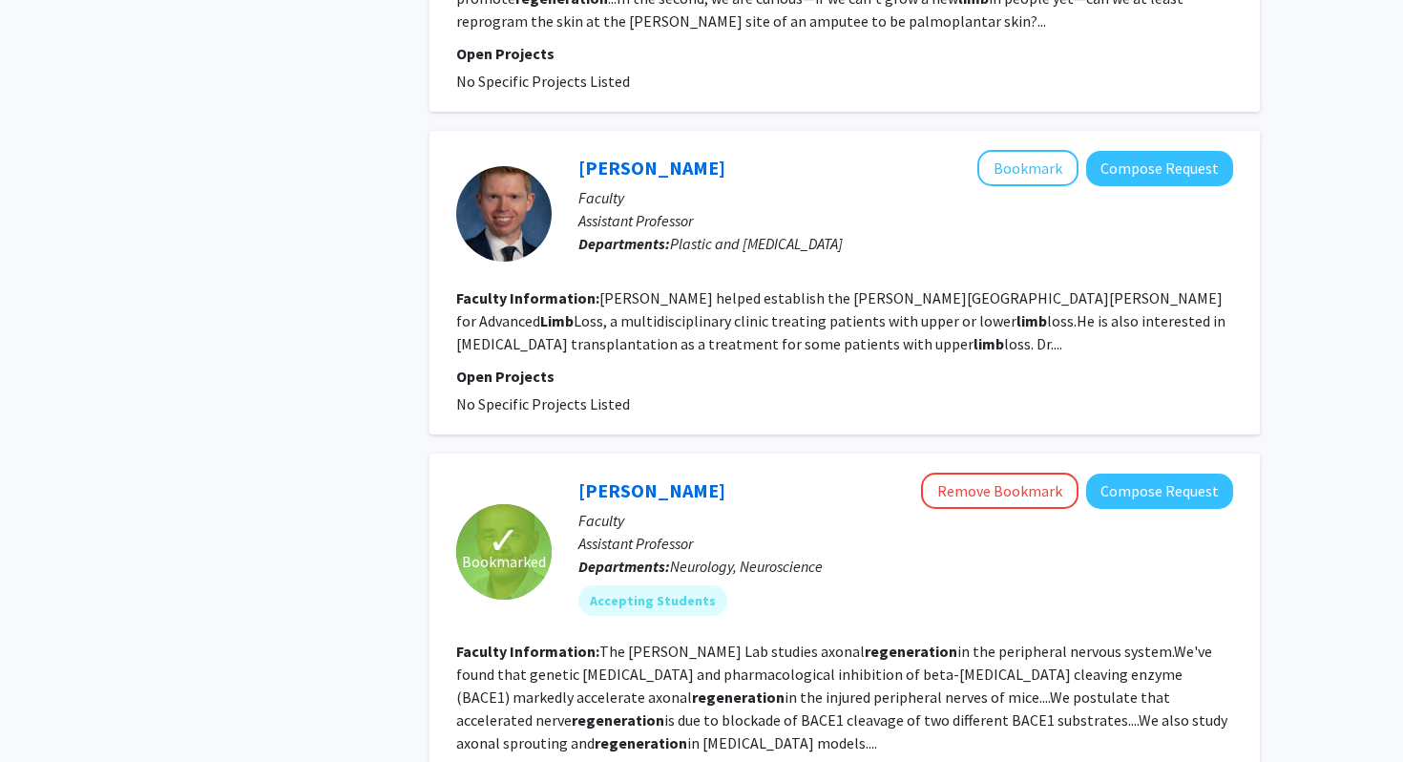
scroll to position [1181, 0]
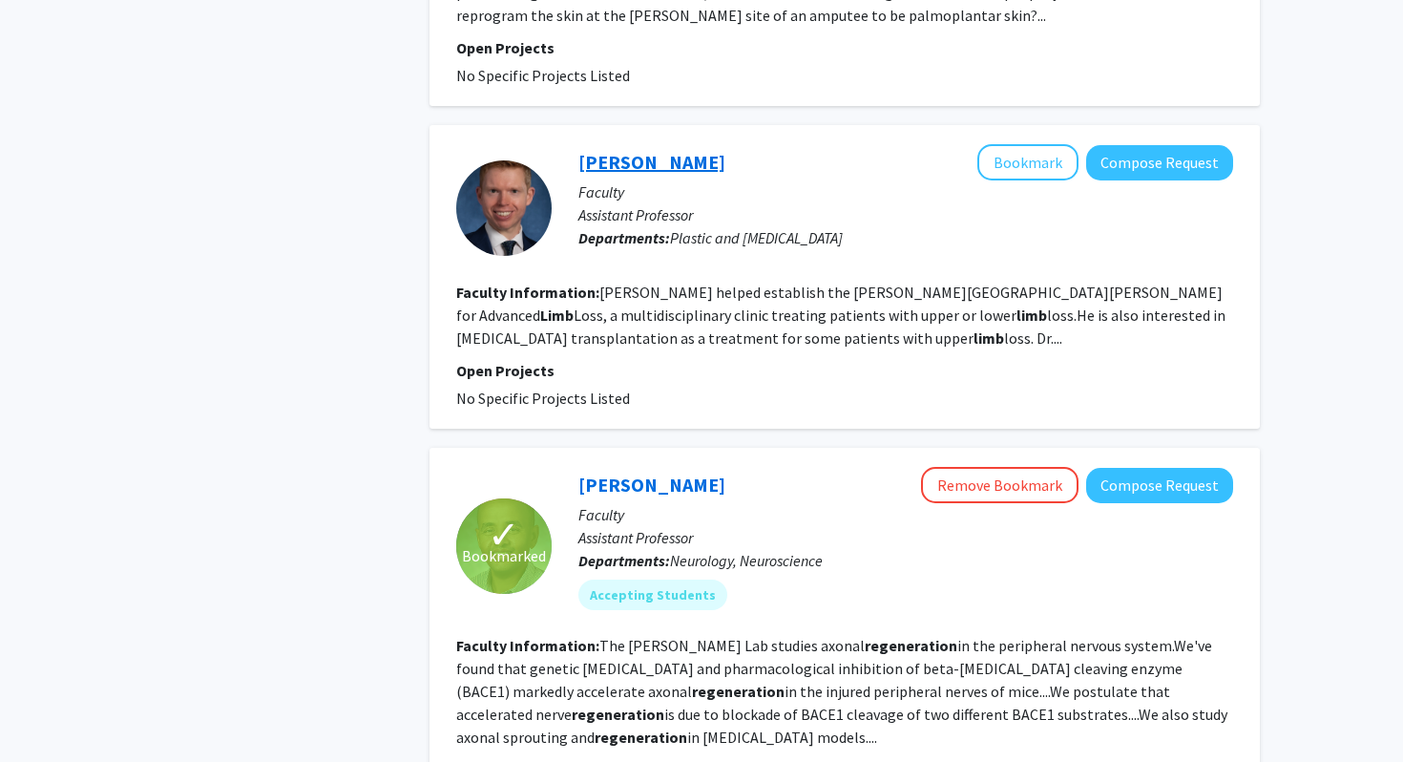
click at [616, 150] on link "Christopher Frost" at bounding box center [651, 162] width 147 height 24
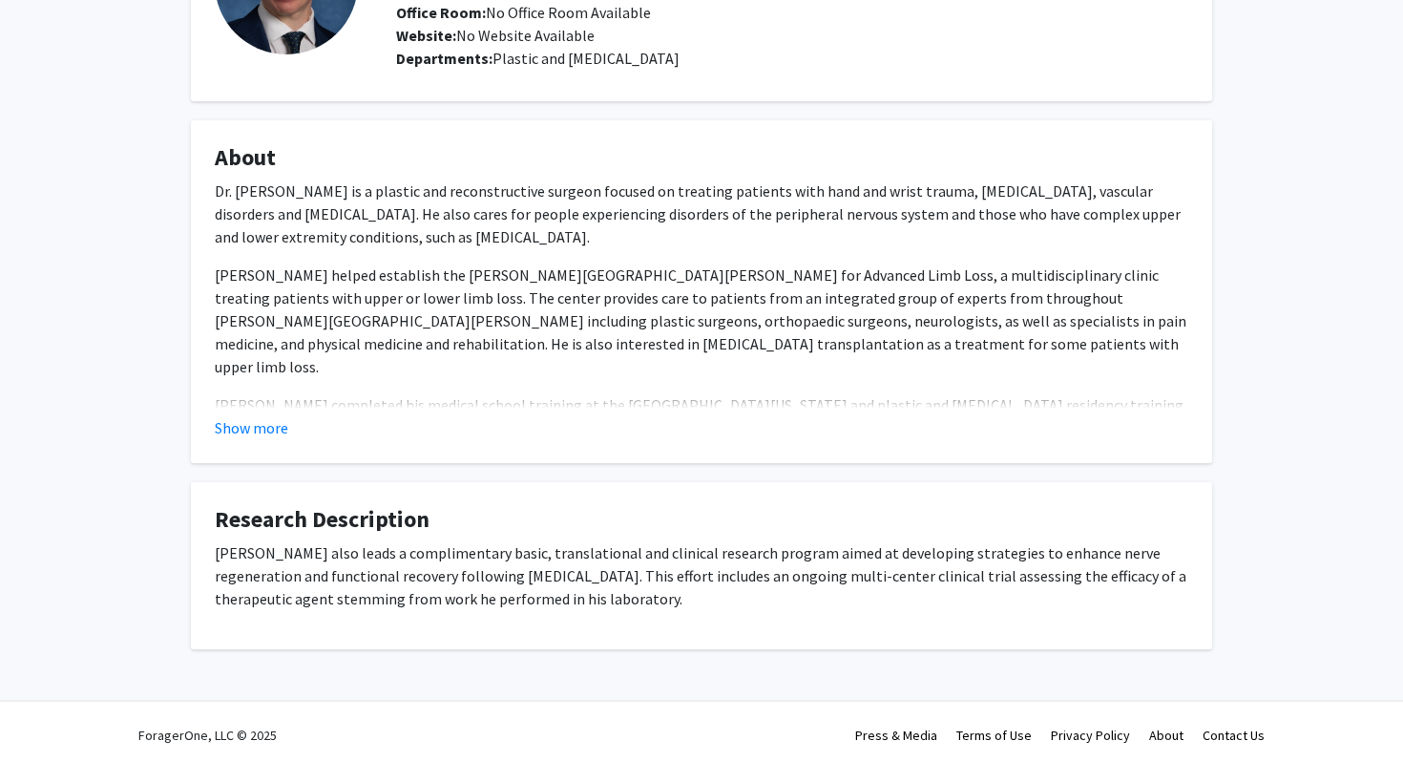
scroll to position [199, 0]
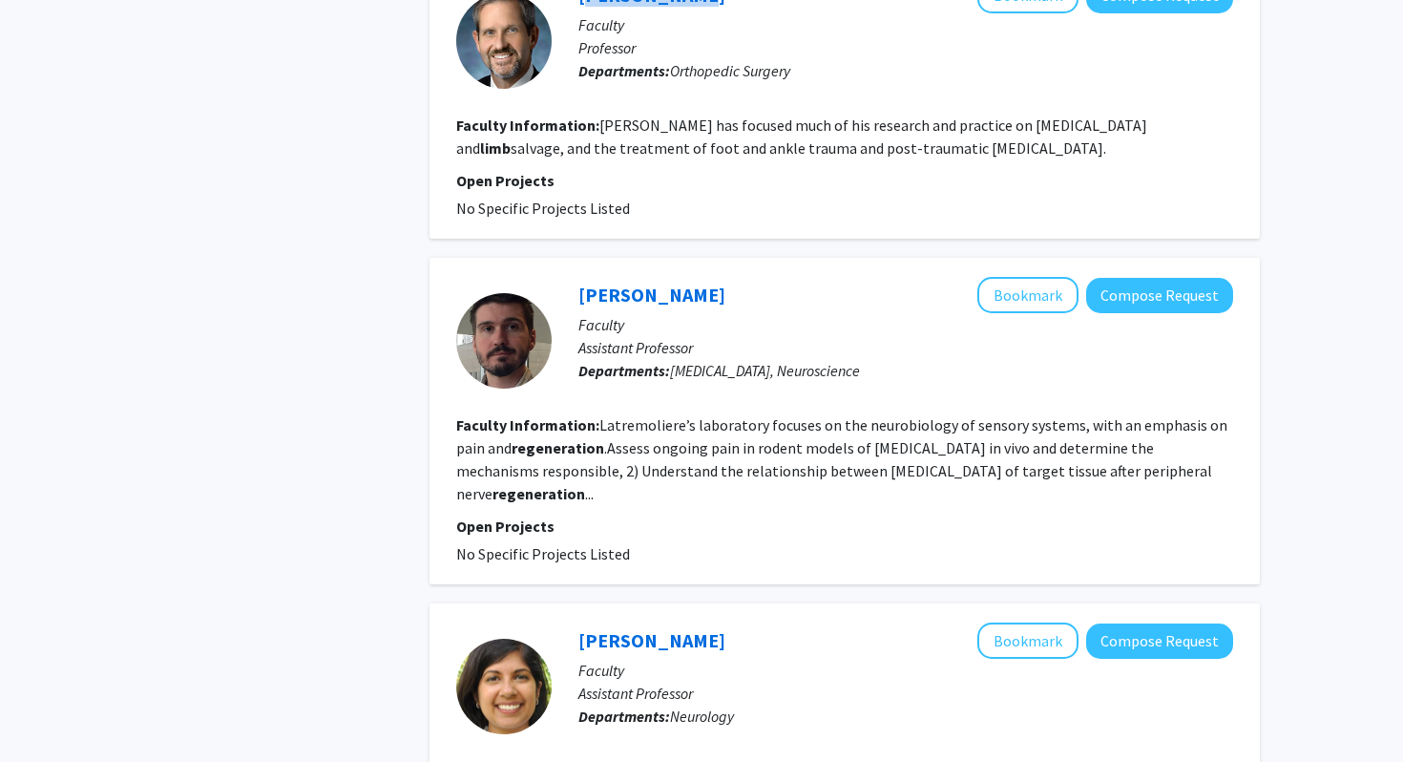
scroll to position [2070, 0]
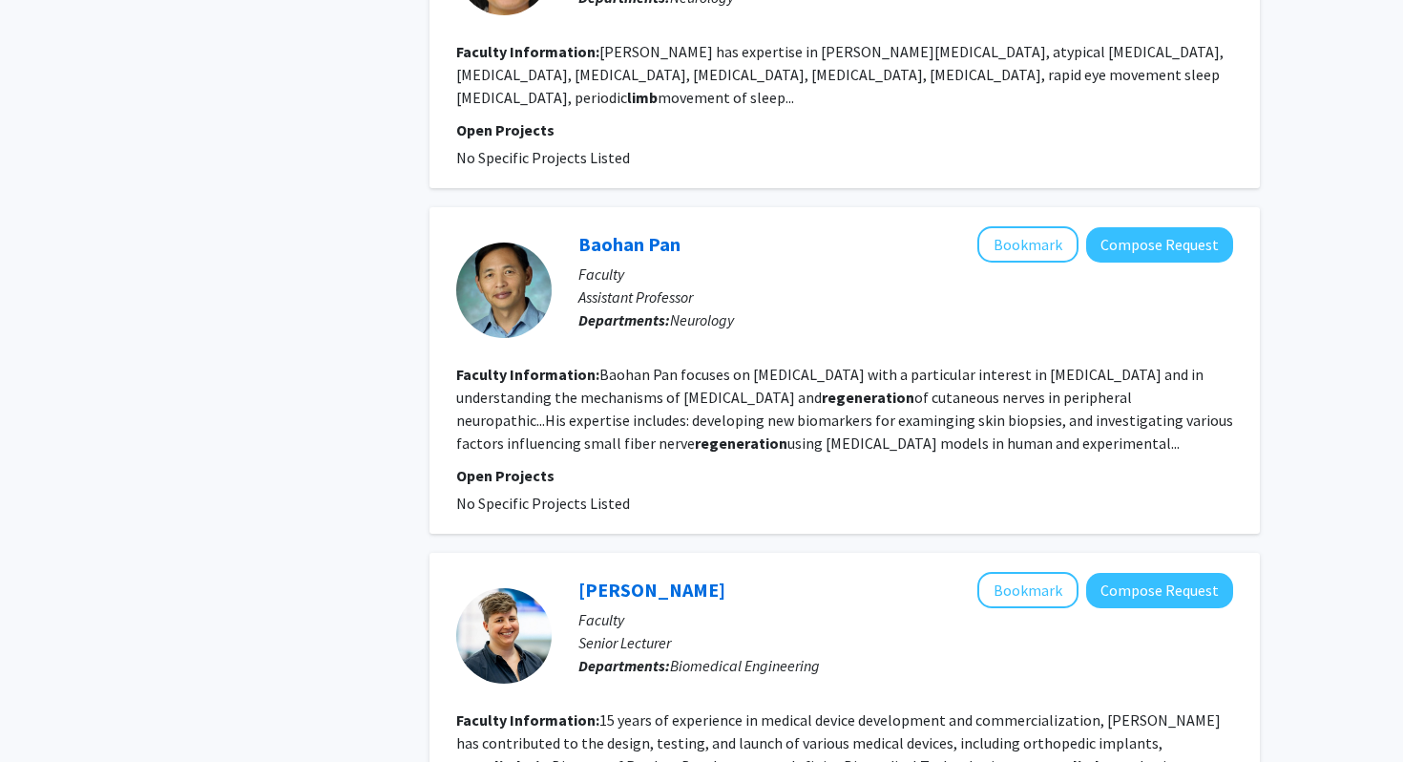
scroll to position [3048, 0]
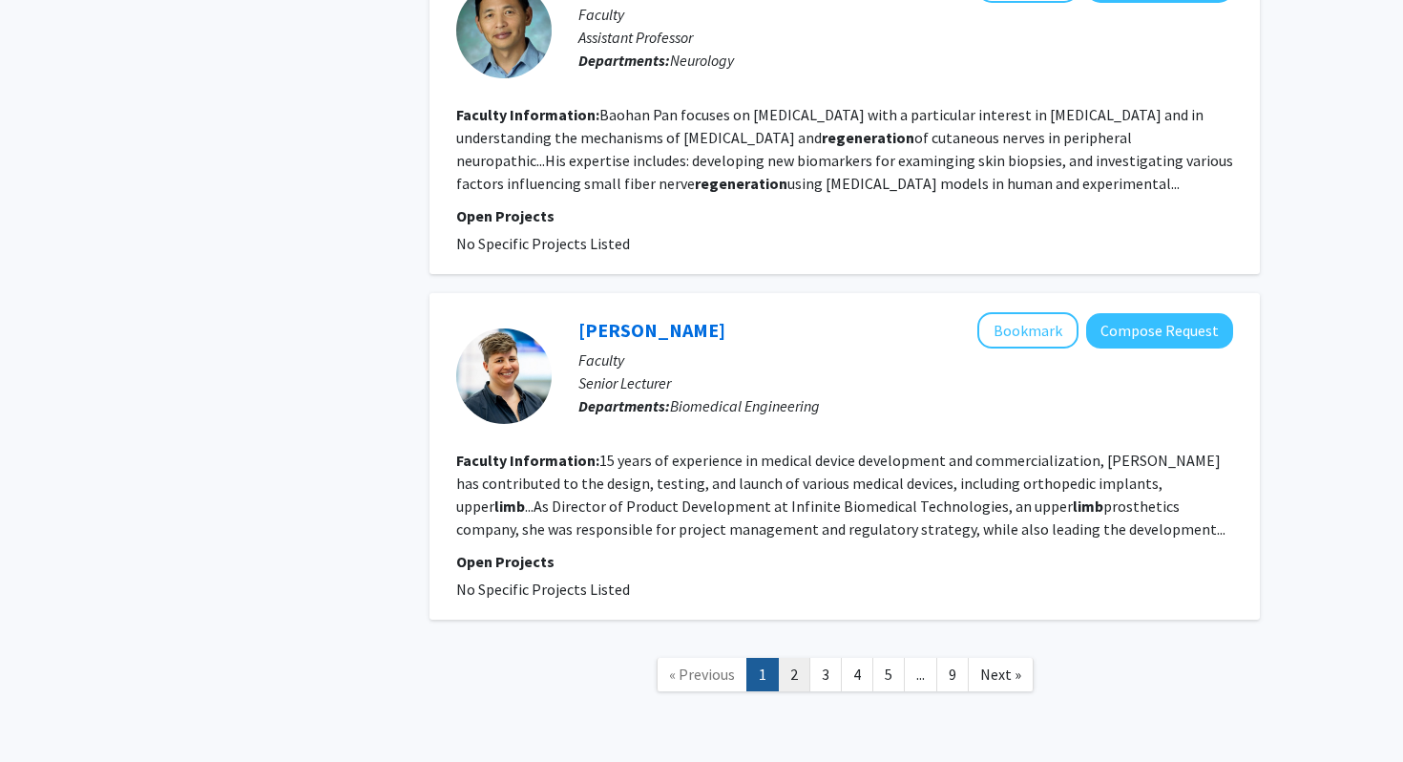
click at [788, 658] on link "2" at bounding box center [794, 674] width 32 height 33
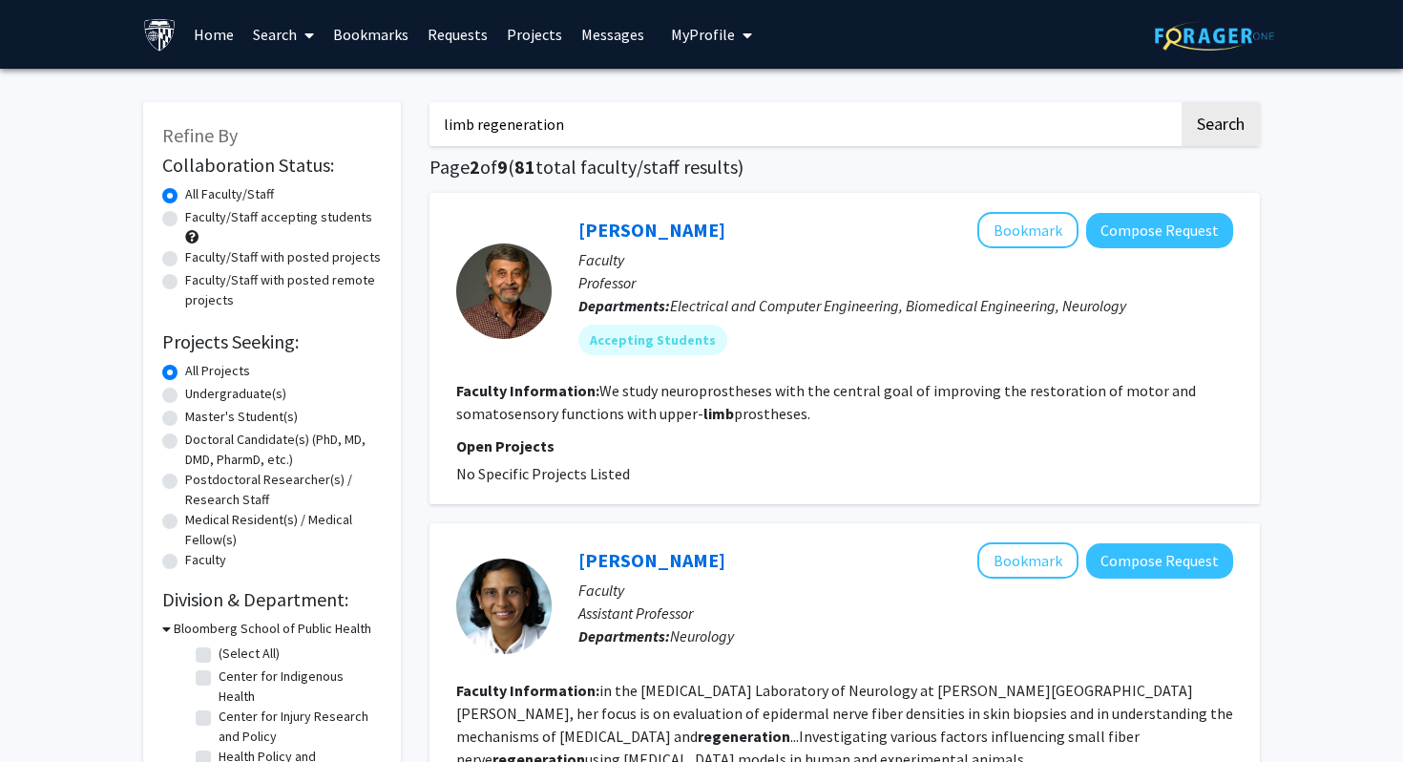
click at [253, 216] on label "Faculty/Staff accepting students" at bounding box center [278, 217] width 187 height 20
click at [198, 216] on input "Faculty/Staff accepting students" at bounding box center [191, 213] width 12 height 12
radio input "true"
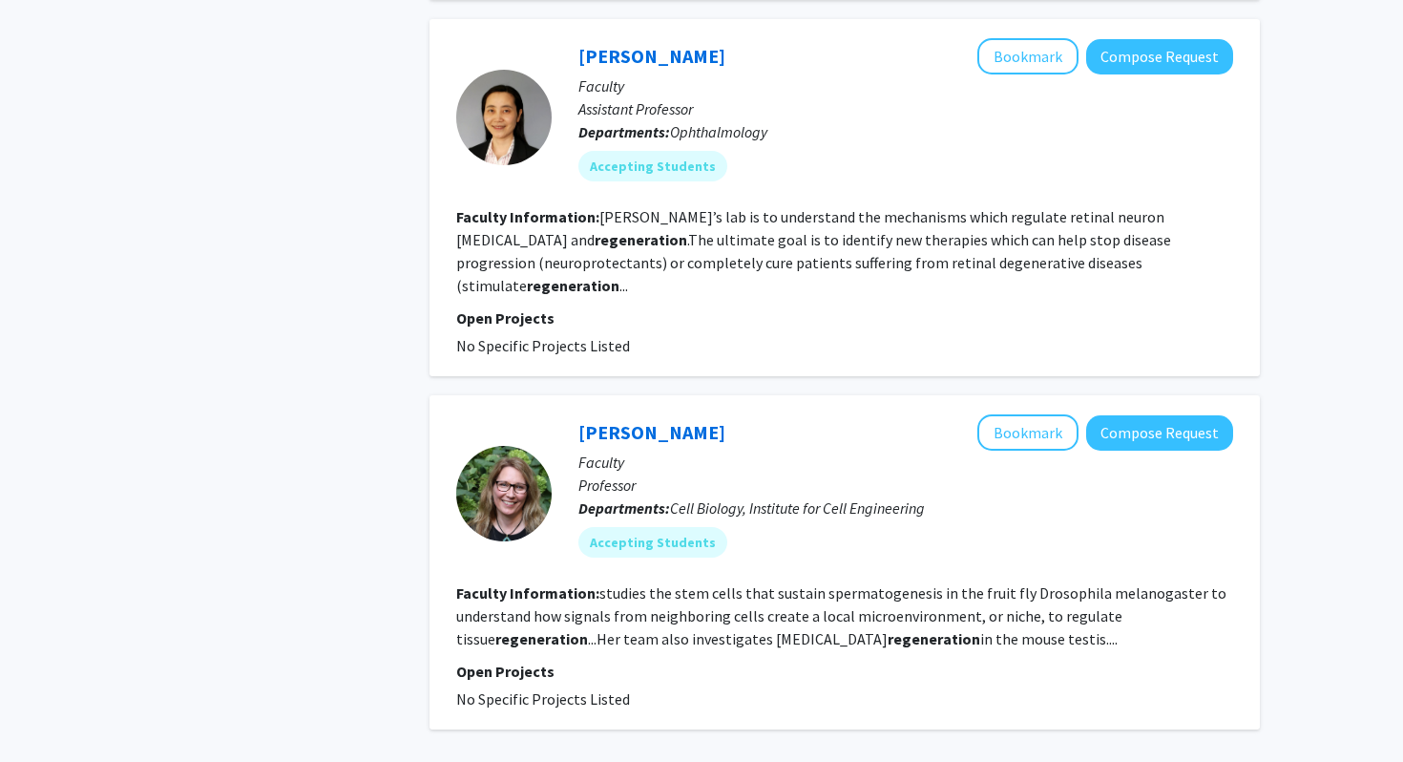
scroll to position [3240, 0]
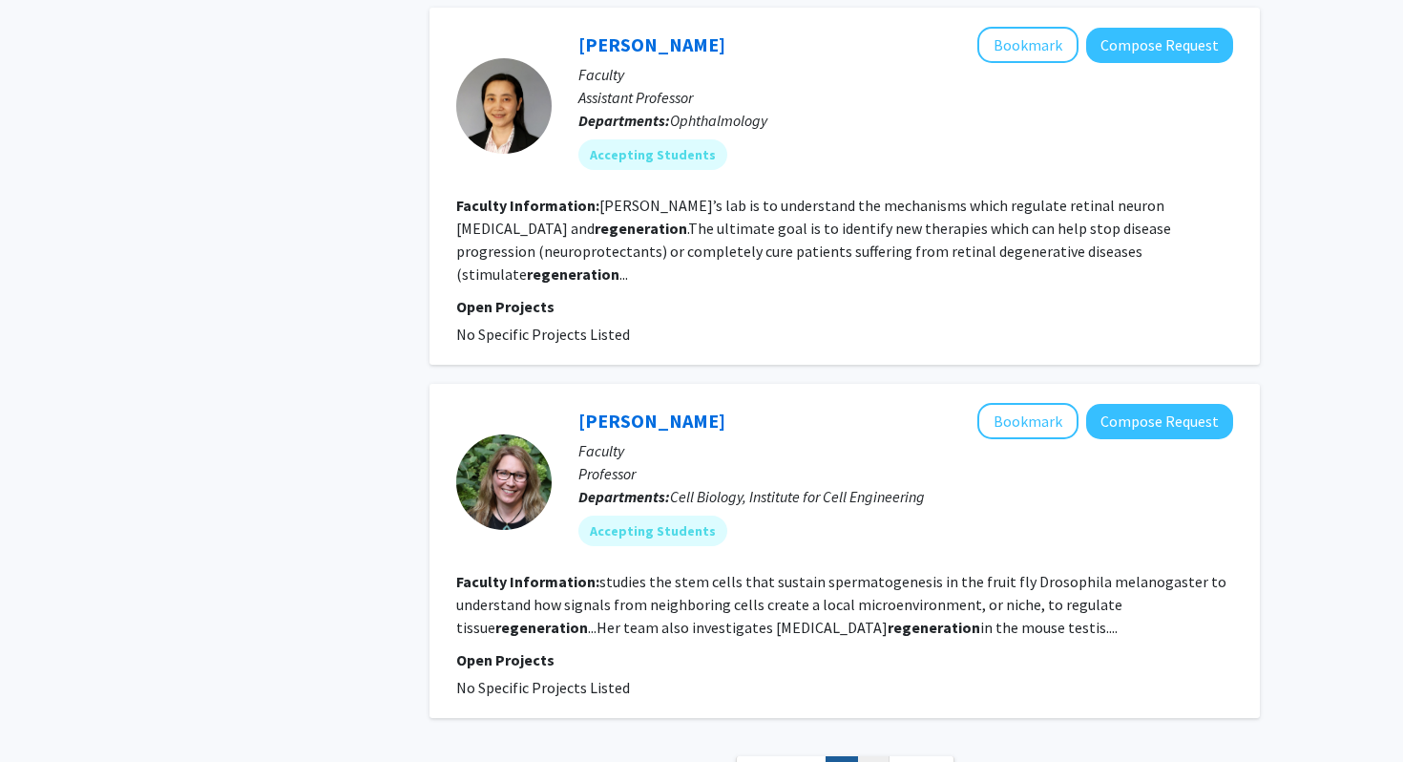
click at [881, 756] on link "2" at bounding box center [873, 772] width 32 height 33
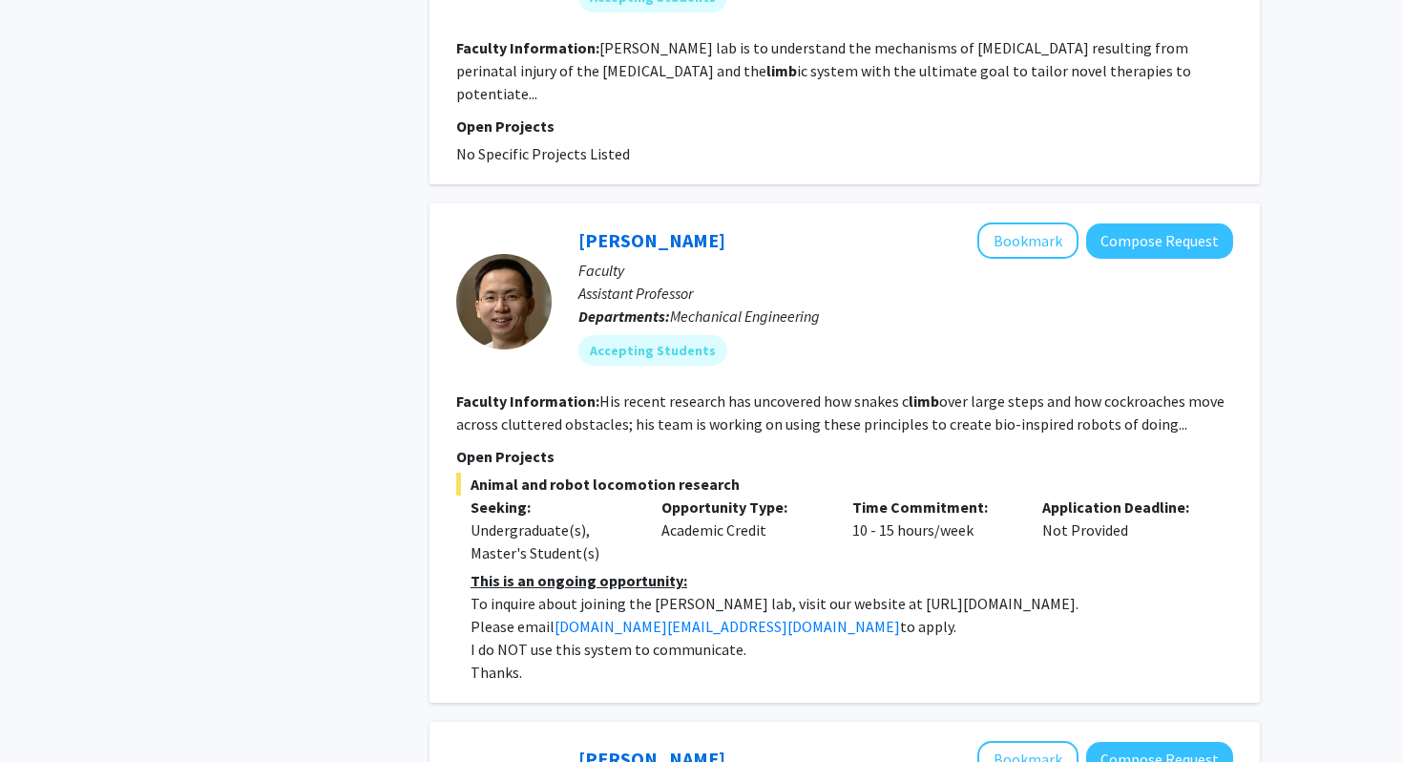
scroll to position [2311, 0]
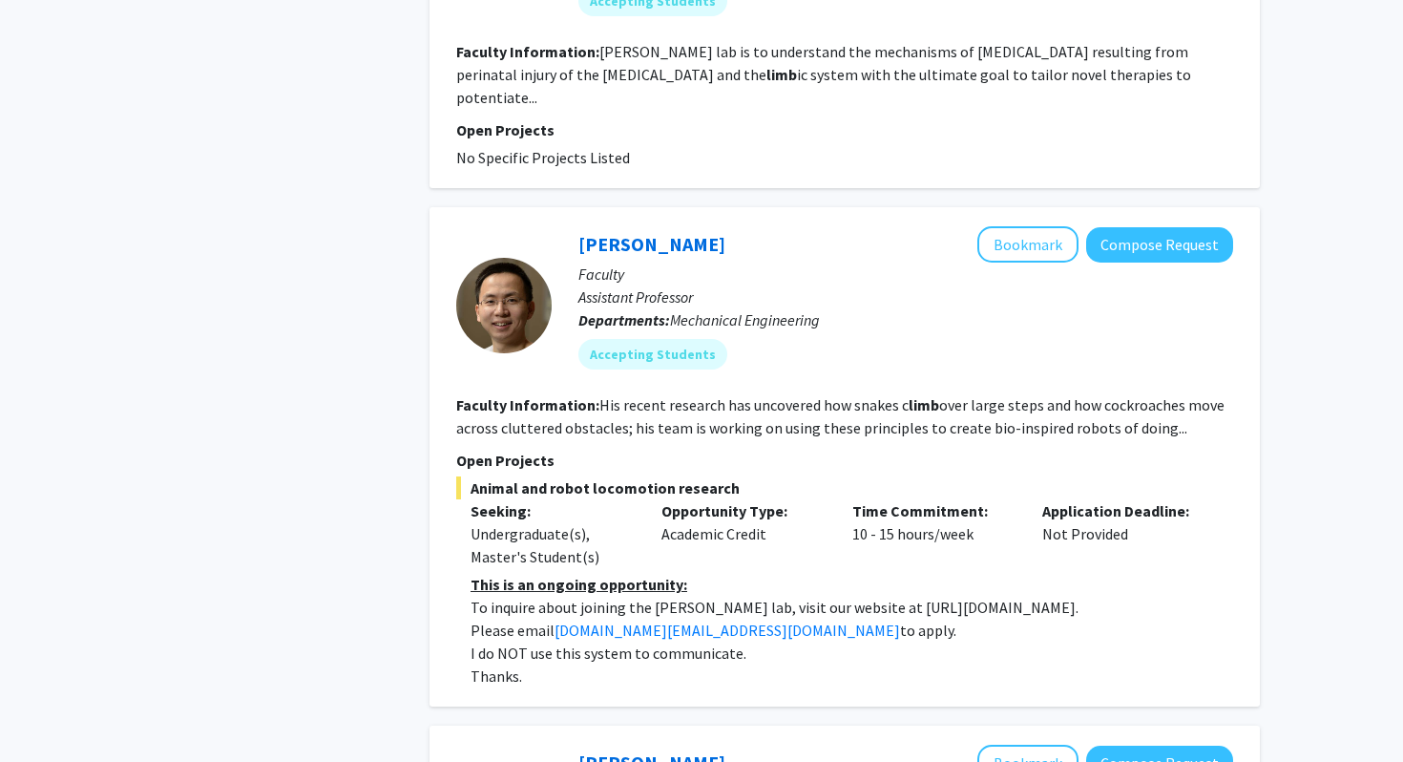
copy p "https://li.me.jhu.edu/join/."
drag, startPoint x: 847, startPoint y: 542, endPoint x: 1054, endPoint y: 540, distance: 207.2
click at [1054, 596] on p "To inquire about joining the Chen Li lab, visit our website at https://li.me.jh…" at bounding box center [852, 607] width 763 height 23
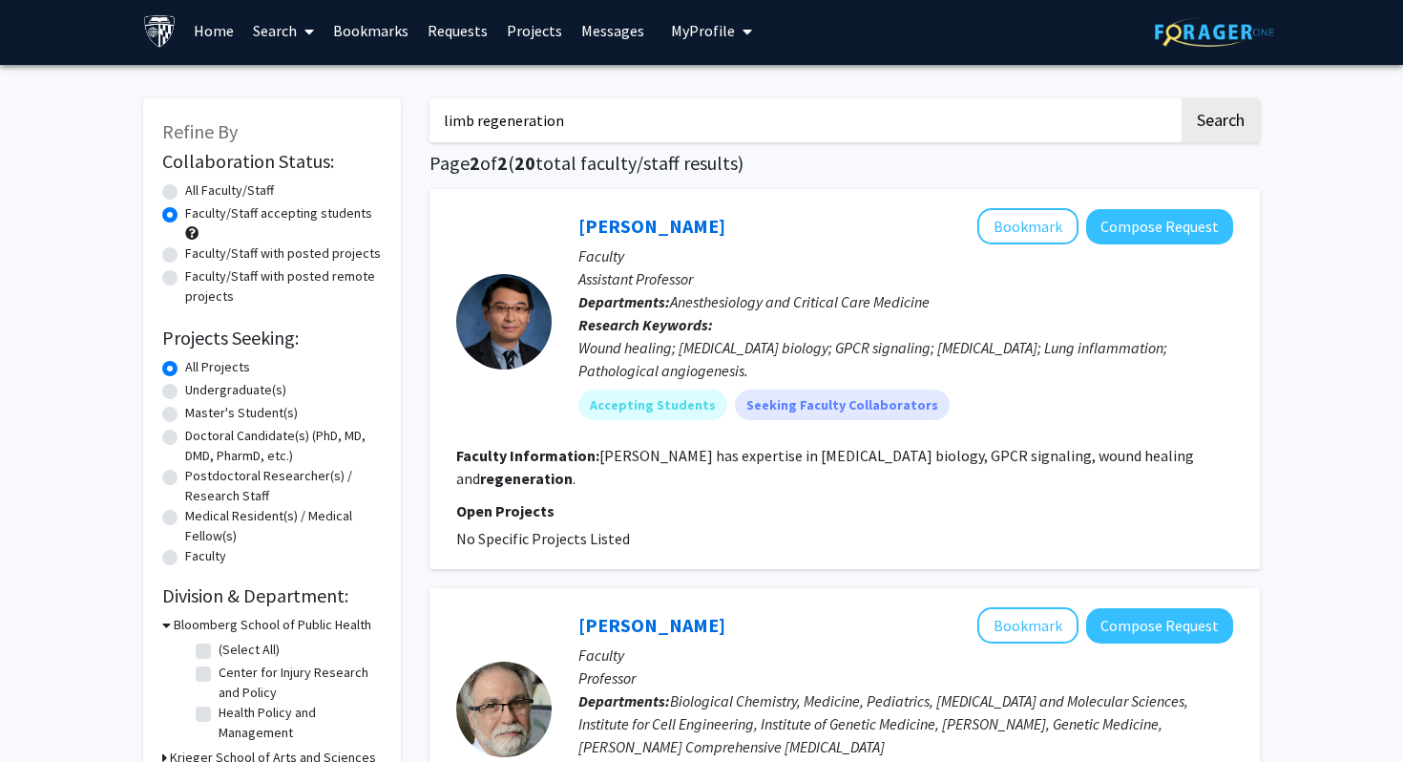
scroll to position [0, 0]
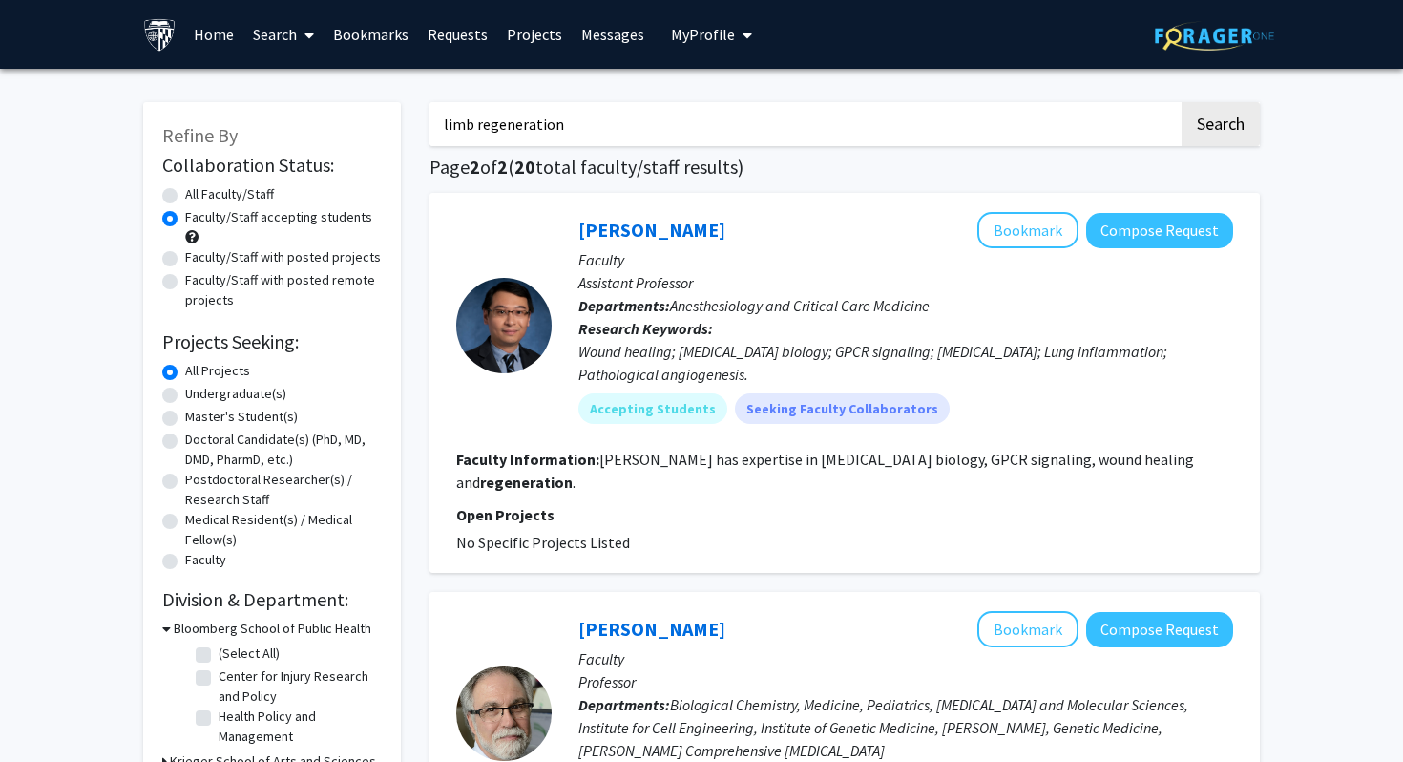
click at [654, 131] on input "limb regeneration" at bounding box center [804, 124] width 749 height 44
click at [467, 137] on input "limb regeneration" at bounding box center [804, 124] width 749 height 44
click at [467, 131] on input "limb regeneration" at bounding box center [804, 124] width 749 height 44
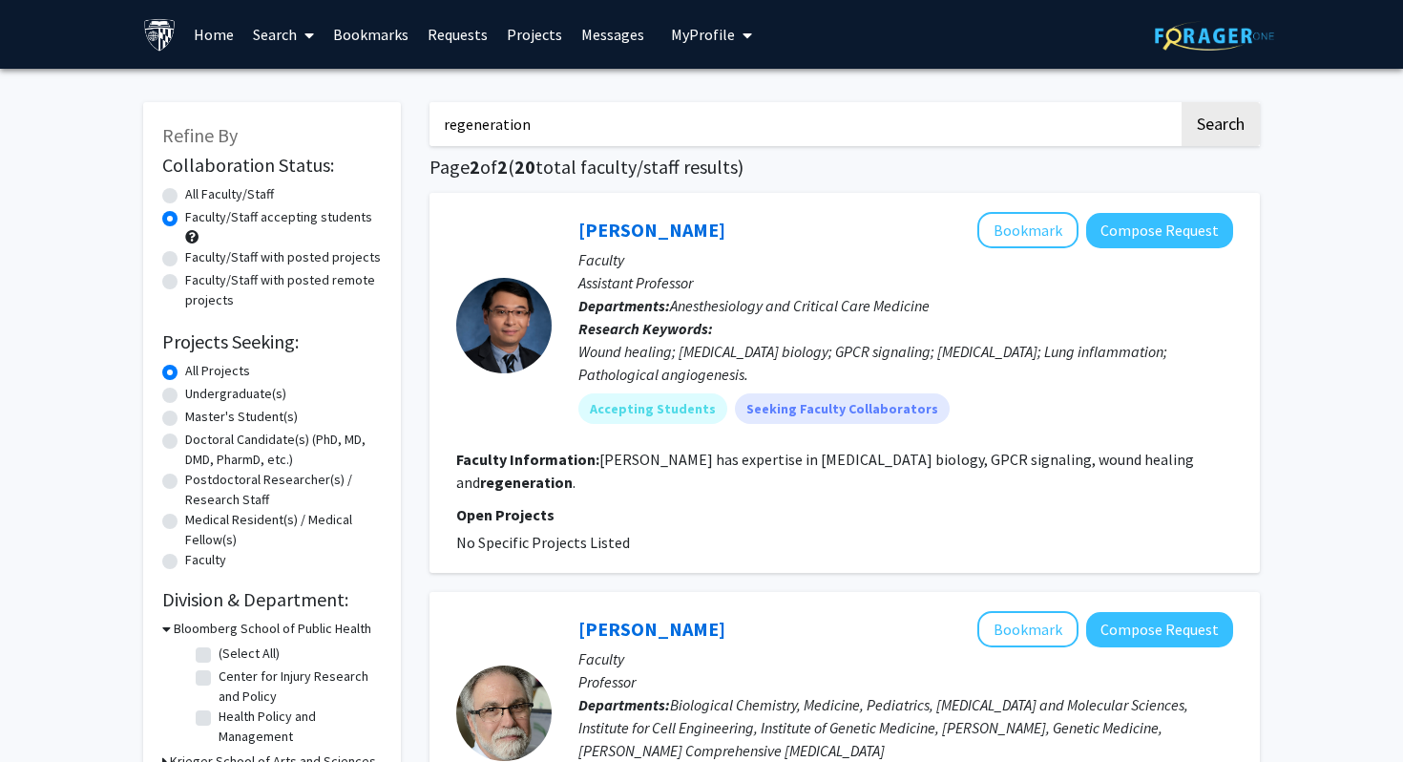
type input "regeneration"
click at [1182, 102] on button "Search" at bounding box center [1221, 124] width 78 height 44
radio input "true"
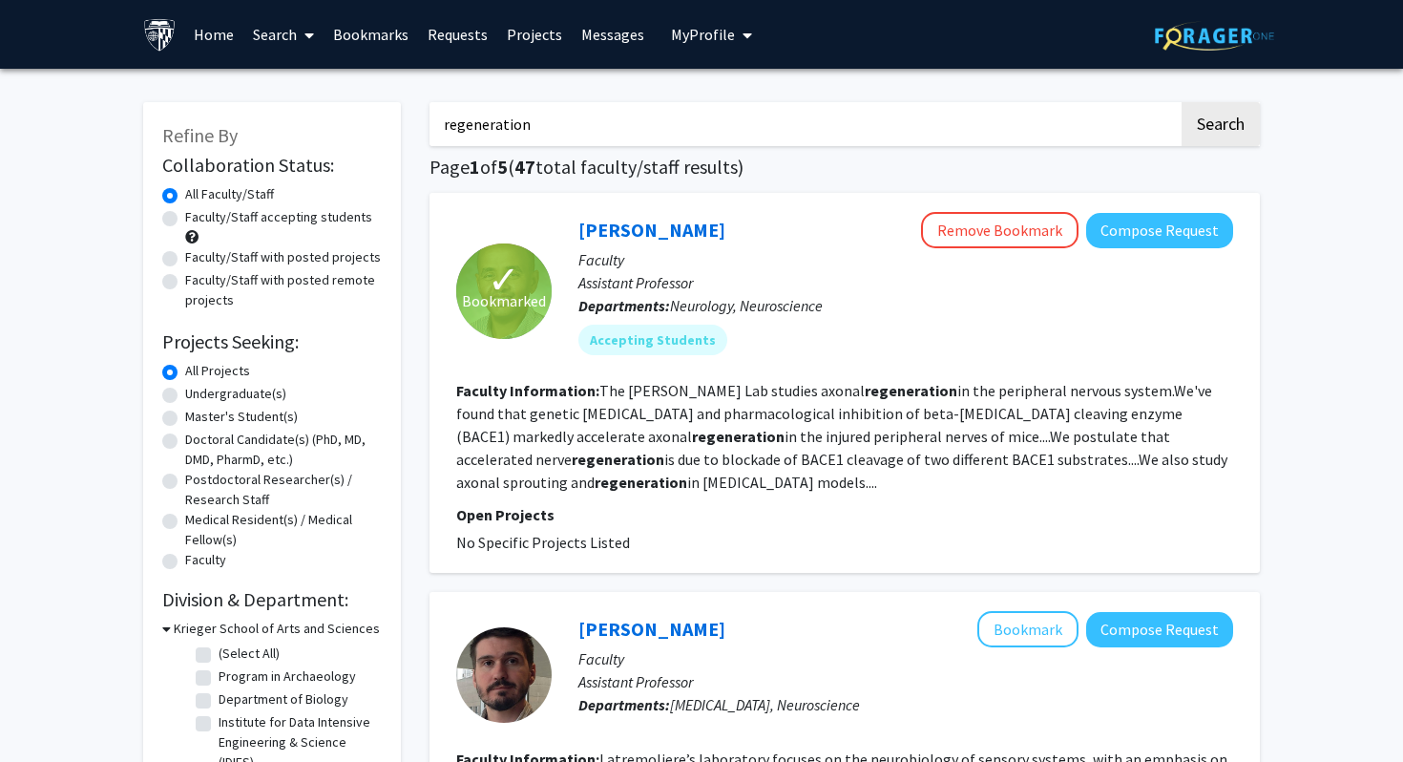
click at [286, 254] on label "Faculty/Staff with posted projects" at bounding box center [283, 257] width 196 height 20
click at [198, 254] on input "Faculty/Staff with posted projects" at bounding box center [191, 253] width 12 height 12
radio input "true"
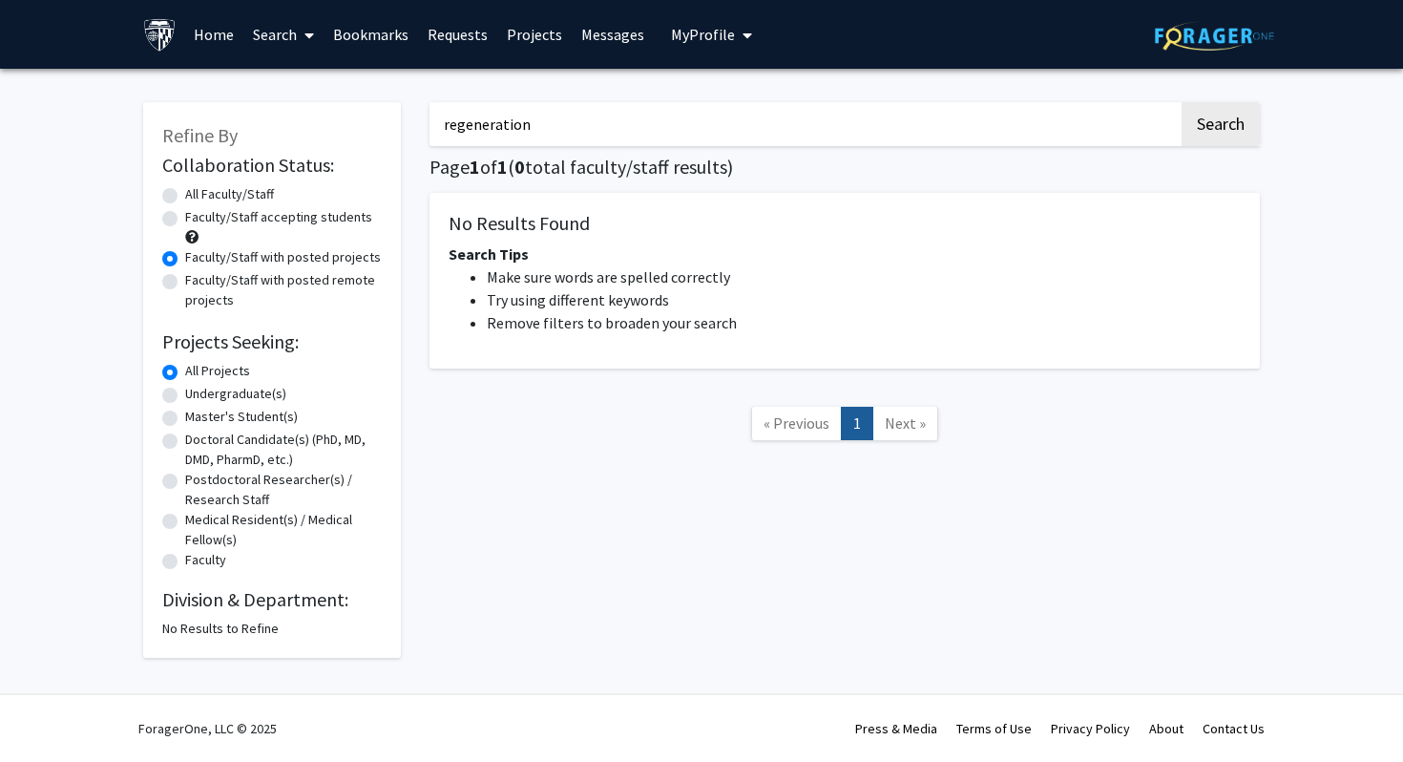
click at [268, 185] on label "All Faculty/Staff" at bounding box center [229, 194] width 89 height 20
click at [198, 185] on input "All Faculty/Staff" at bounding box center [191, 190] width 12 height 12
radio input "true"
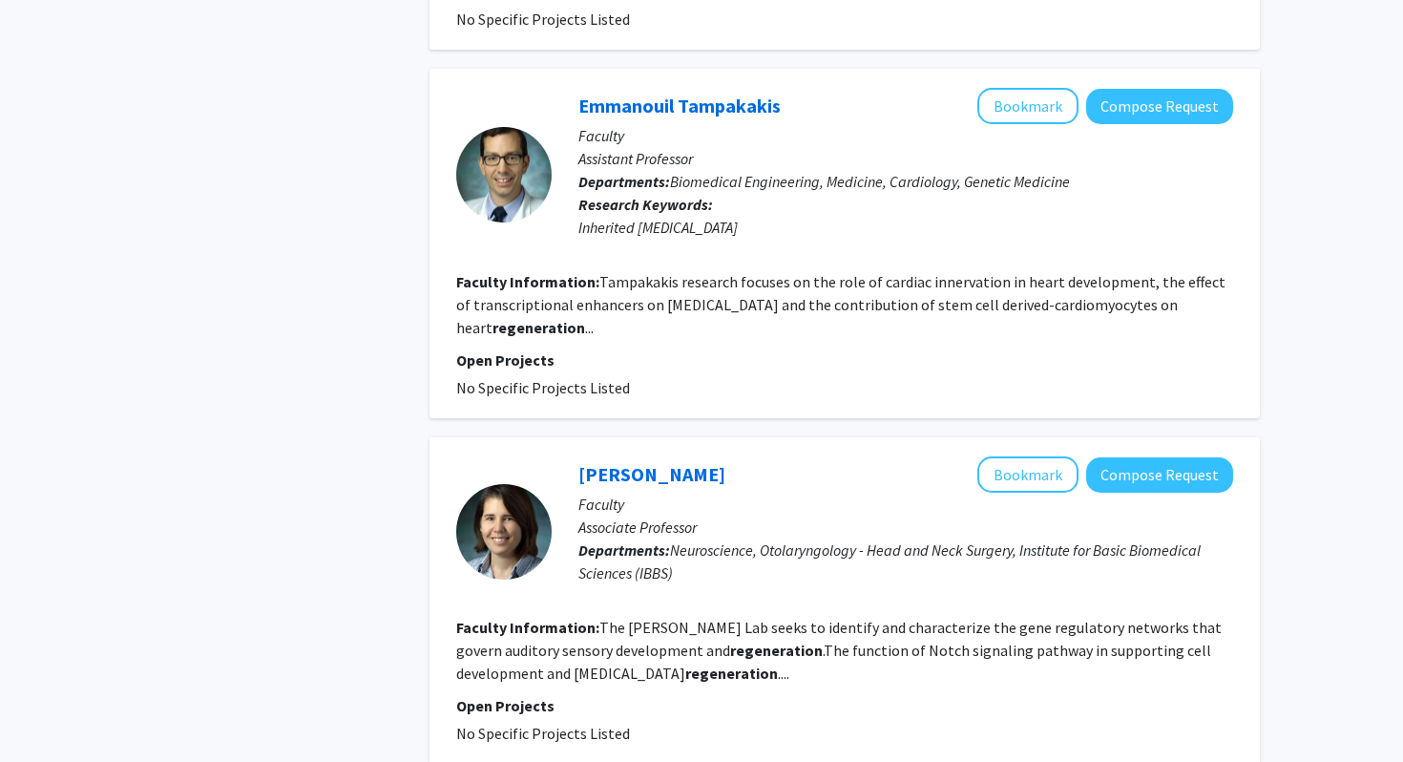
scroll to position [3121, 0]
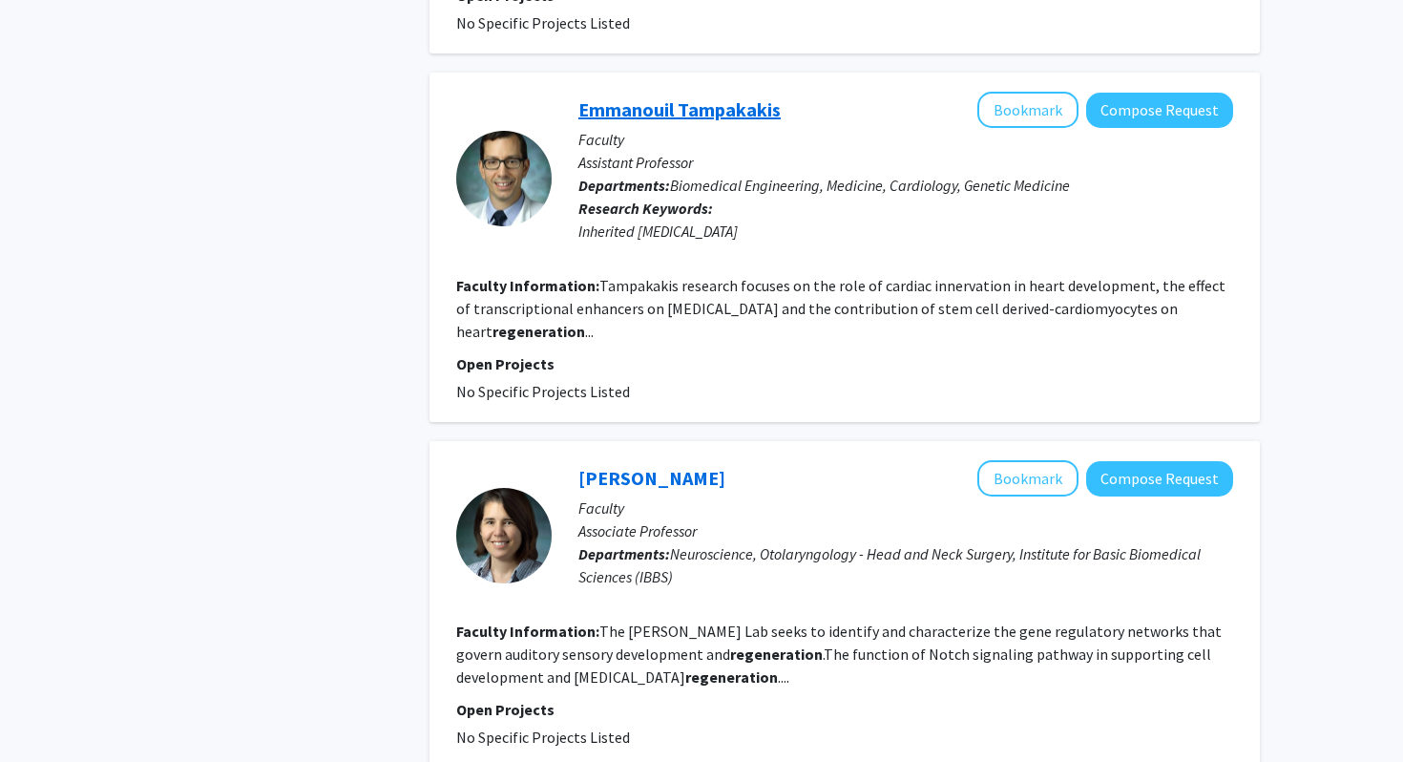
click at [733, 97] on link "Emmanouil Tampakakis" at bounding box center [679, 109] width 202 height 24
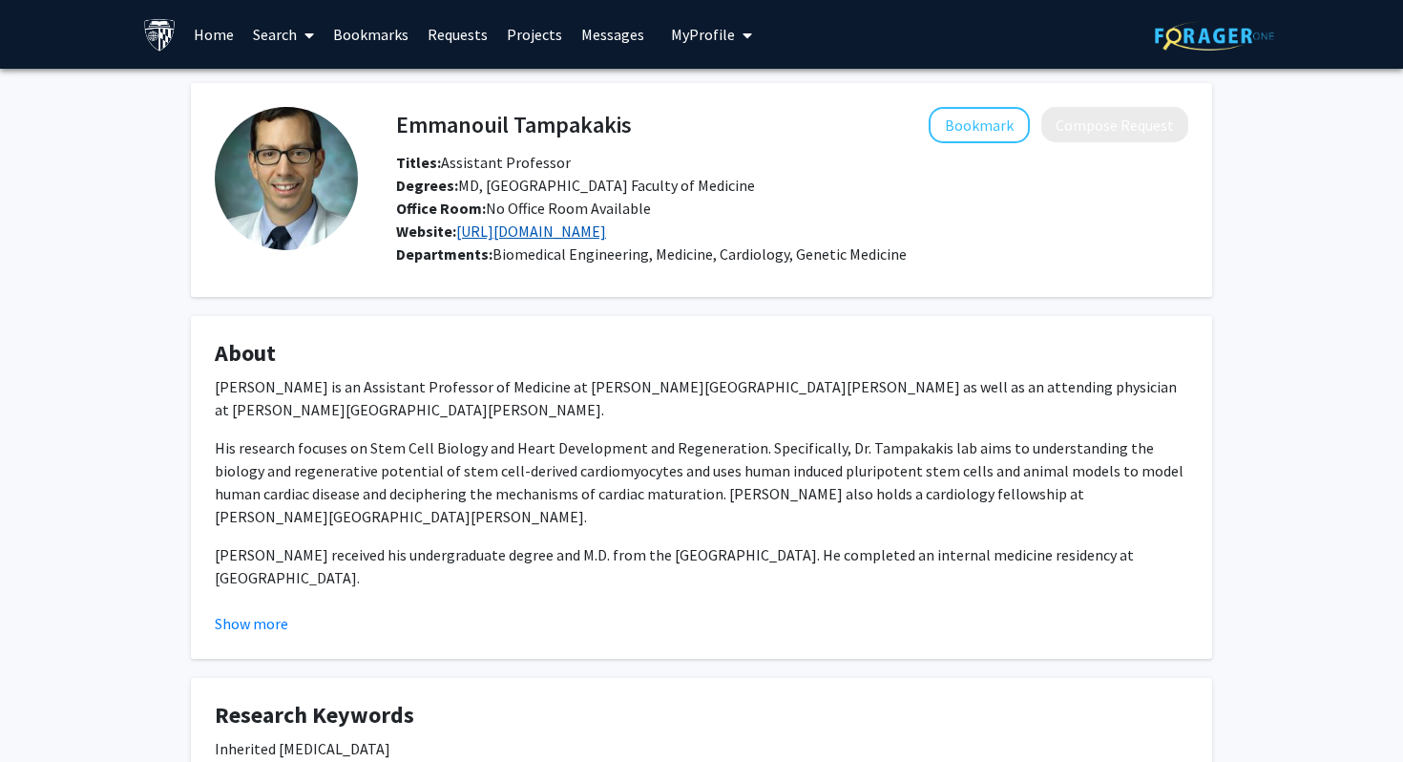
click at [606, 234] on link "https://www.tampakakislab.com/" at bounding box center [531, 230] width 150 height 19
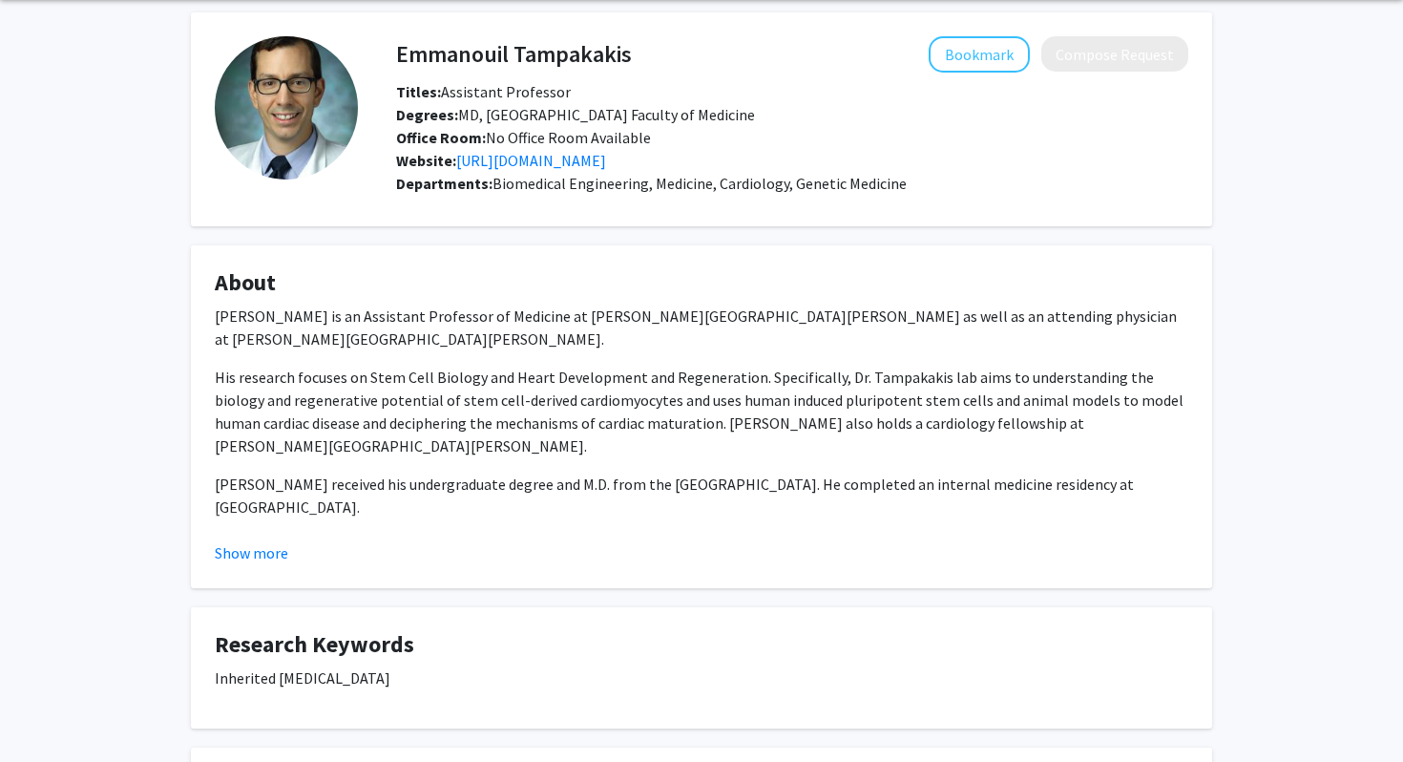
scroll to position [73, 0]
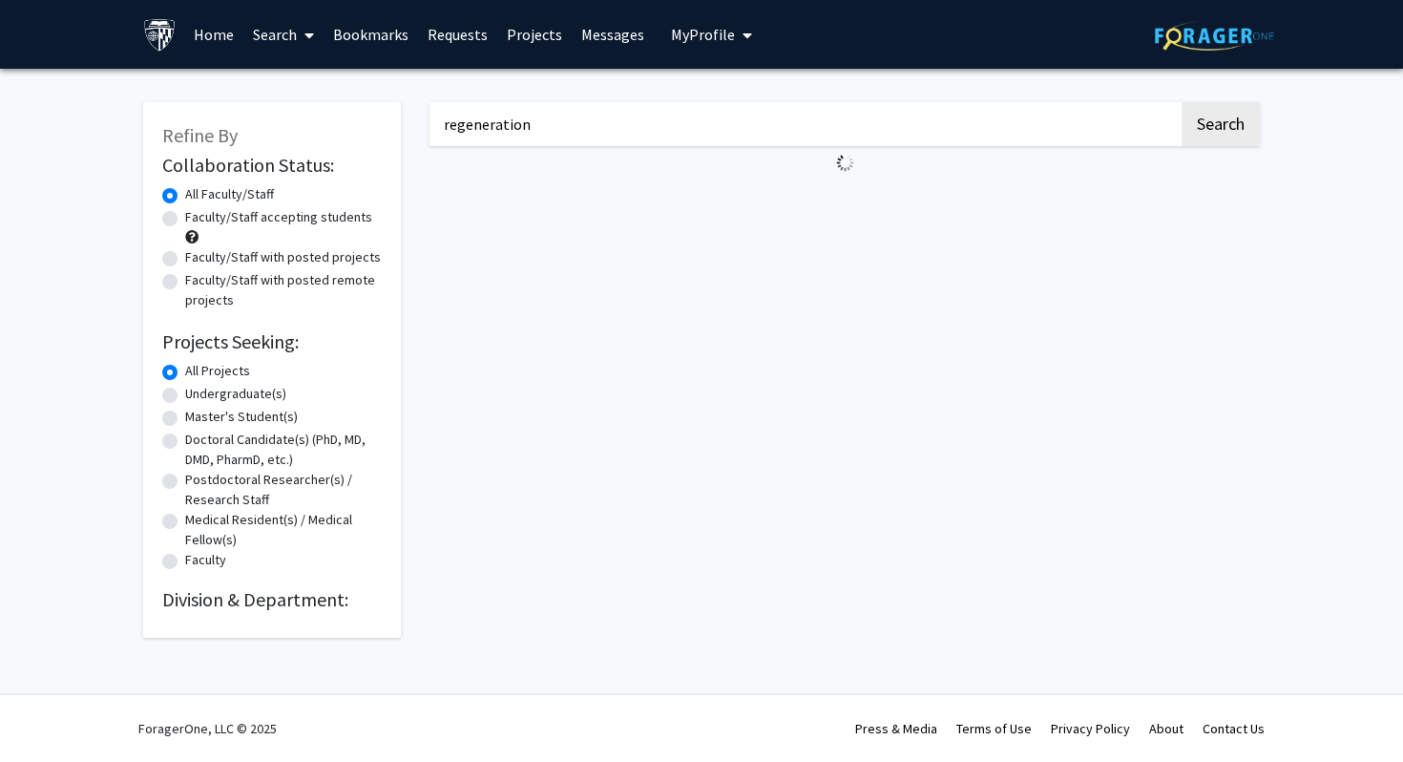
click at [542, 108] on input "regeneration" at bounding box center [804, 124] width 749 height 44
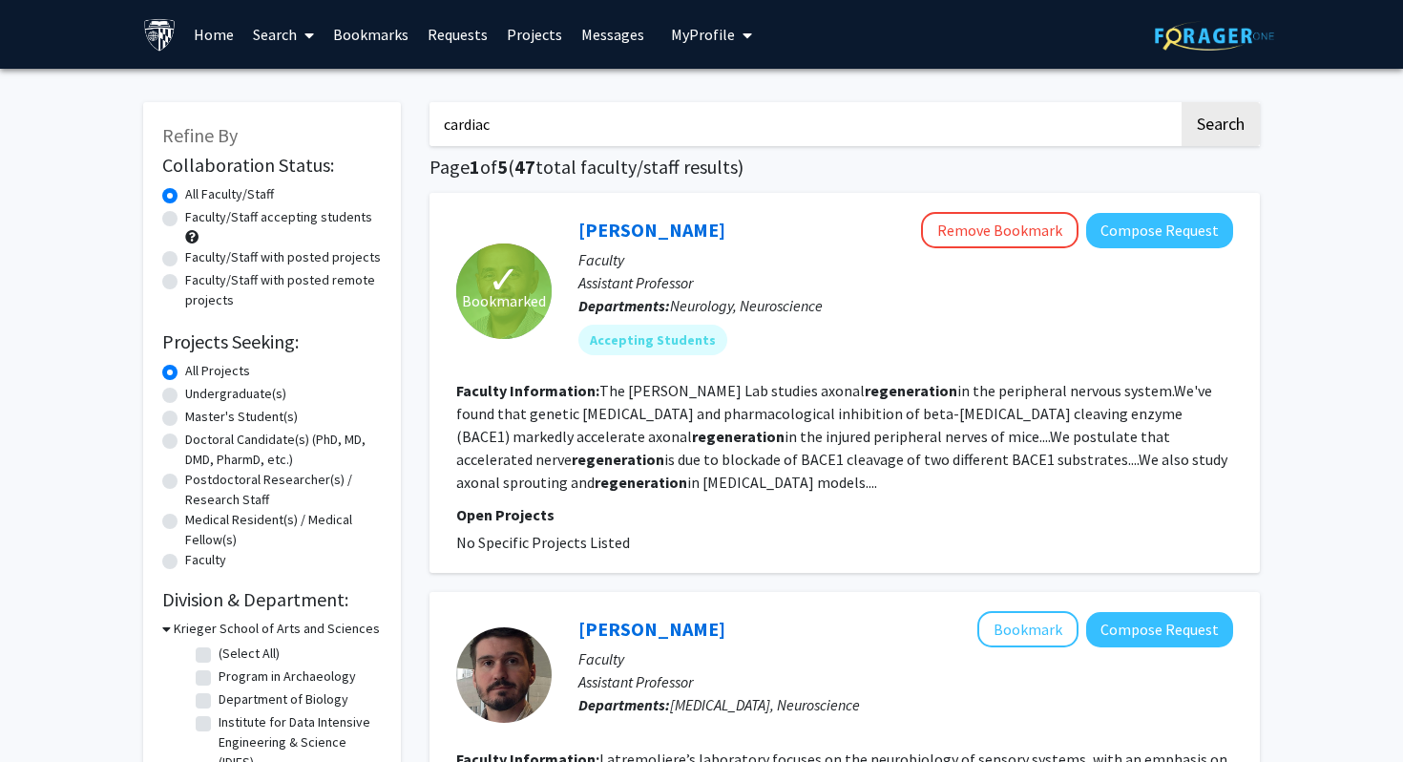
type input "cardiac"
click at [1182, 102] on button "Search" at bounding box center [1221, 124] width 78 height 44
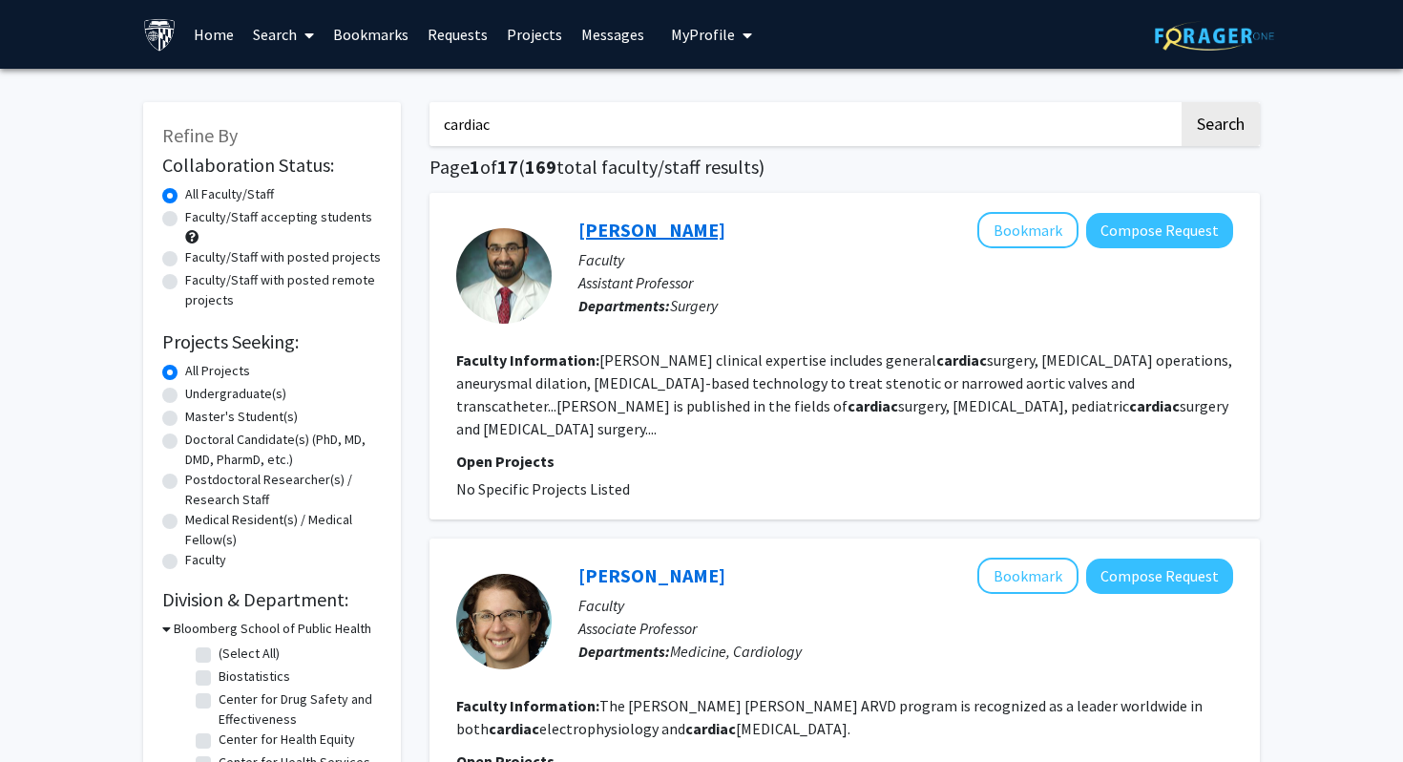
click at [645, 232] on link "Hamza Aziz" at bounding box center [651, 230] width 147 height 24
click at [581, 102] on input "cardiac" at bounding box center [804, 124] width 749 height 44
click at [581, 115] on input "cardiac" at bounding box center [804, 124] width 749 height 44
click at [1182, 102] on button "Search" at bounding box center [1221, 124] width 78 height 44
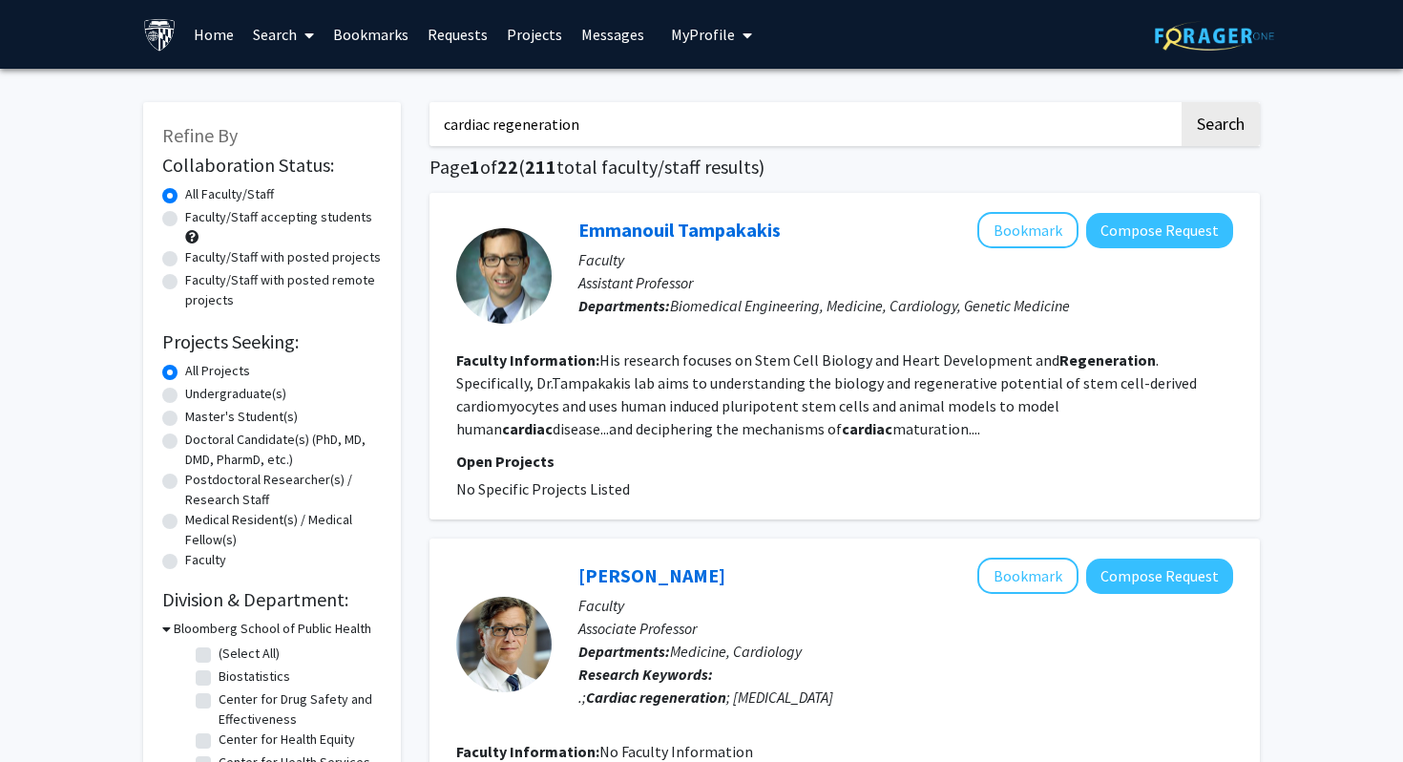
click at [539, 125] on input "cardiac regeneration" at bounding box center [804, 124] width 749 height 44
click at [1182, 102] on button "Search" at bounding box center [1221, 124] width 78 height 44
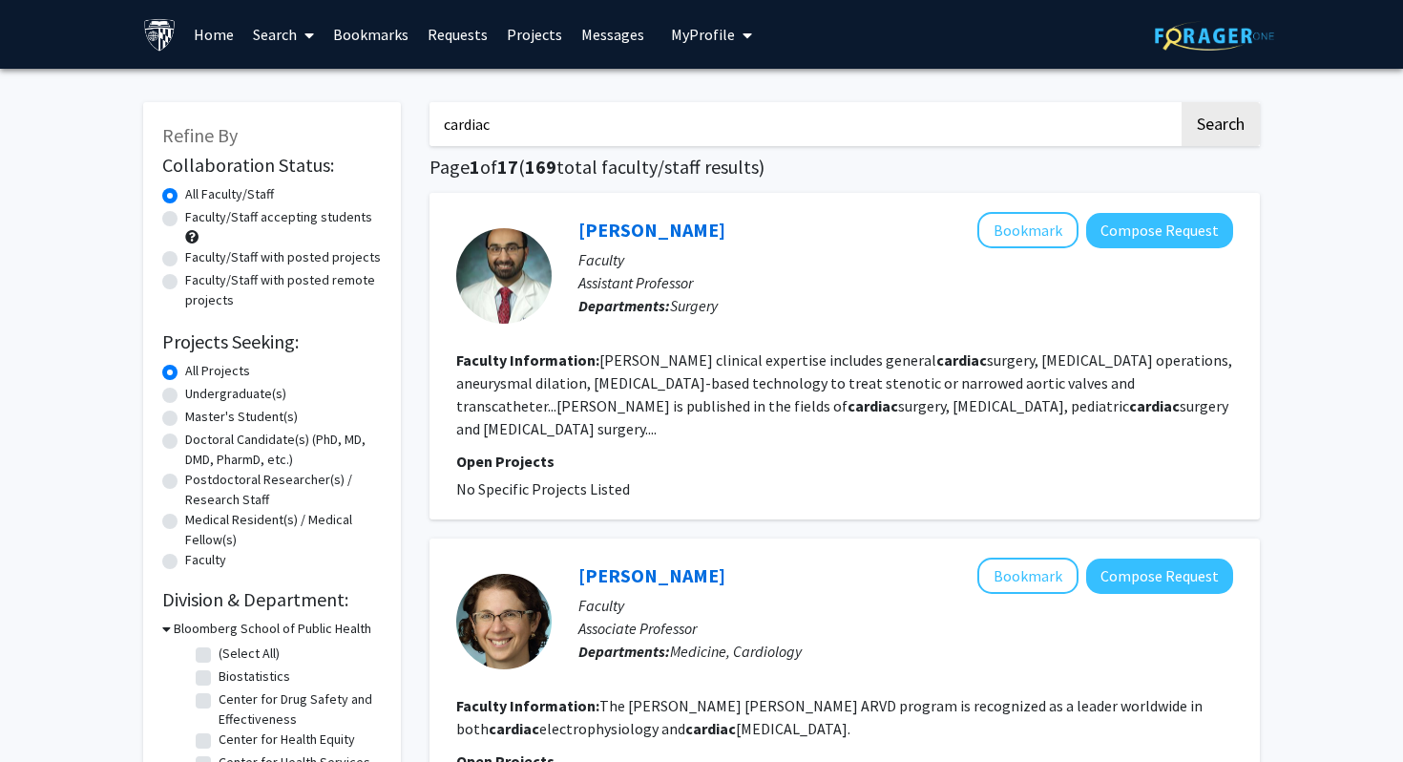
click at [448, 126] on input "cardiac" at bounding box center [804, 124] width 749 height 44
click at [1182, 102] on button "Search" at bounding box center [1221, 124] width 78 height 44
click at [616, 136] on input "cardiac" at bounding box center [804, 124] width 749 height 44
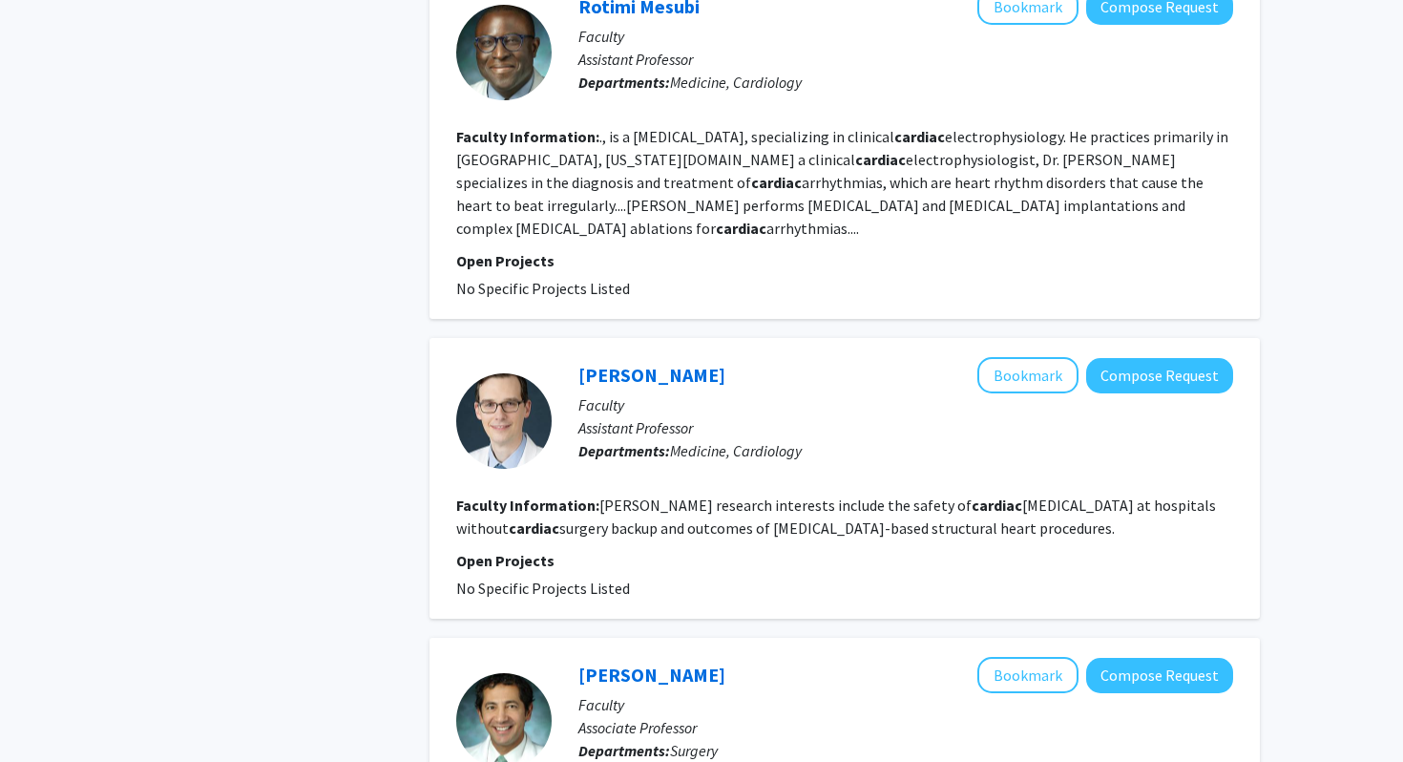
scroll to position [1661, 0]
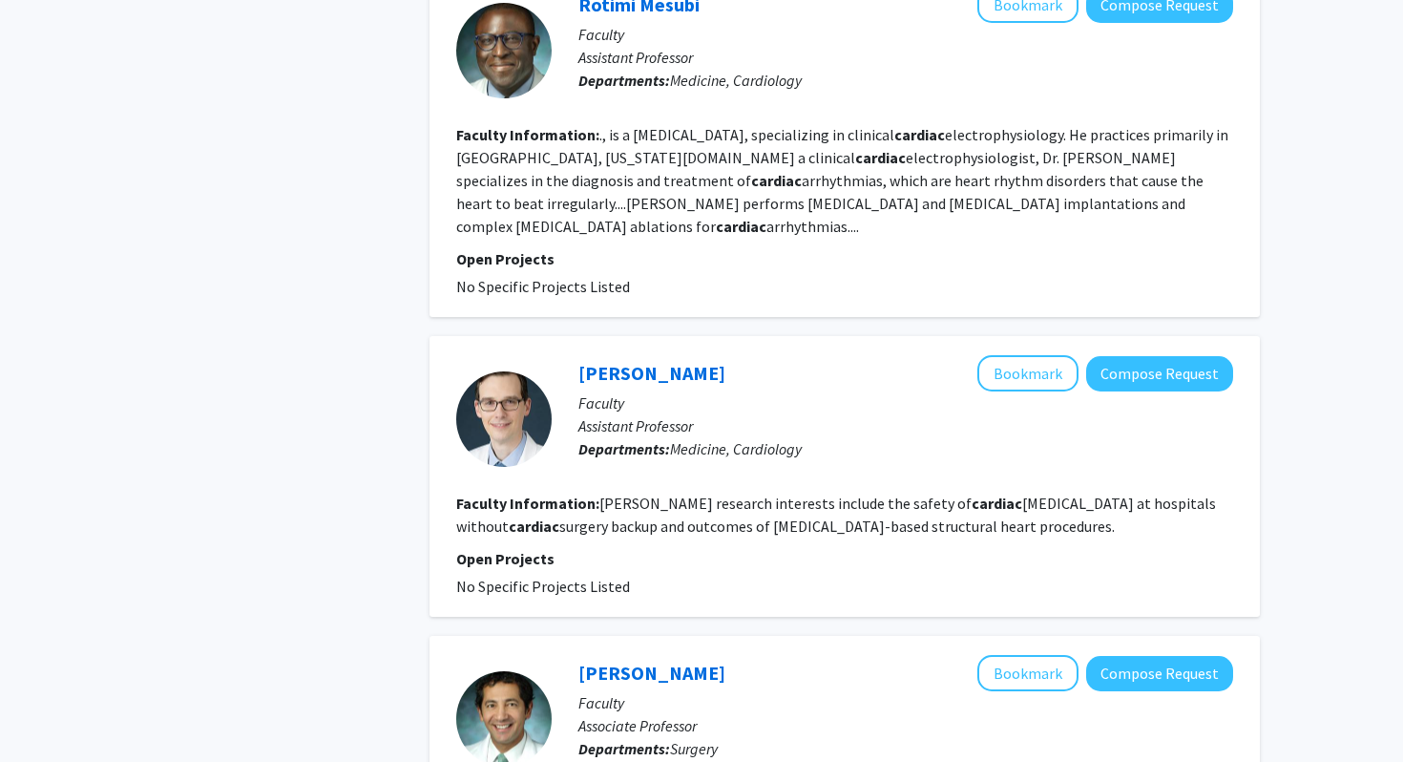
click at [956, 494] on fg-read-more "Czarny's research interests include the safety of cardiac stenting at hospitals…" at bounding box center [836, 515] width 760 height 42
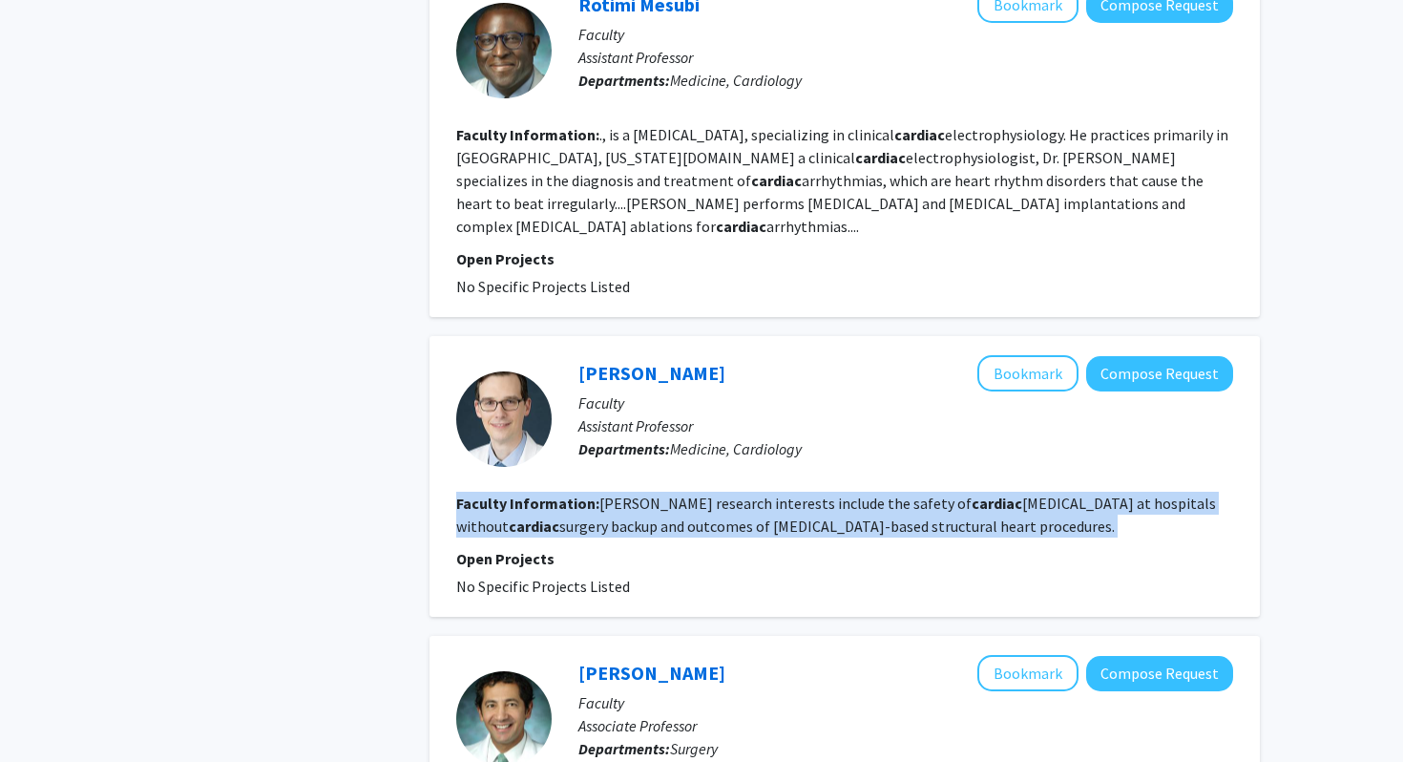
click at [961, 492] on section "Faculty Information: Czarny's research interests include the safety of cardiac …" at bounding box center [844, 515] width 777 height 46
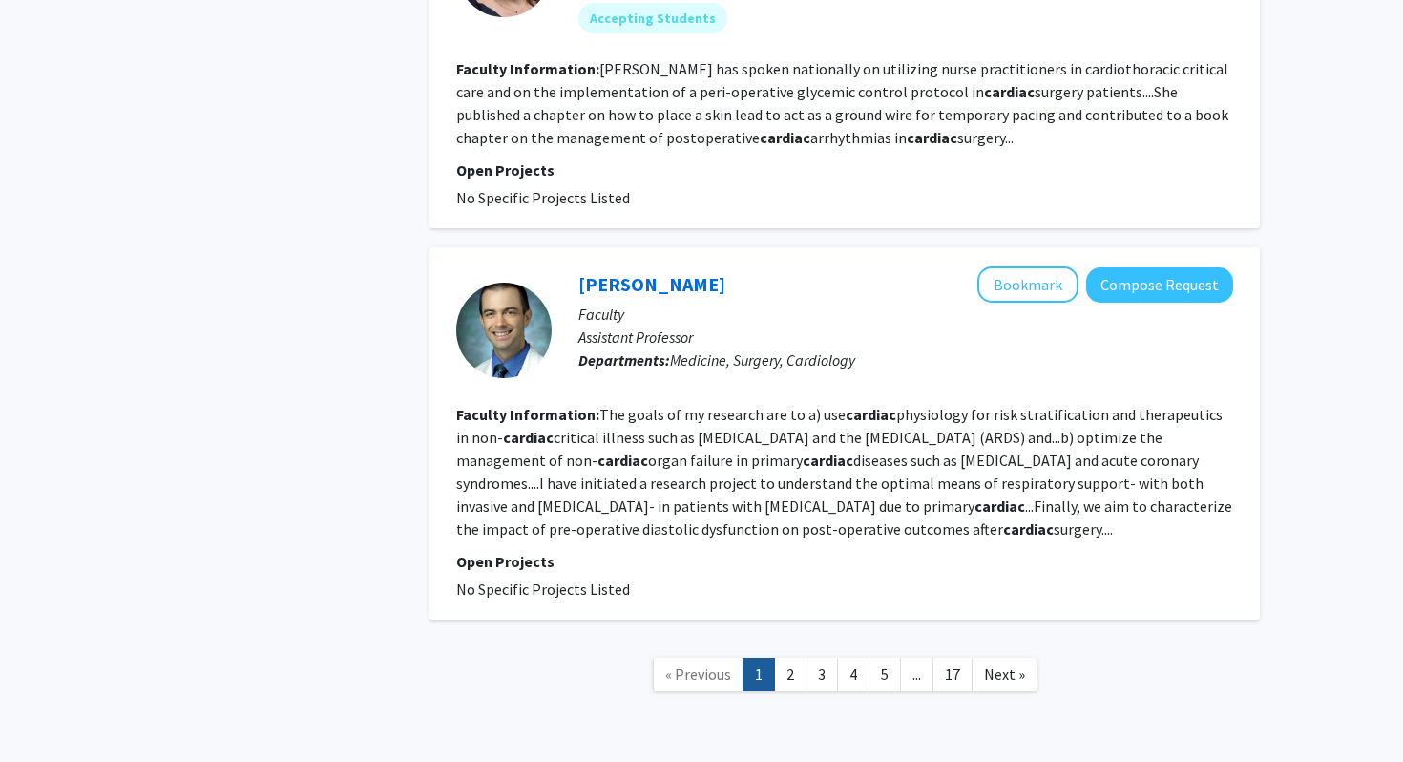
scroll to position [3158, 0]
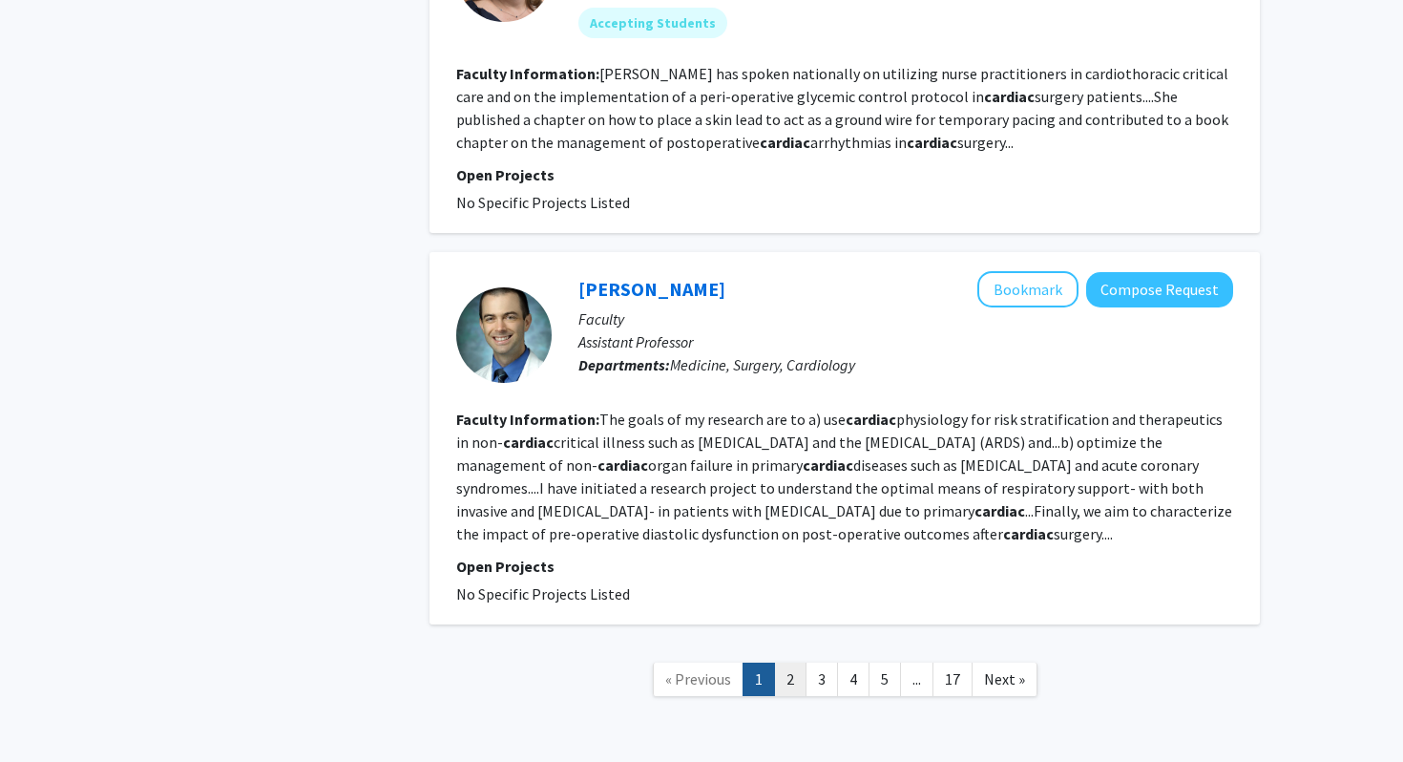
click at [785, 662] on link "2" at bounding box center [790, 678] width 32 height 33
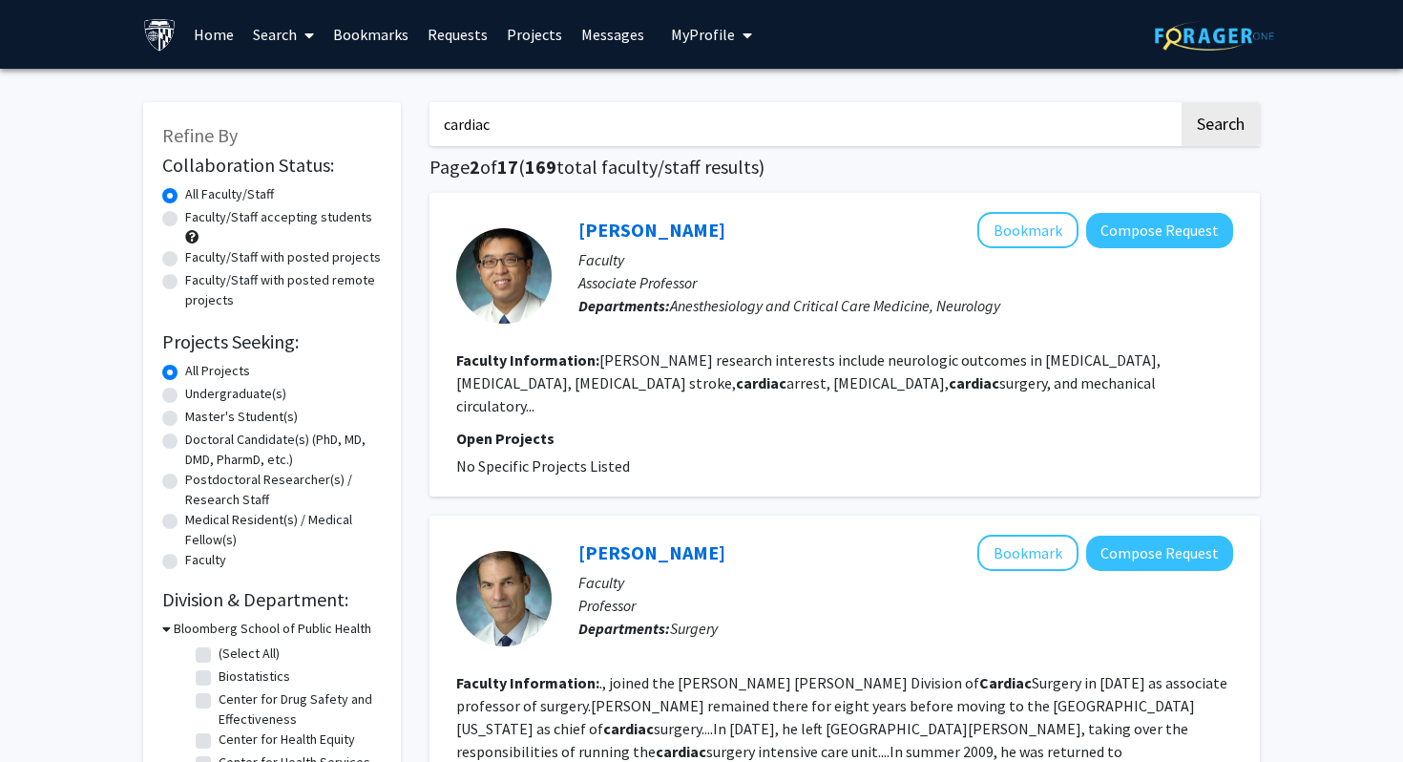
click at [664, 120] on input "cardiac" at bounding box center [804, 124] width 749 height 44
click at [1182, 102] on button "Search" at bounding box center [1221, 124] width 78 height 44
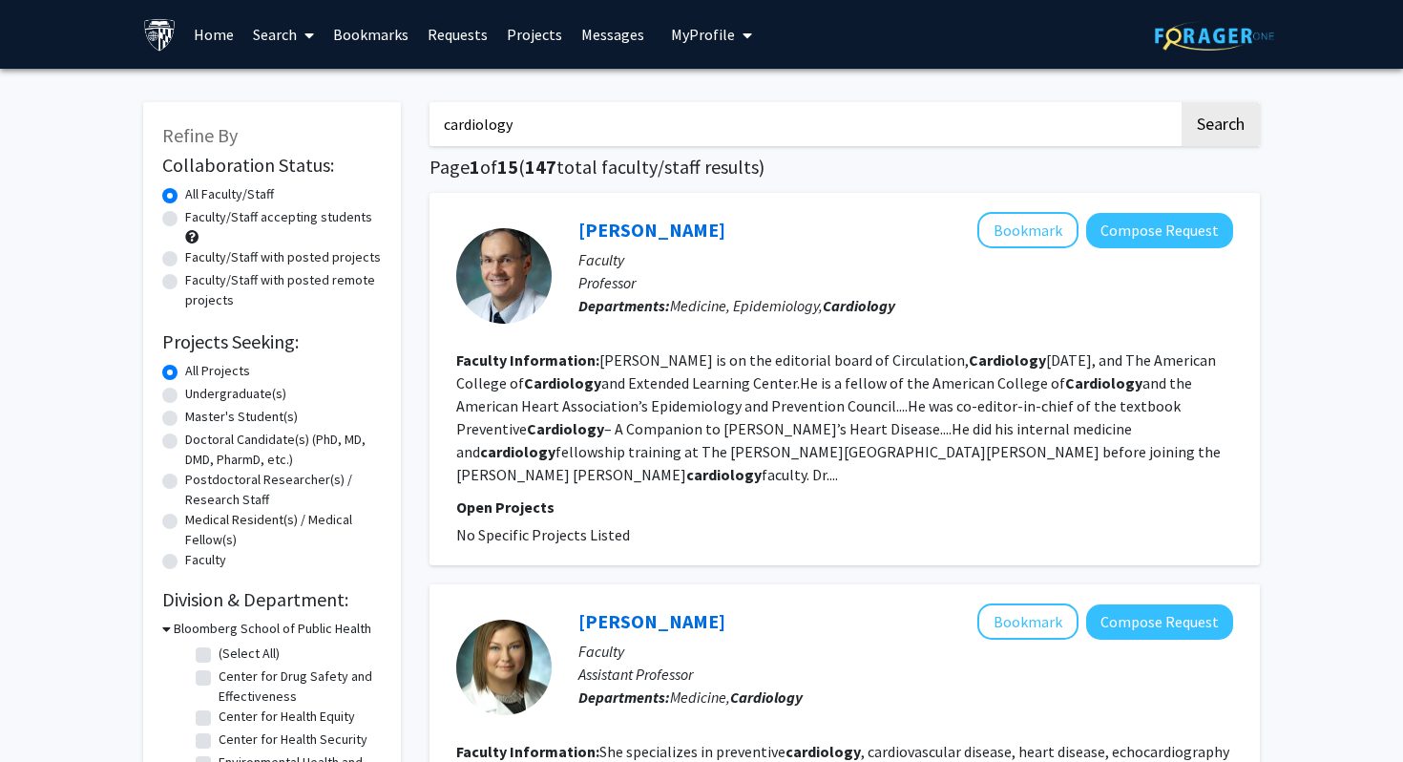
click at [607, 104] on input "cardiology" at bounding box center [804, 124] width 749 height 44
click at [607, 108] on input "cardiology" at bounding box center [804, 124] width 749 height 44
click at [607, 126] on input "cardiology" at bounding box center [804, 124] width 749 height 44
type input "cardiology research"
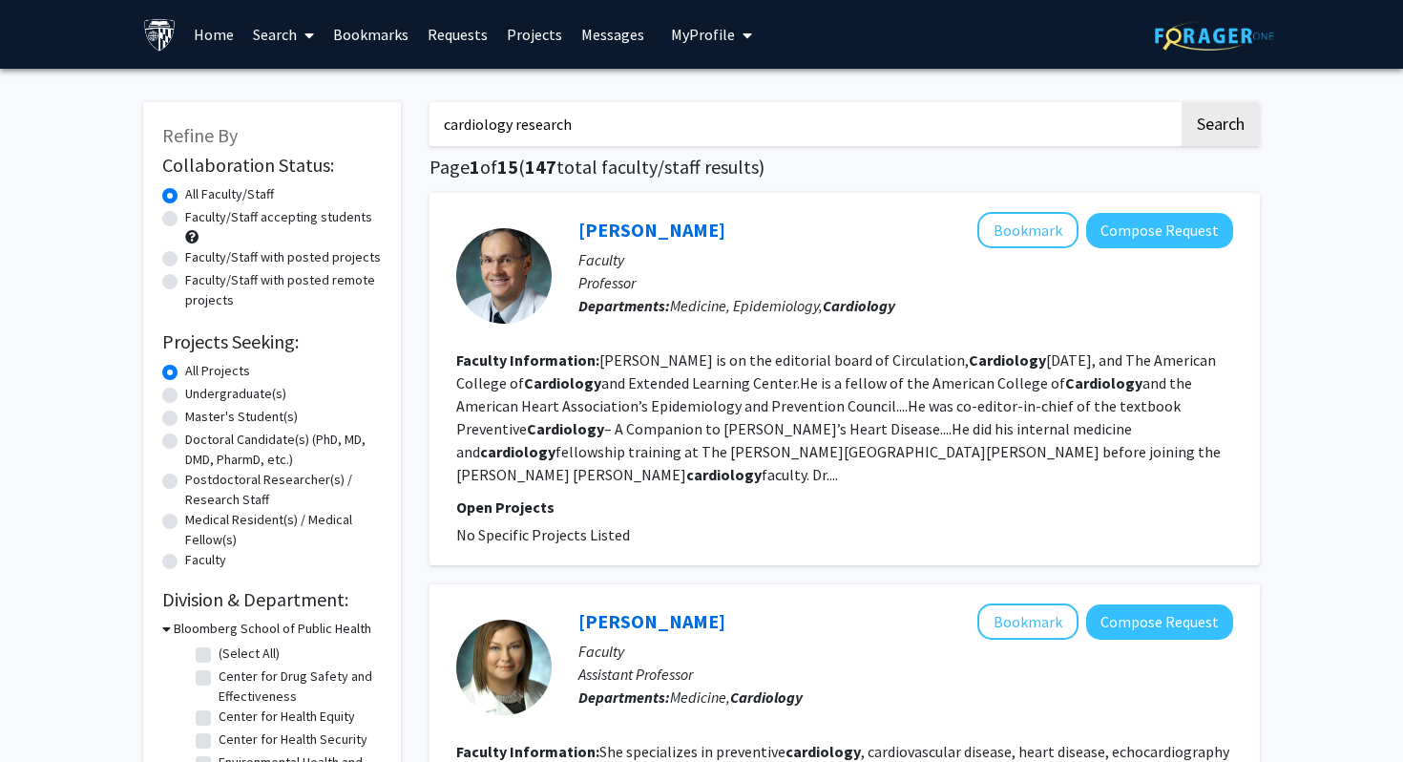
click at [1182, 102] on button "Search" at bounding box center [1221, 124] width 78 height 44
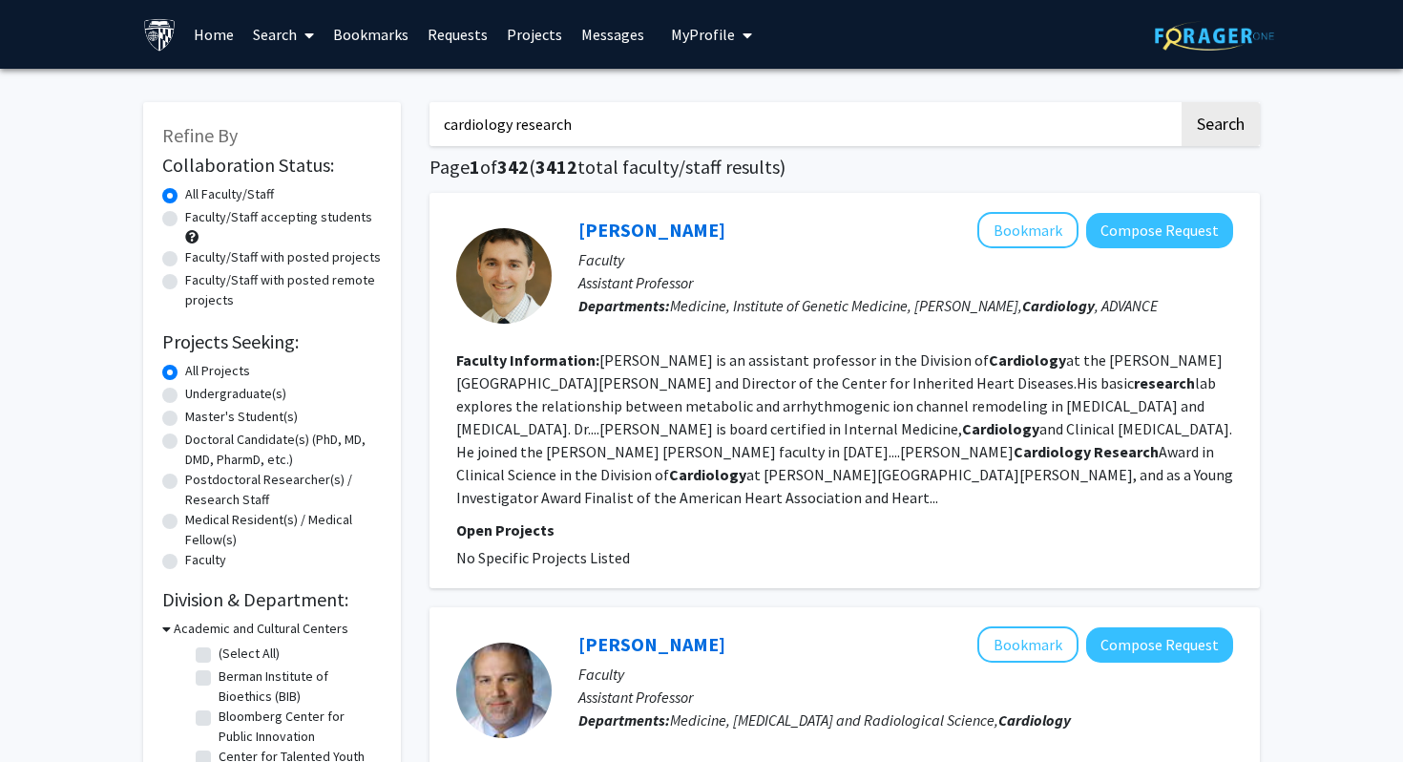
click at [364, 27] on link "Bookmarks" at bounding box center [371, 34] width 95 height 67
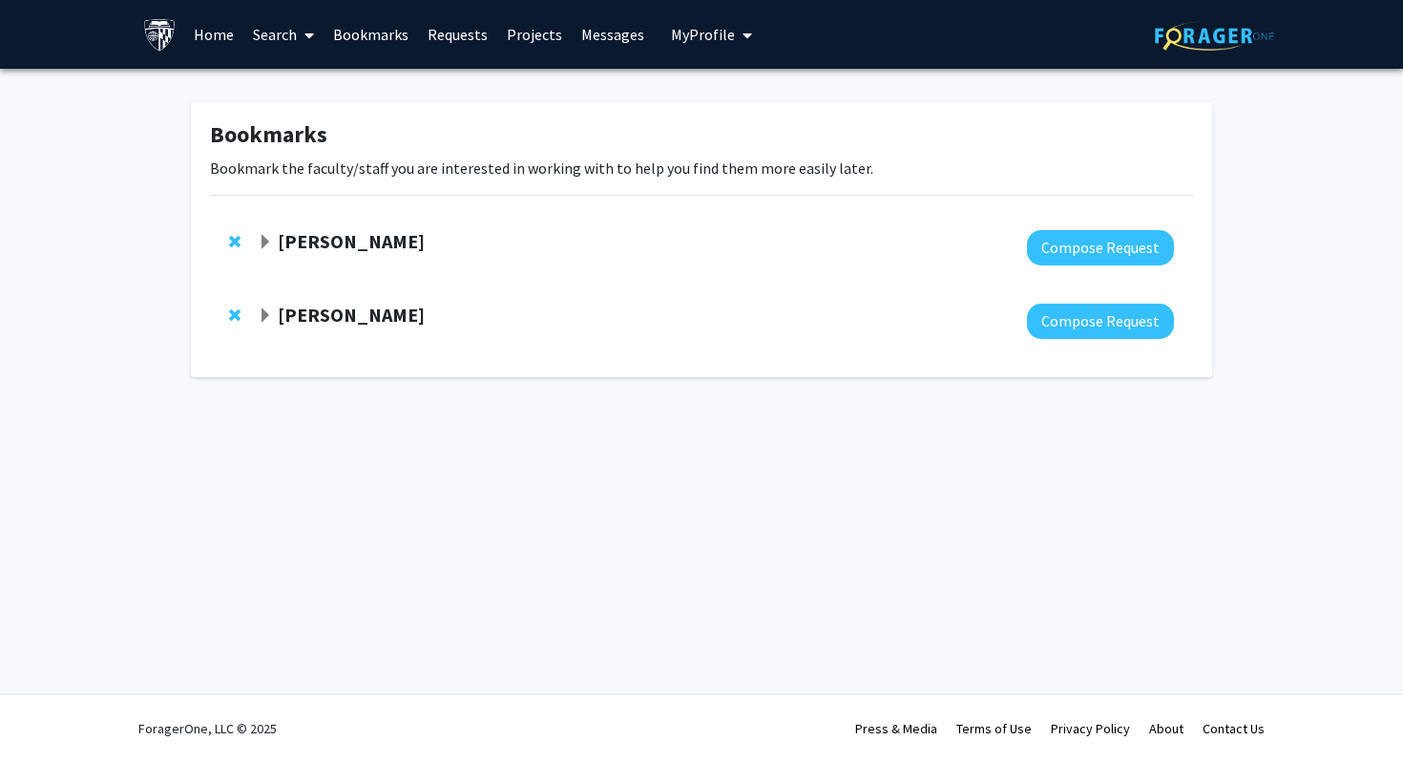
click at [282, 248] on strong "Mohamed Farah" at bounding box center [351, 241] width 147 height 24
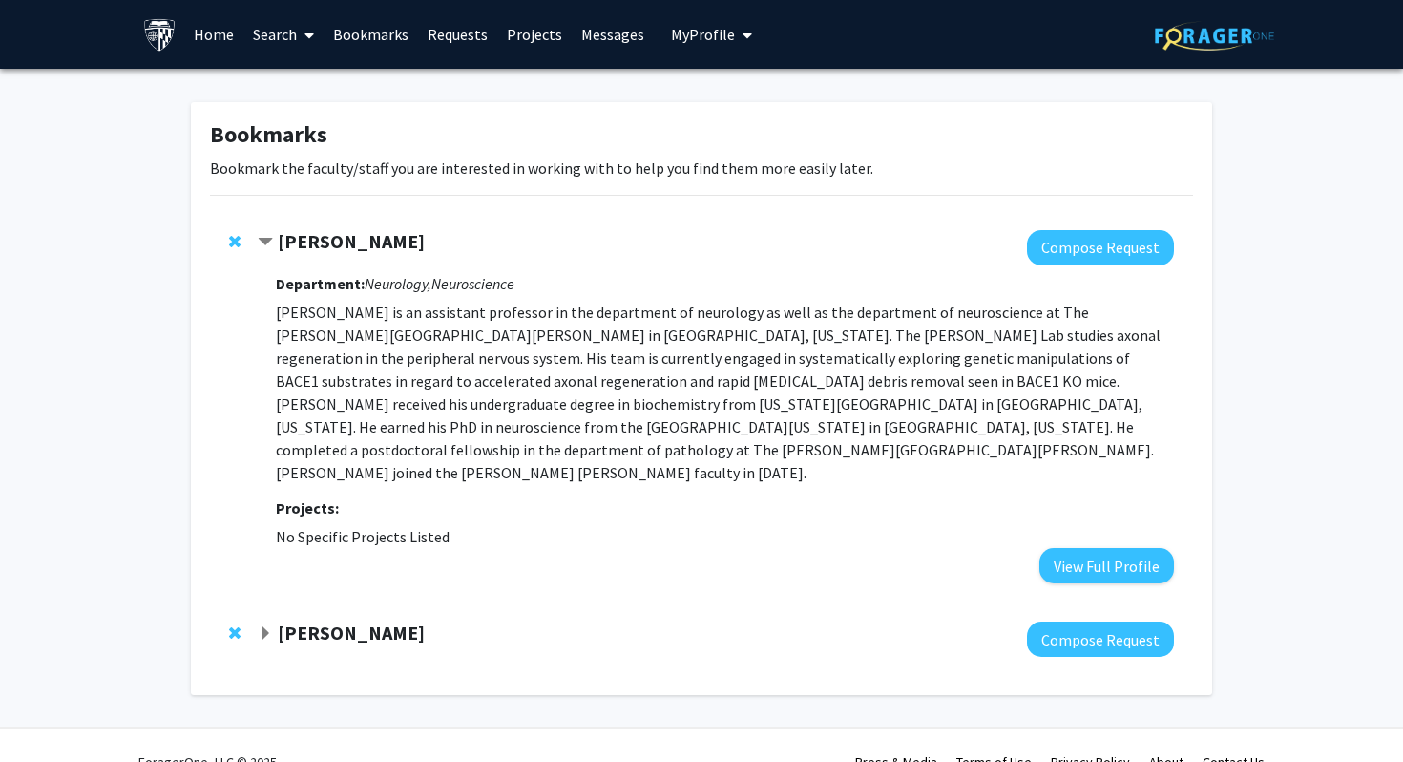
click at [321, 633] on div at bounding box center [716, 638] width 916 height 35
click at [321, 622] on div "Luis Garza" at bounding box center [464, 633] width 412 height 24
click at [325, 620] on strong "Luis Garza" at bounding box center [351, 632] width 147 height 24
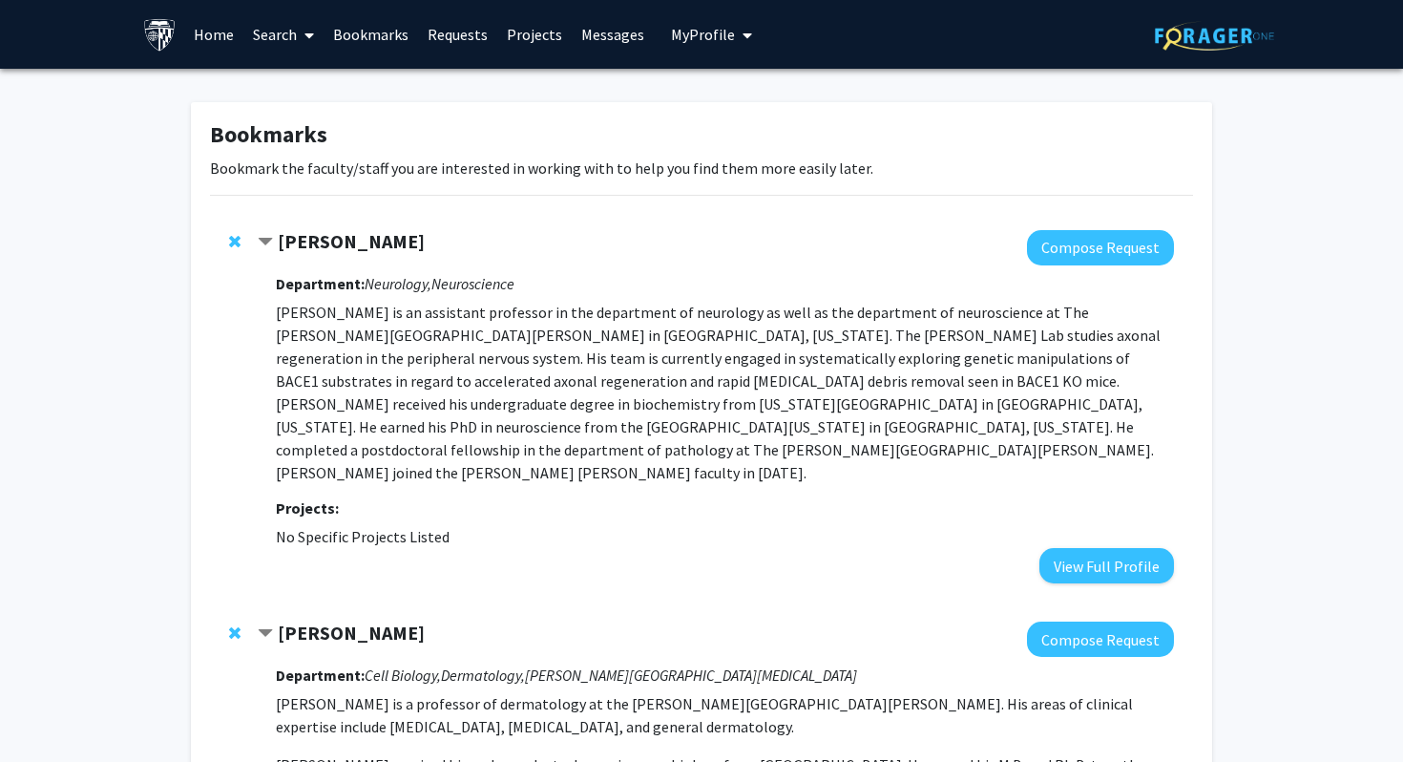
click at [495, 277] on icon "Neuroscience" at bounding box center [472, 283] width 83 height 19
click at [481, 385] on p "Dr. Mohamed H. Farah is an assistant professor in the department of neurology a…" at bounding box center [725, 392] width 898 height 183
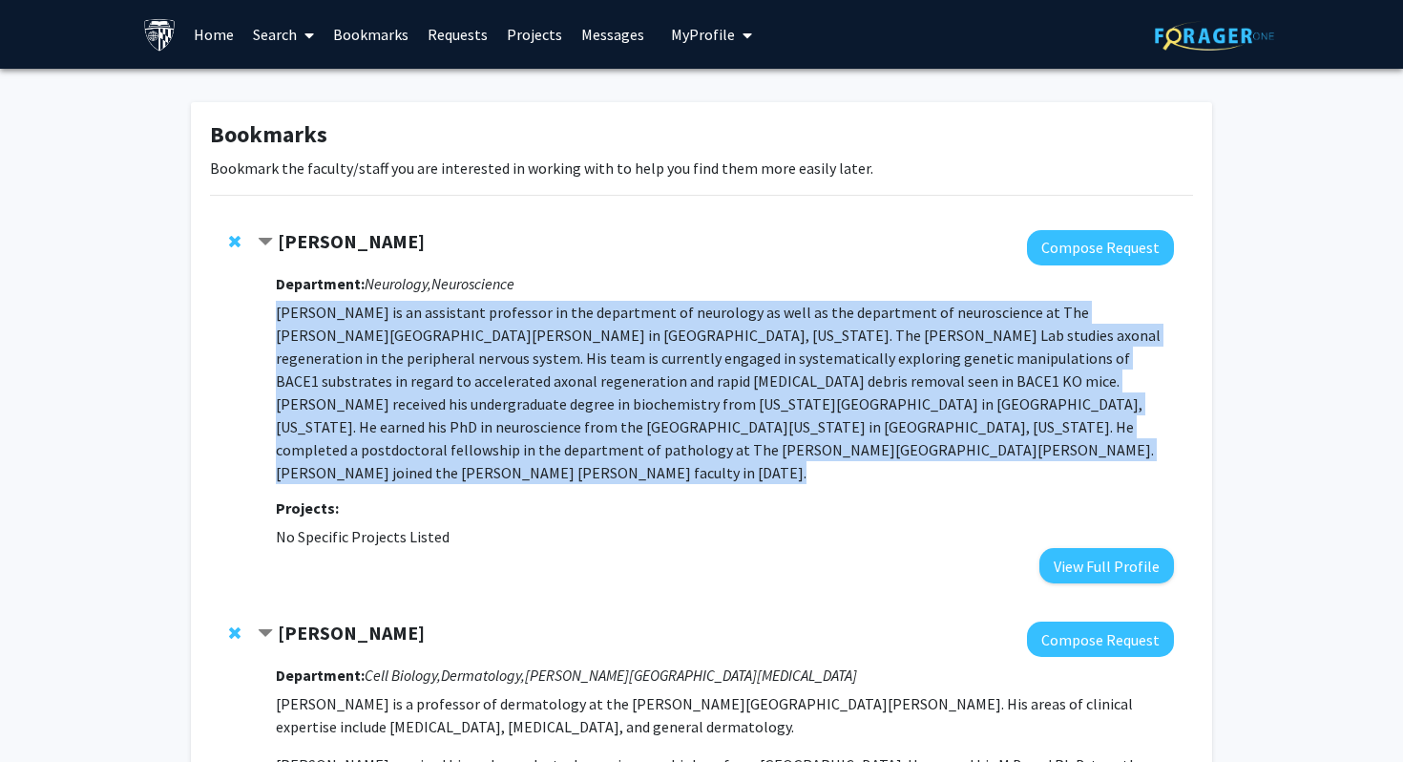
click at [481, 385] on p "Dr. Mohamed H. Farah is an assistant professor in the department of neurology a…" at bounding box center [725, 392] width 898 height 183
click at [503, 392] on p "Dr. Mohamed H. Farah is an assistant professor in the department of neurology a…" at bounding box center [725, 392] width 898 height 183
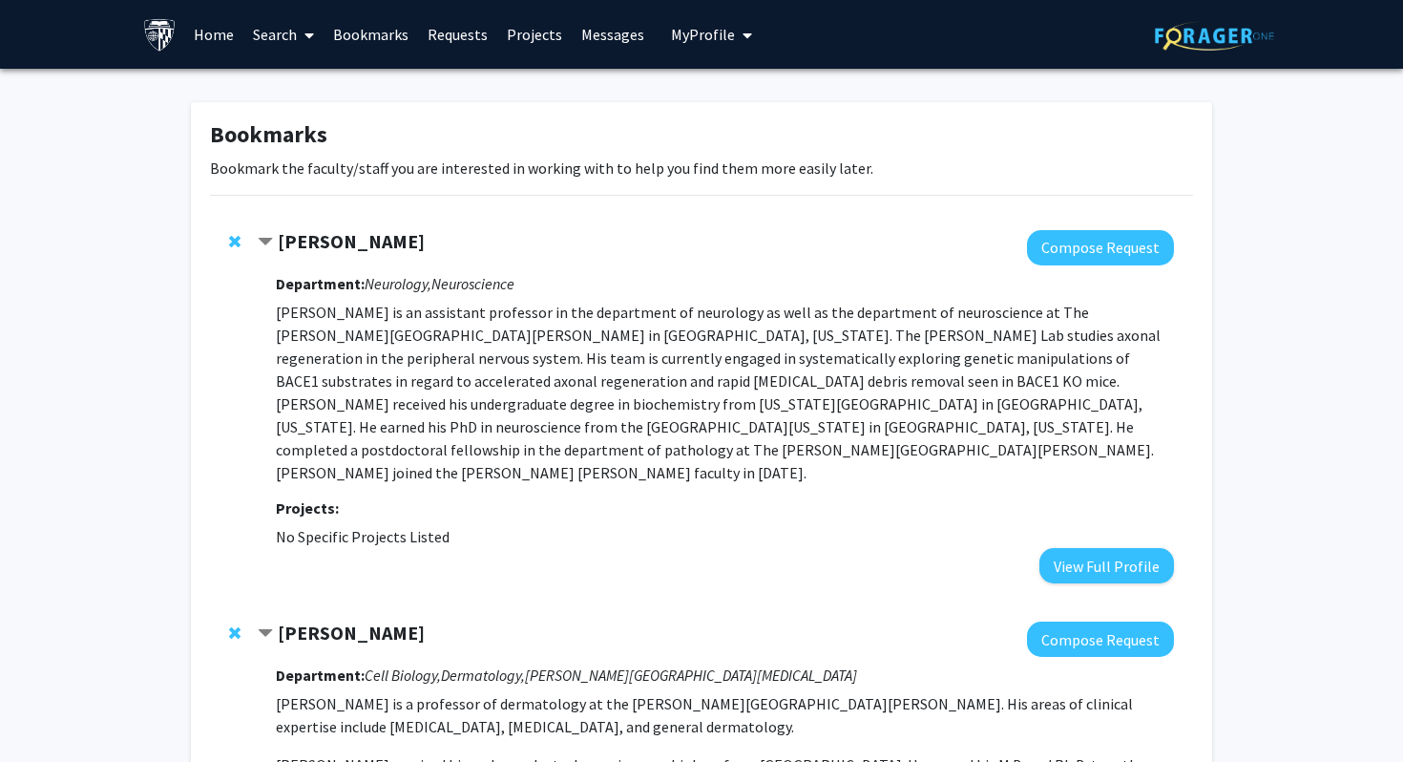
click at [330, 241] on strong "Mohamed Farah" at bounding box center [351, 241] width 147 height 24
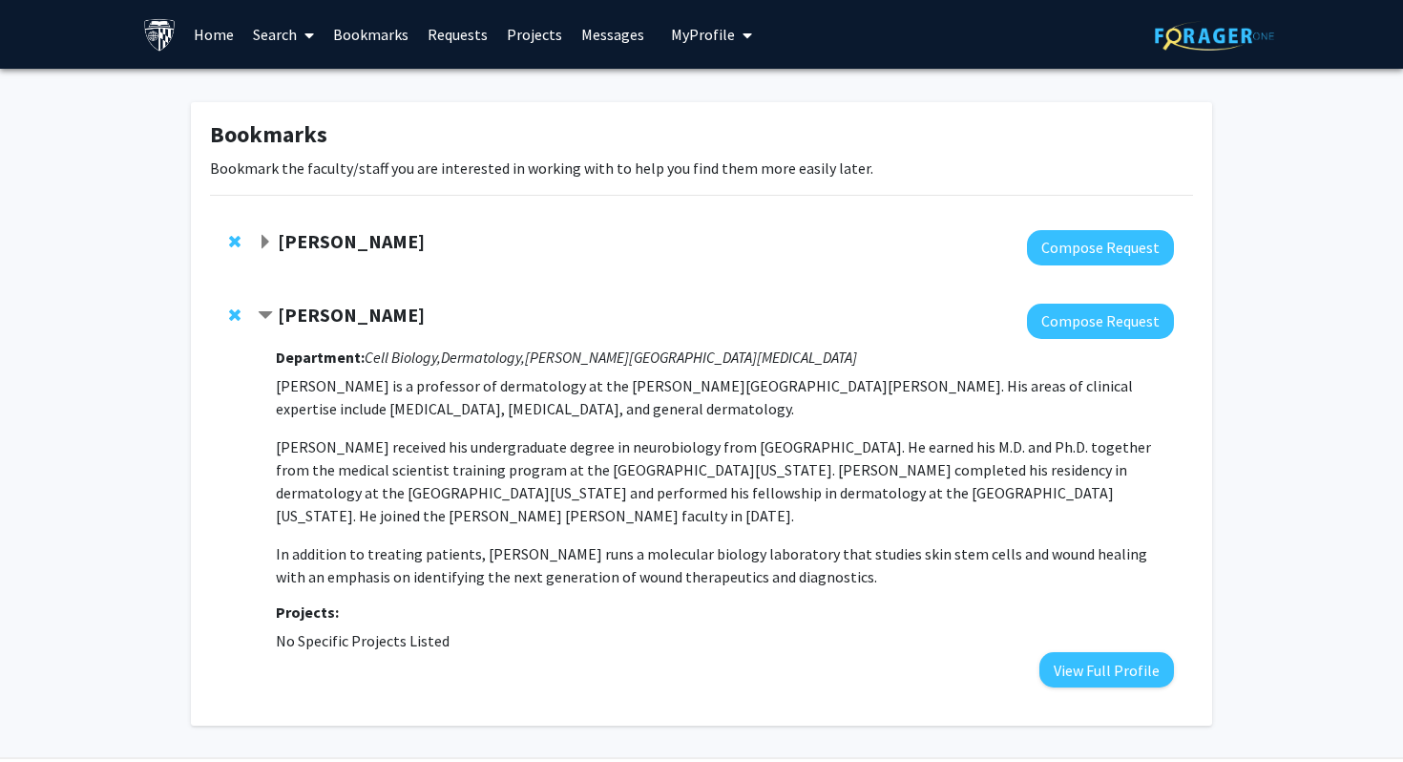
click at [330, 241] on strong "Mohamed Farah" at bounding box center [351, 241] width 147 height 24
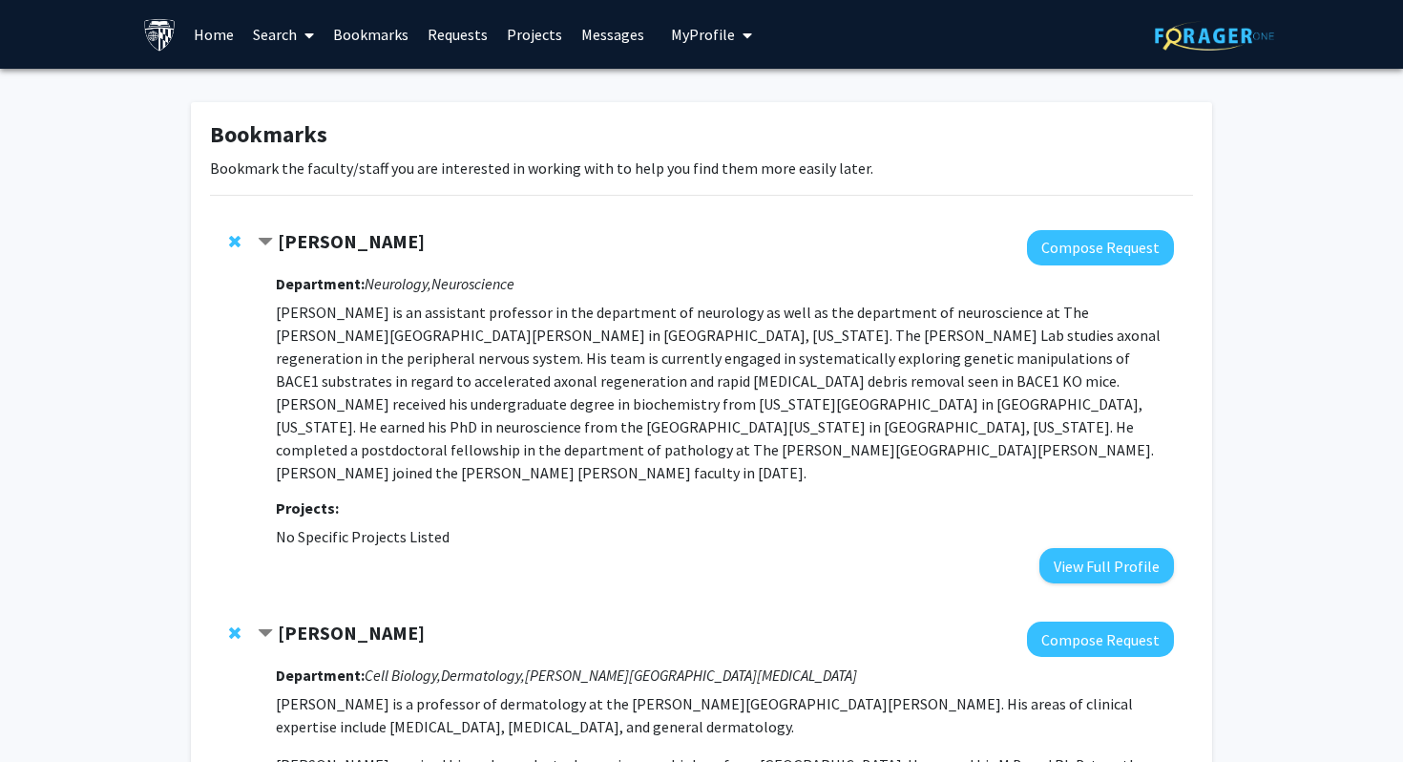
click at [323, 242] on strong "Mohamed Farah" at bounding box center [351, 241] width 147 height 24
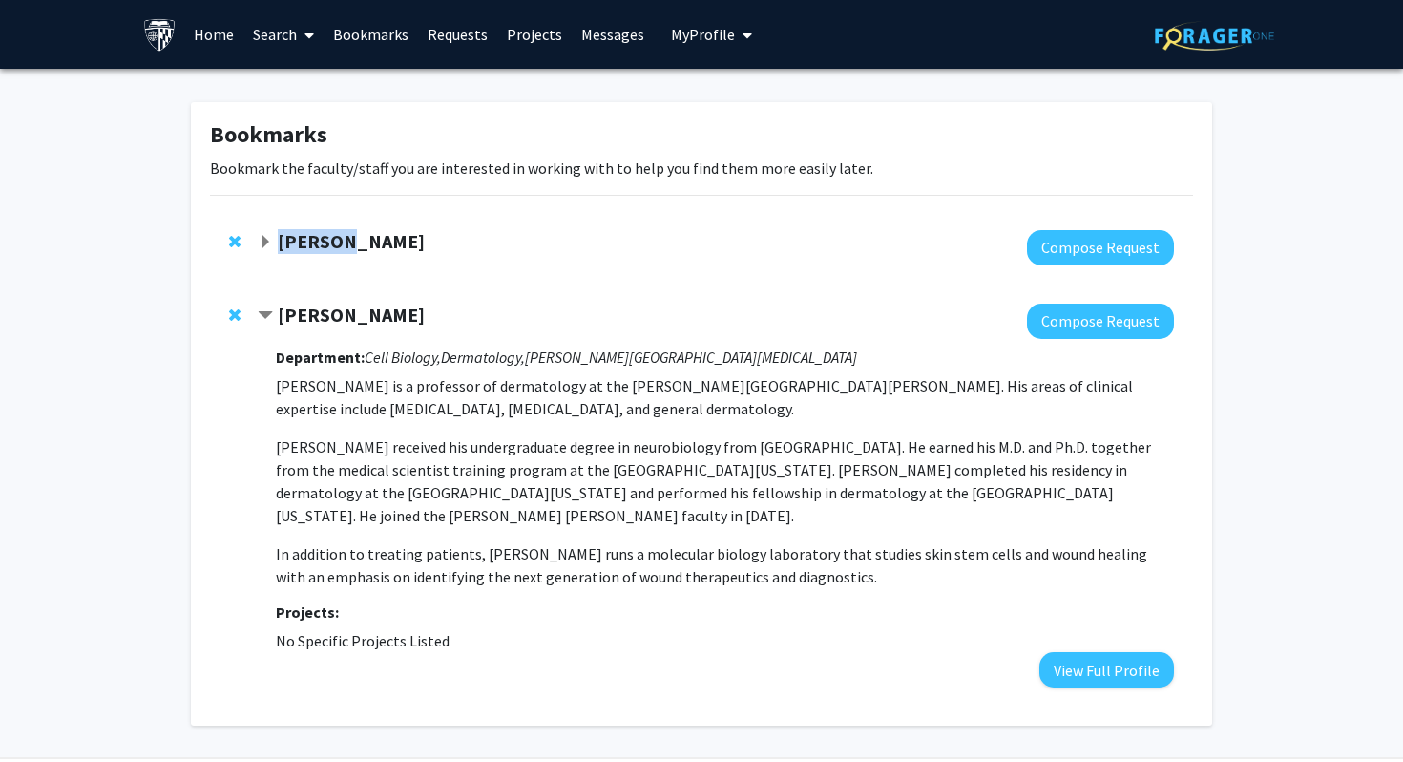
click at [323, 242] on strong "Mohamed Farah" at bounding box center [351, 241] width 147 height 24
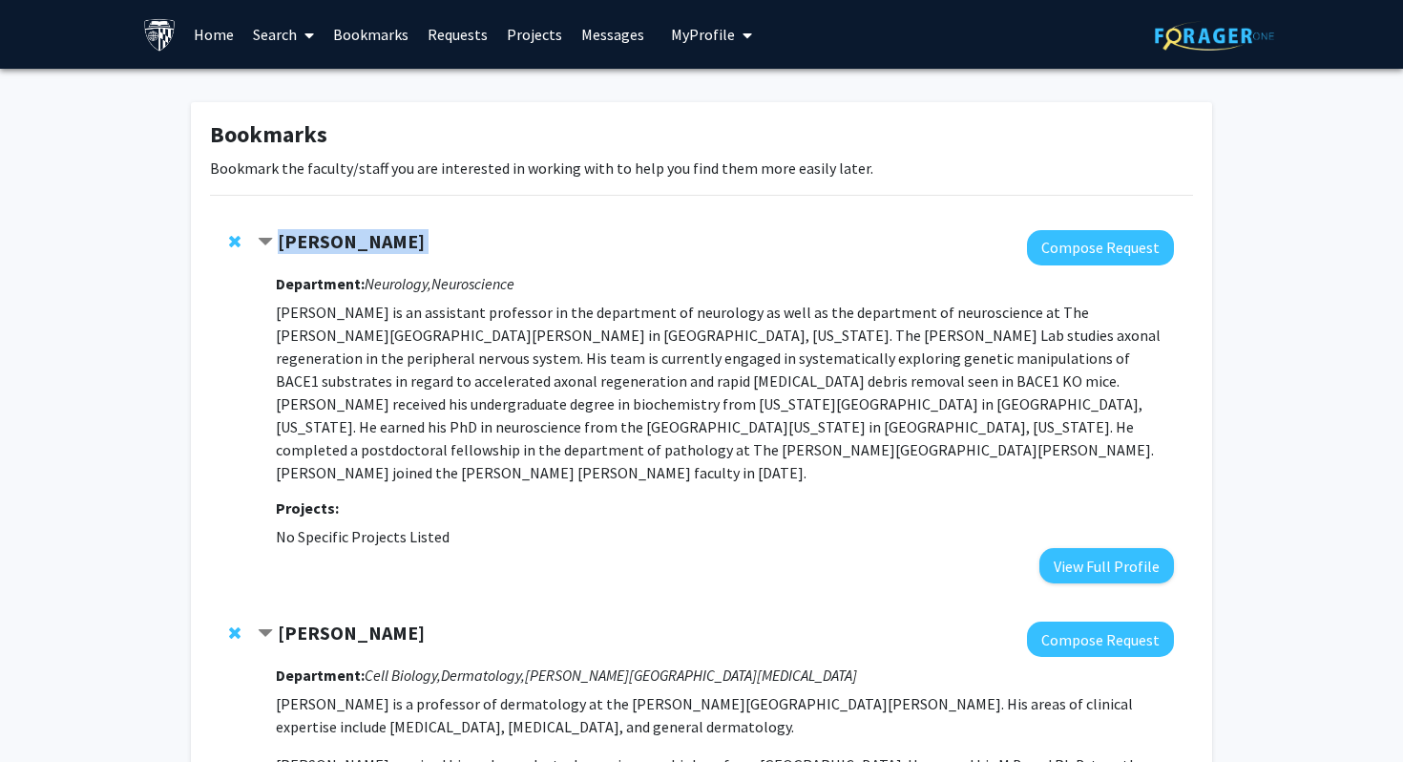
click at [323, 242] on strong "Mohamed Farah" at bounding box center [351, 241] width 147 height 24
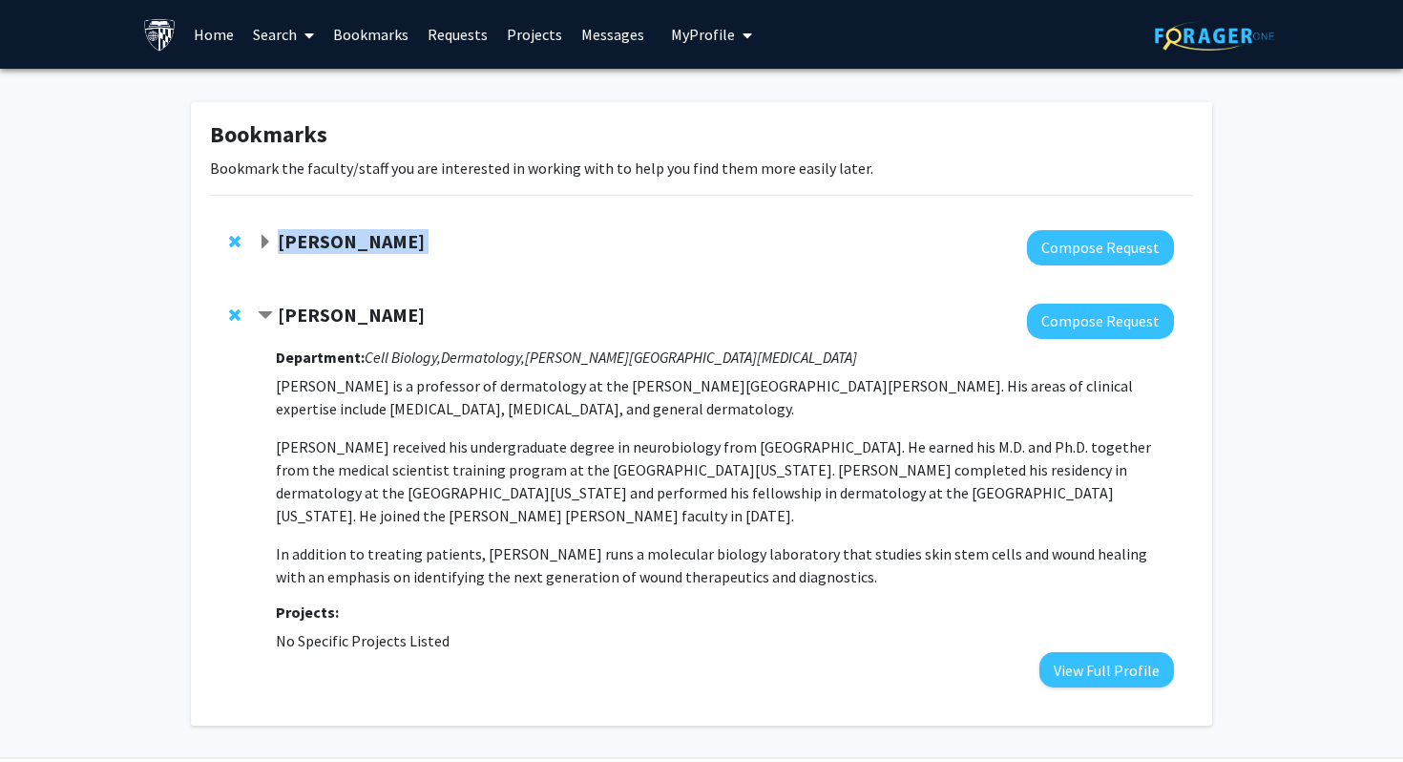
copy strong "Mohamed Farah"
drag, startPoint x: 409, startPoint y: 315, endPoint x: 278, endPoint y: 315, distance: 130.8
click at [278, 315] on div "Luis Garza" at bounding box center [464, 316] width 412 height 24
copy strong "Luis Garza"
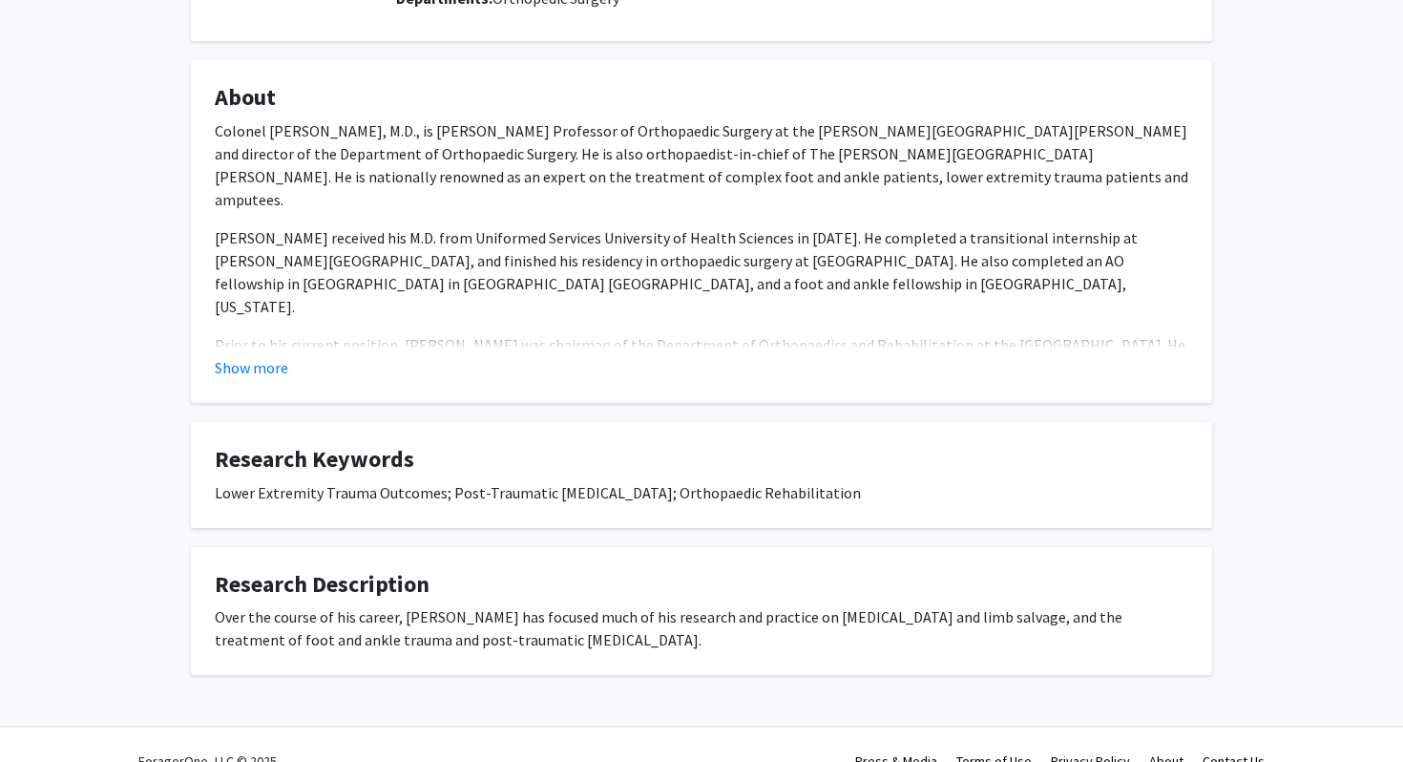
scroll to position [255, 0]
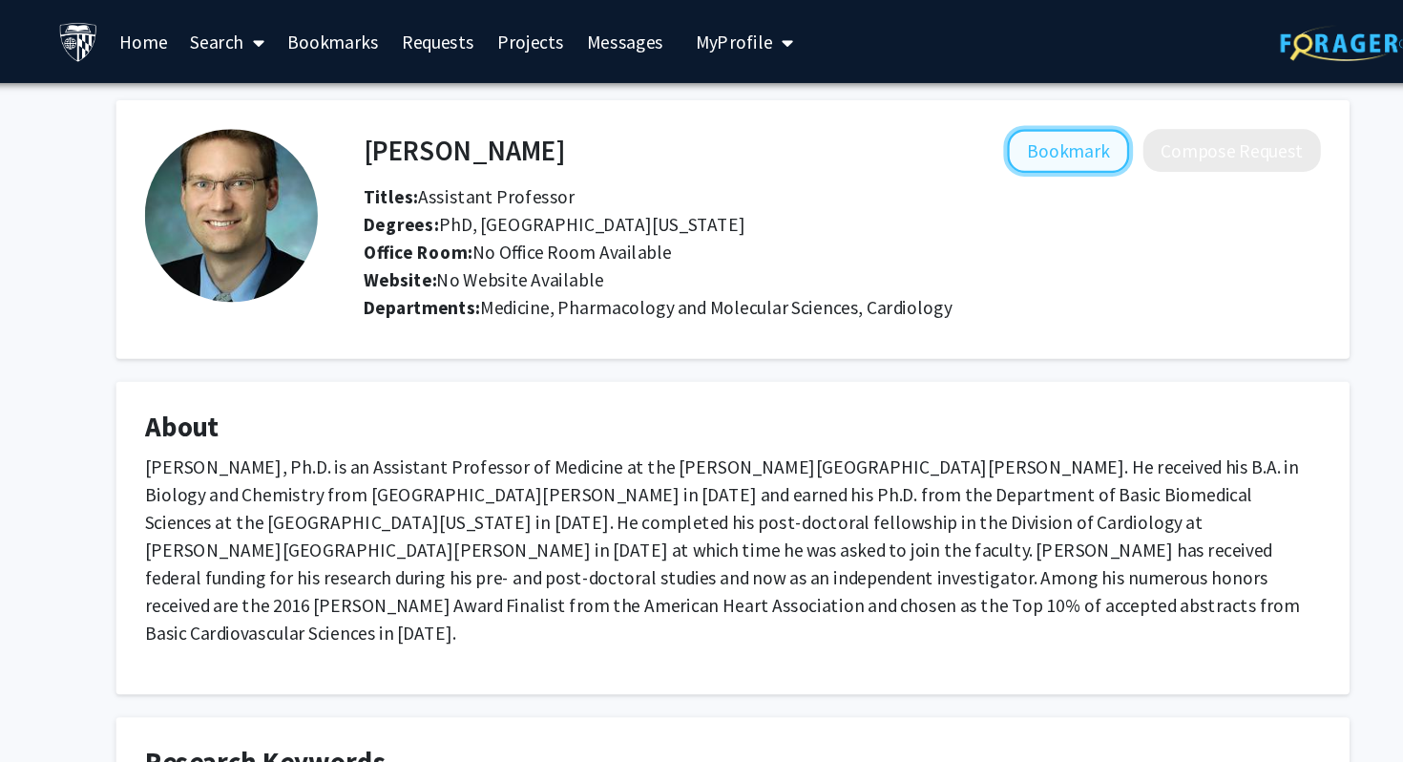
click at [961, 131] on button "Bookmark" at bounding box center [979, 125] width 101 height 36
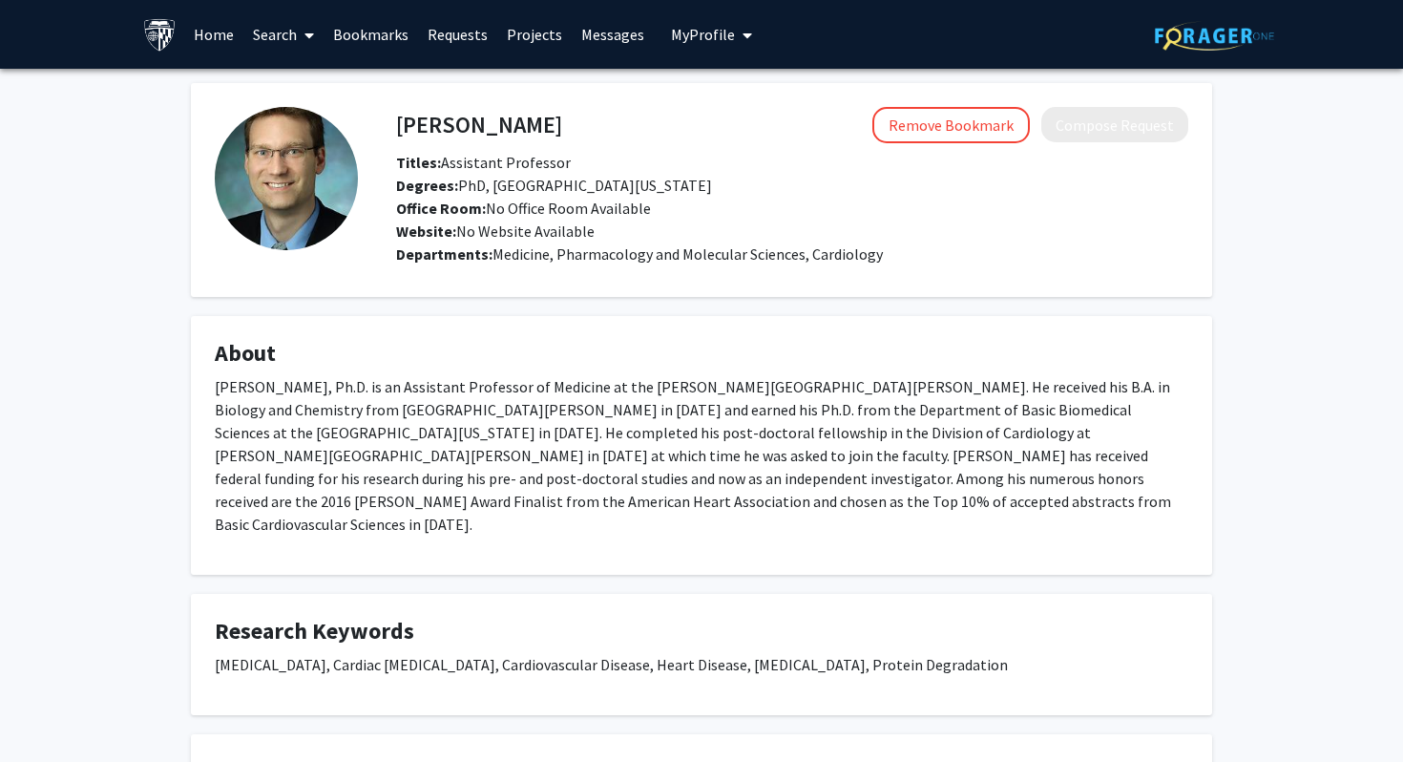
click at [593, 247] on span "Medicine, Pharmacology and Molecular Sciences, Cardiology" at bounding box center [688, 253] width 390 height 19
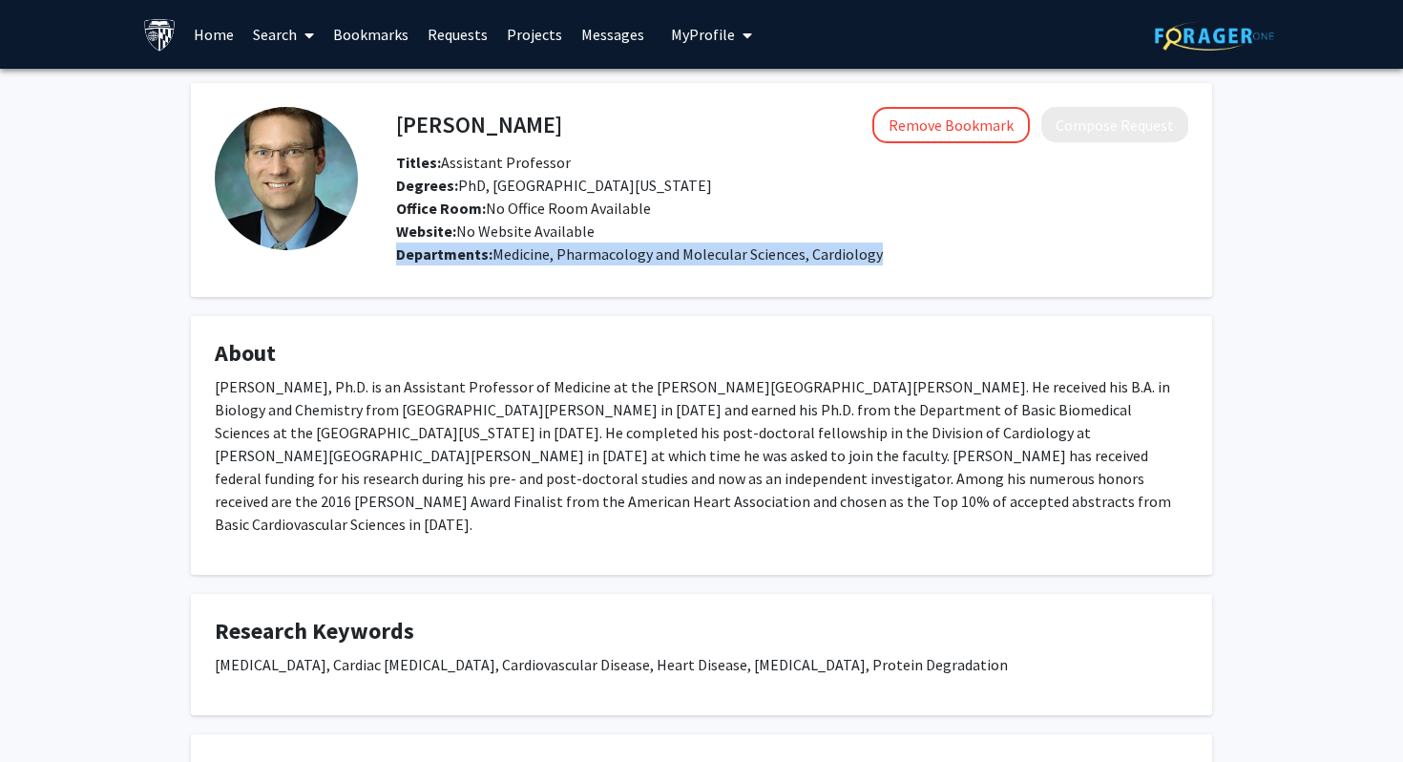
click at [578, 197] on div "Office Room: No Office Room Available" at bounding box center [792, 208] width 821 height 23
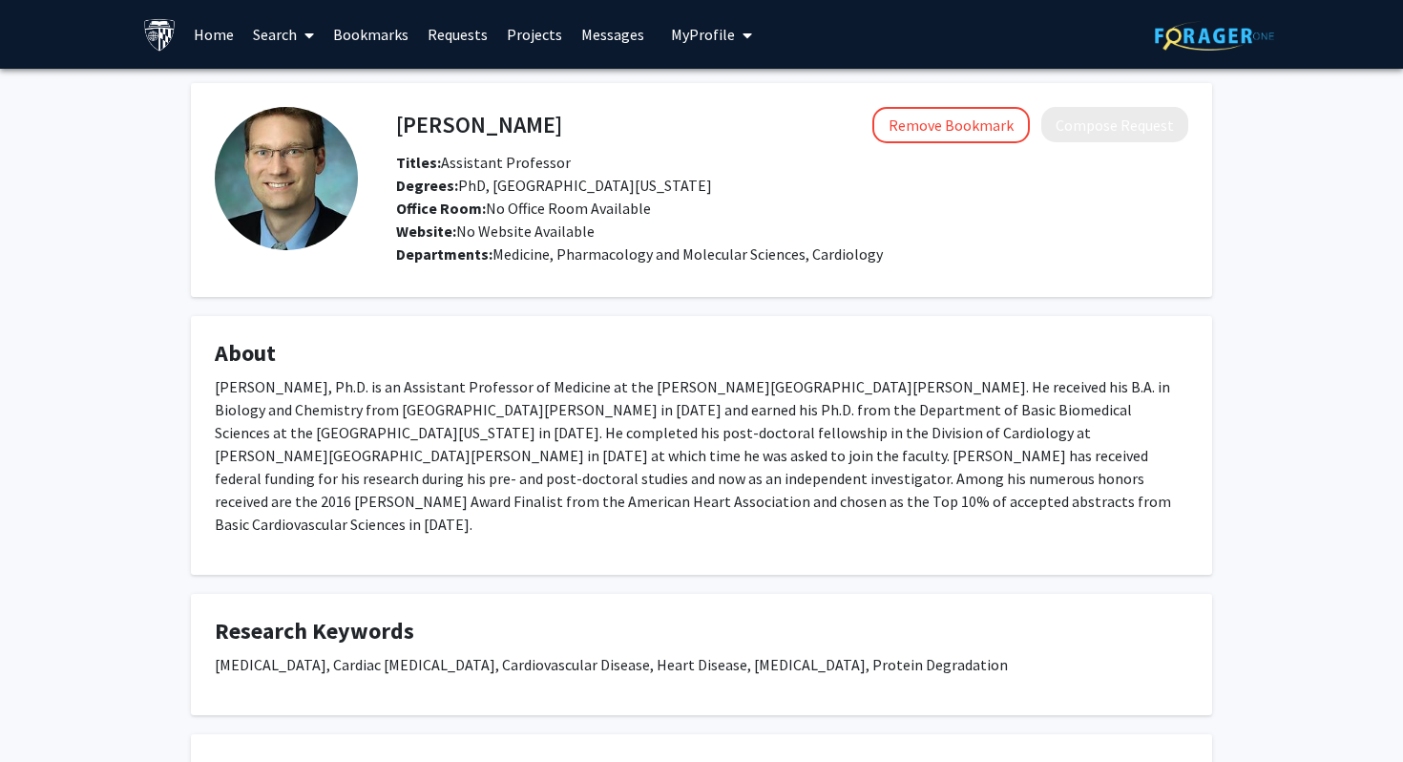
click at [578, 197] on div "Office Room: No Office Room Available" at bounding box center [792, 208] width 821 height 23
click at [491, 124] on h4 "Mark Ranek" at bounding box center [479, 124] width 166 height 35
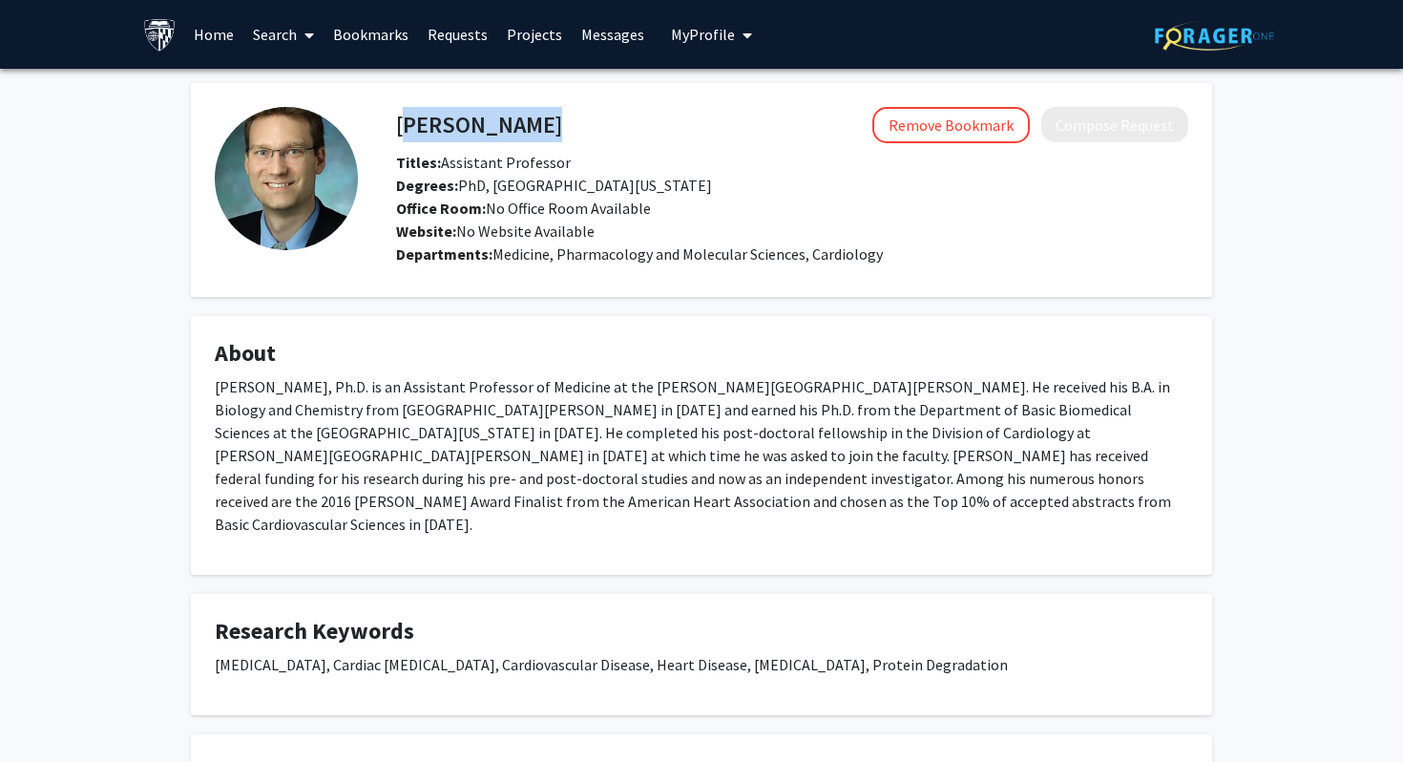
copy h4 "Mark Ranek"
click at [698, 198] on div "Office Room: No Office Room Available" at bounding box center [792, 208] width 821 height 23
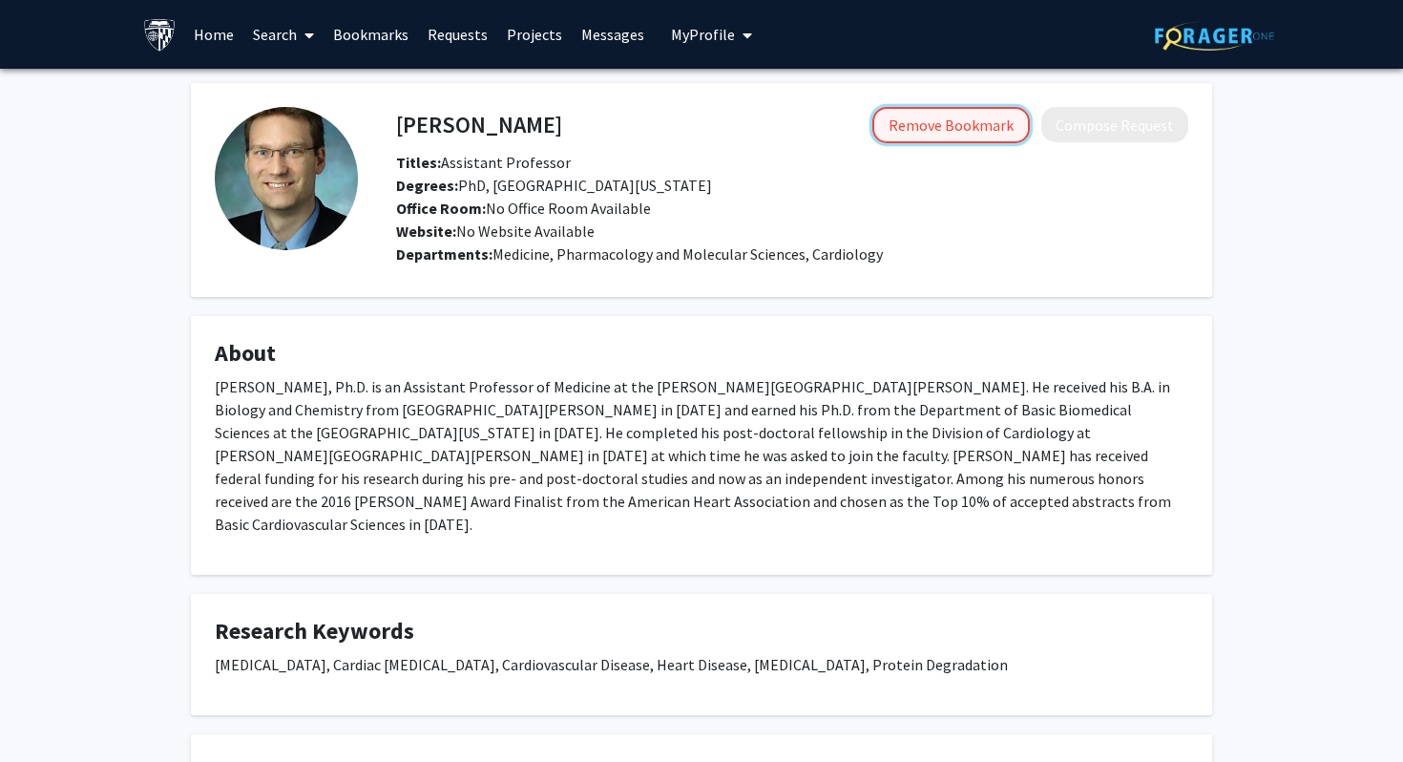
click at [946, 123] on button "Remove Bookmark" at bounding box center [951, 125] width 158 height 36
